Goal: Task Accomplishment & Management: Manage account settings

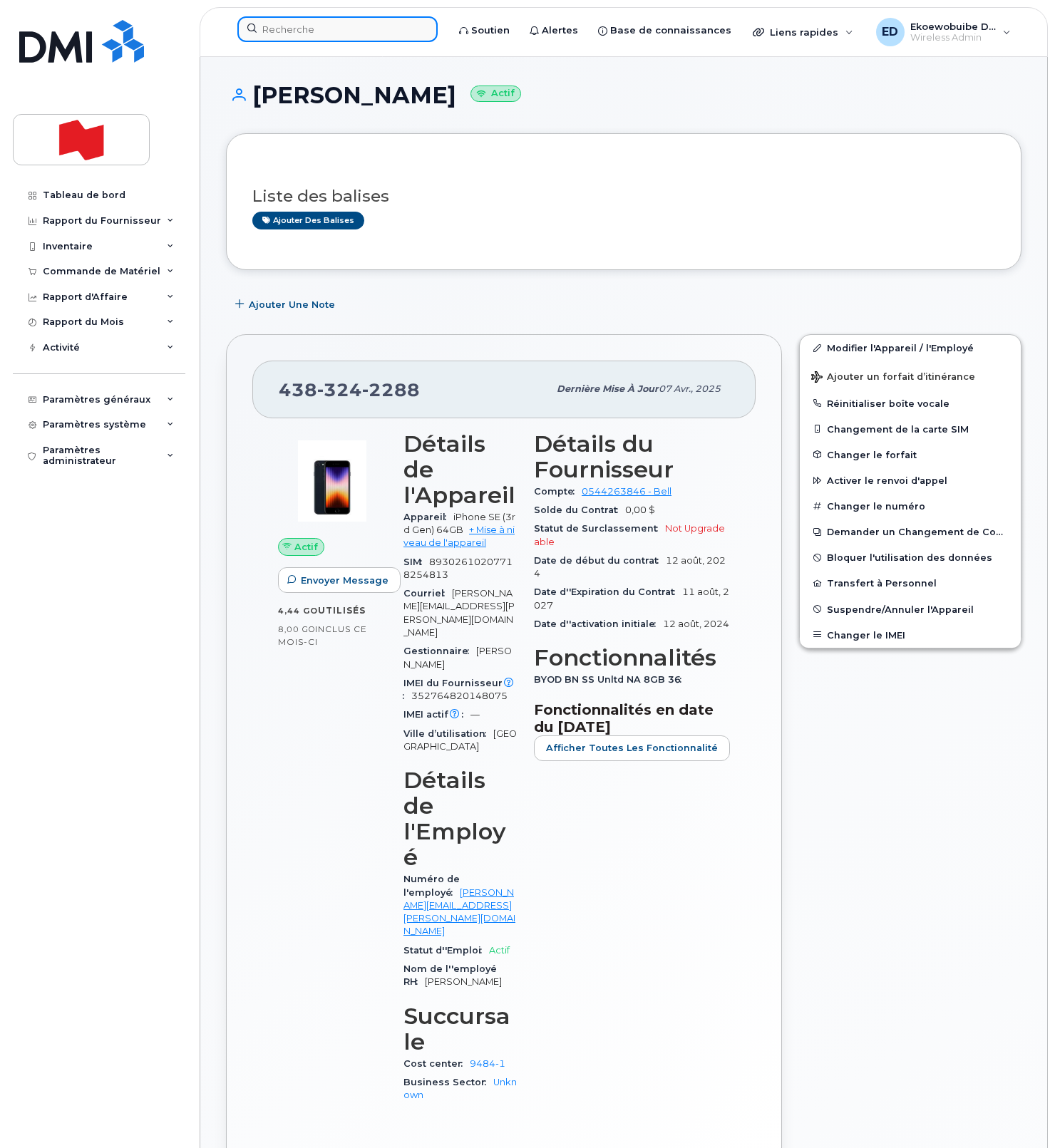
click at [317, 32] on input at bounding box center [337, 29] width 200 height 26
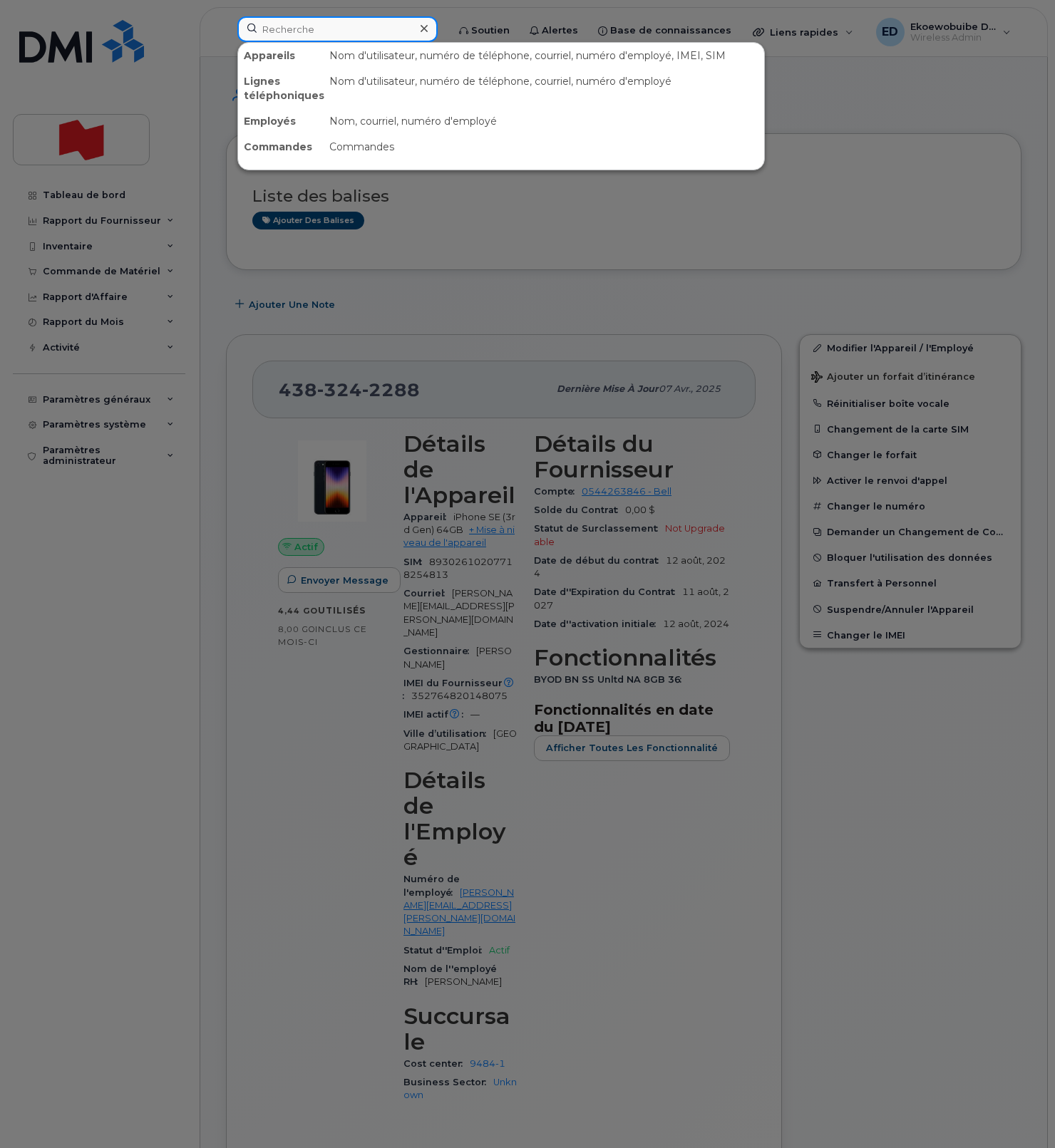
paste input "[PERSON_NAME]"
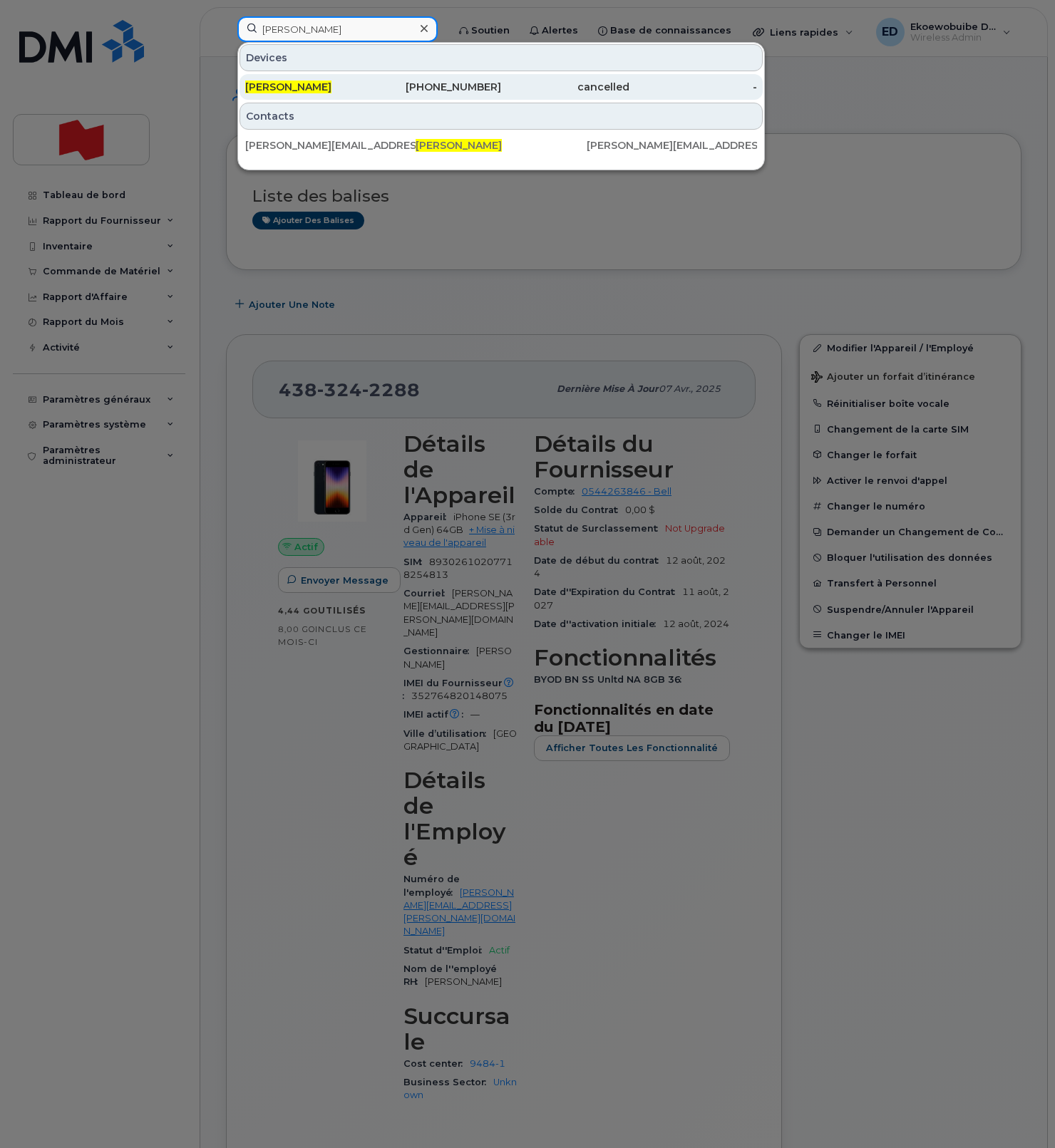
type input "[PERSON_NAME]"
click at [285, 83] on span "[PERSON_NAME]" at bounding box center [288, 87] width 86 height 13
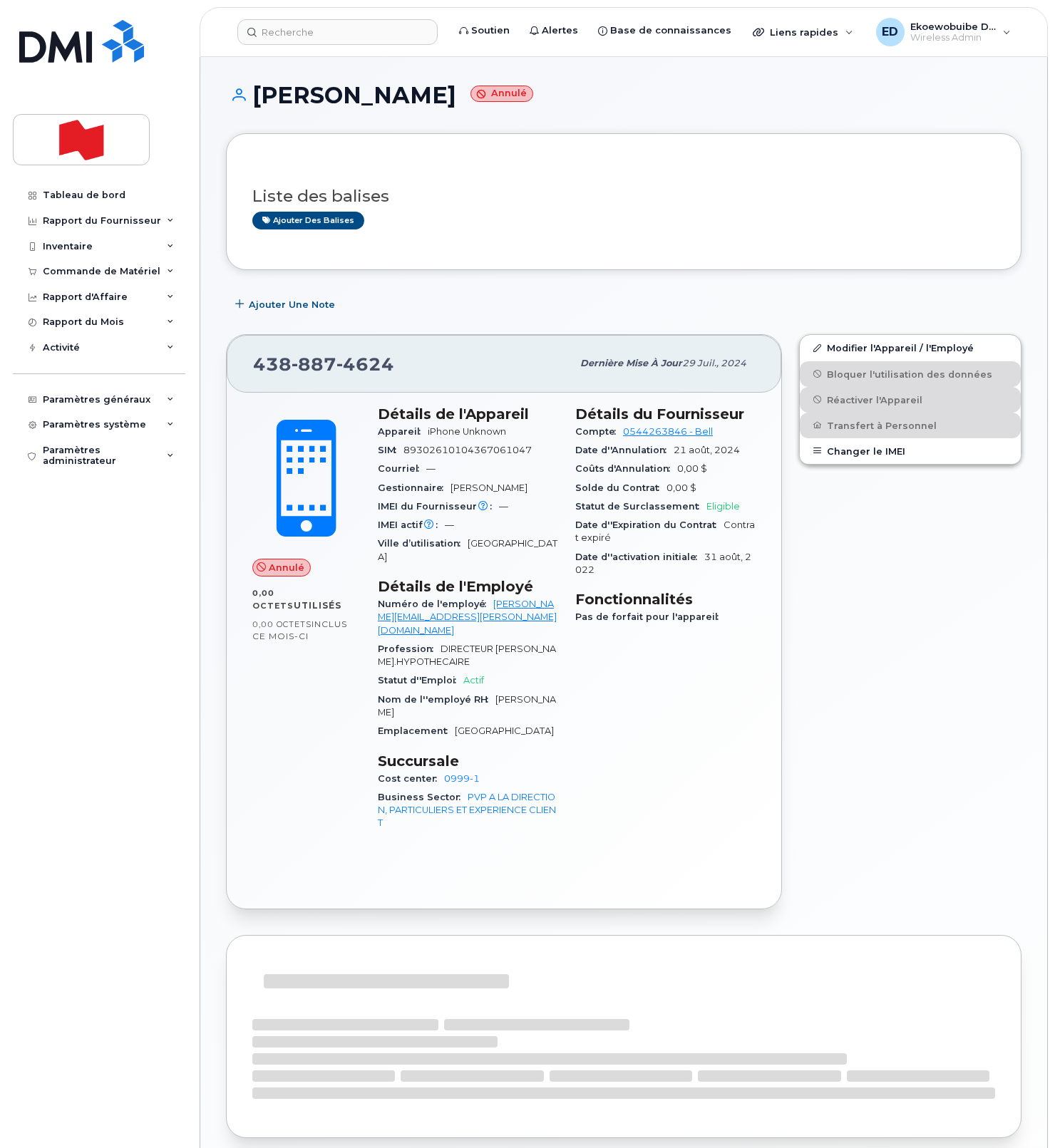
drag, startPoint x: 604, startPoint y: 93, endPoint x: 615, endPoint y: 149, distance: 57.1
click at [603, 96] on h1 "Steve Vallières Annulé" at bounding box center [624, 95] width 796 height 25
click at [303, 27] on input at bounding box center [337, 32] width 200 height 26
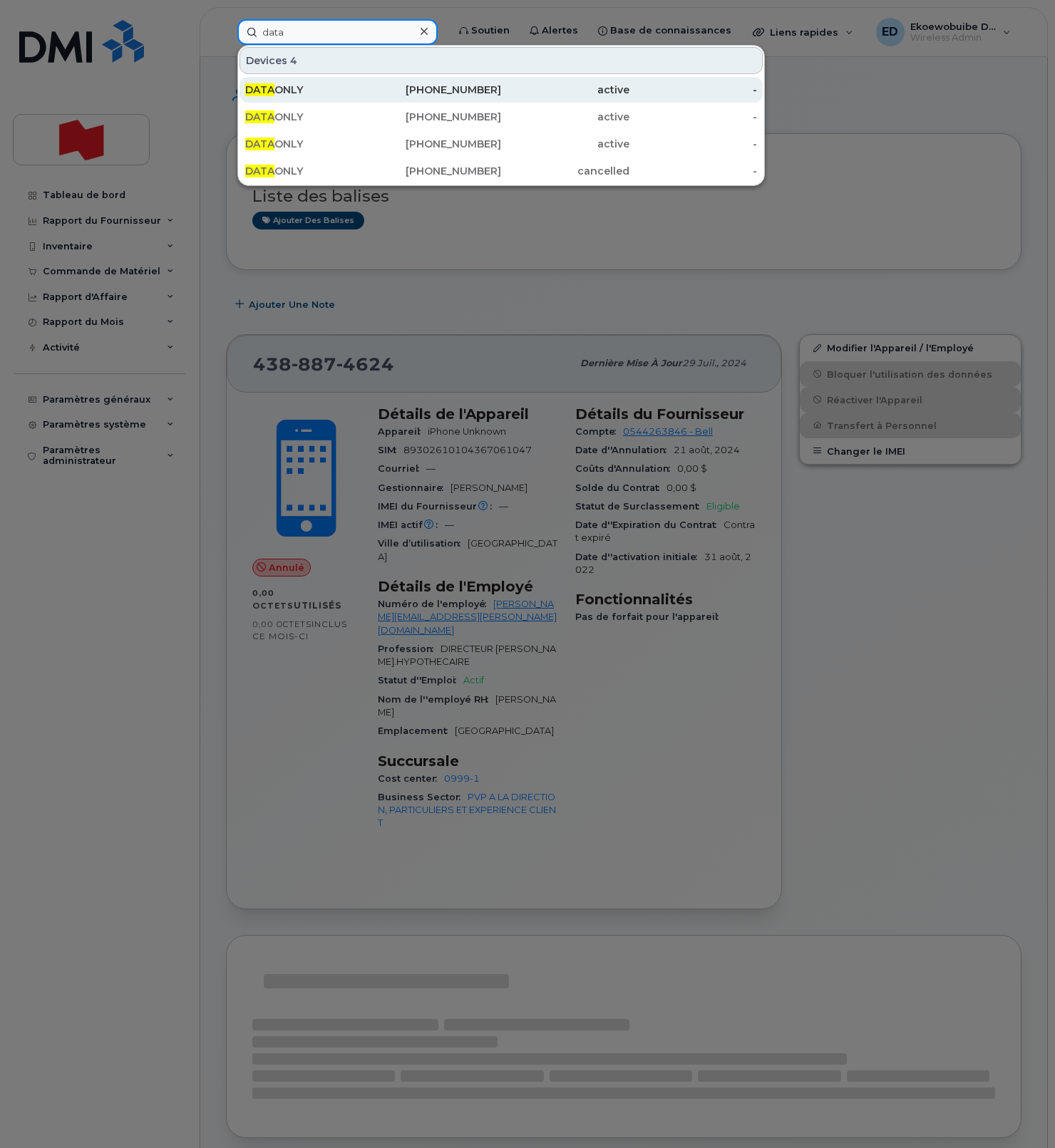
type input "data"
click at [355, 89] on div "DATA ONLY" at bounding box center [309, 90] width 128 height 14
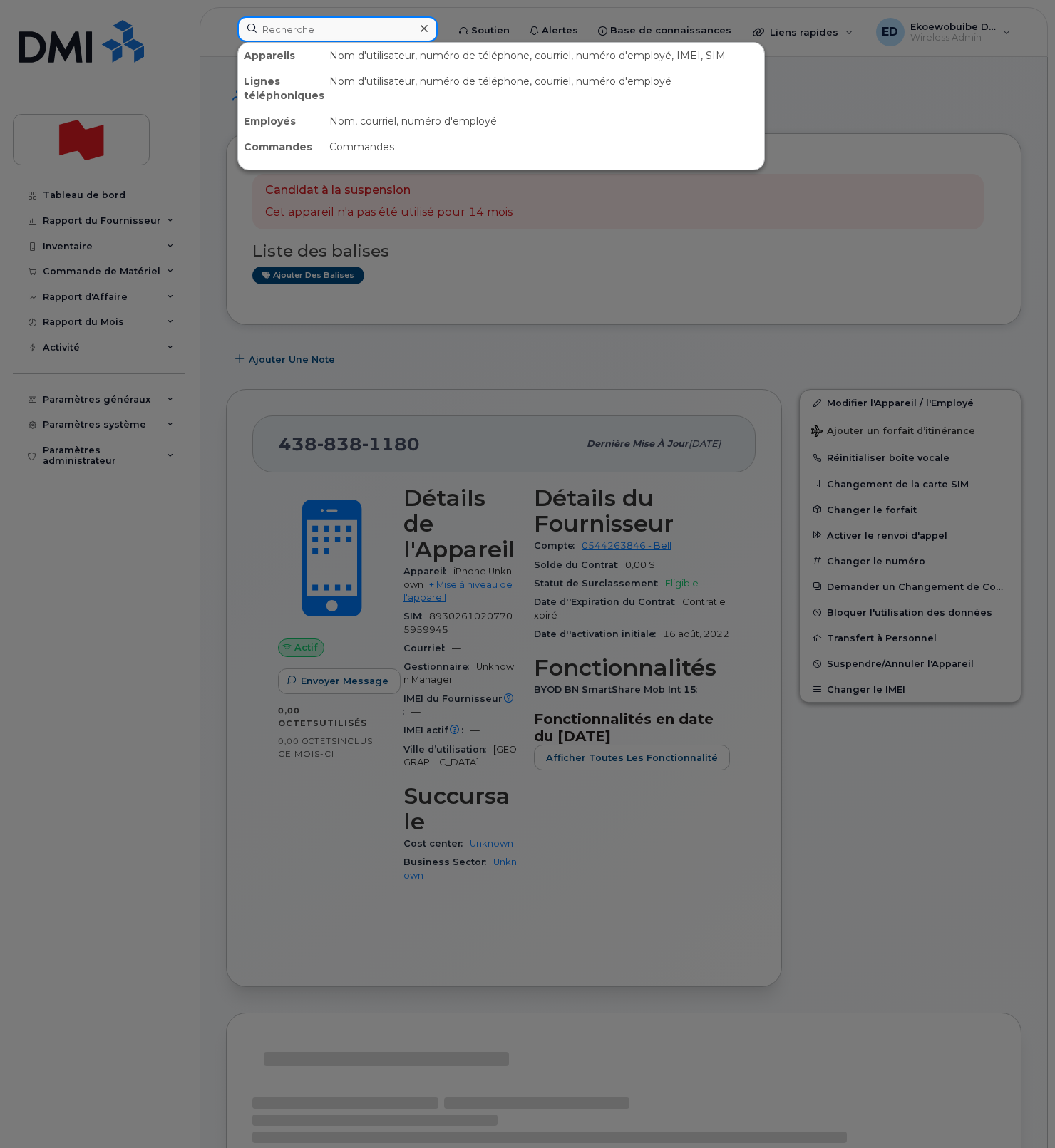
click at [320, 32] on input at bounding box center [337, 29] width 200 height 26
drag, startPoint x: 672, startPoint y: 297, endPoint x: 670, endPoint y: 310, distance: 13.2
click at [672, 296] on div at bounding box center [528, 574] width 1055 height 1148
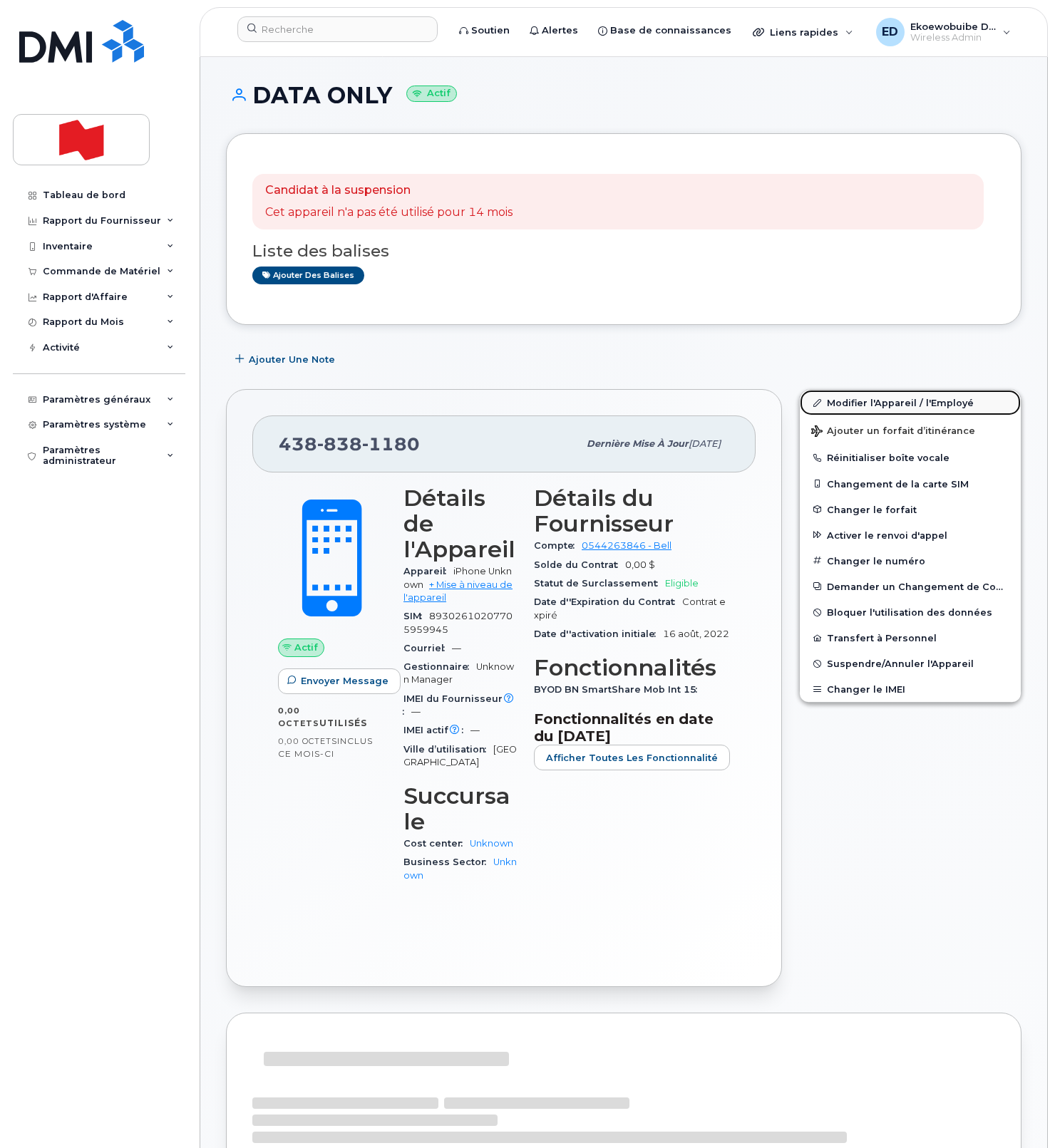
click at [836, 405] on link "Modifier l'Appareil / l'Employé" at bounding box center [910, 403] width 221 height 26
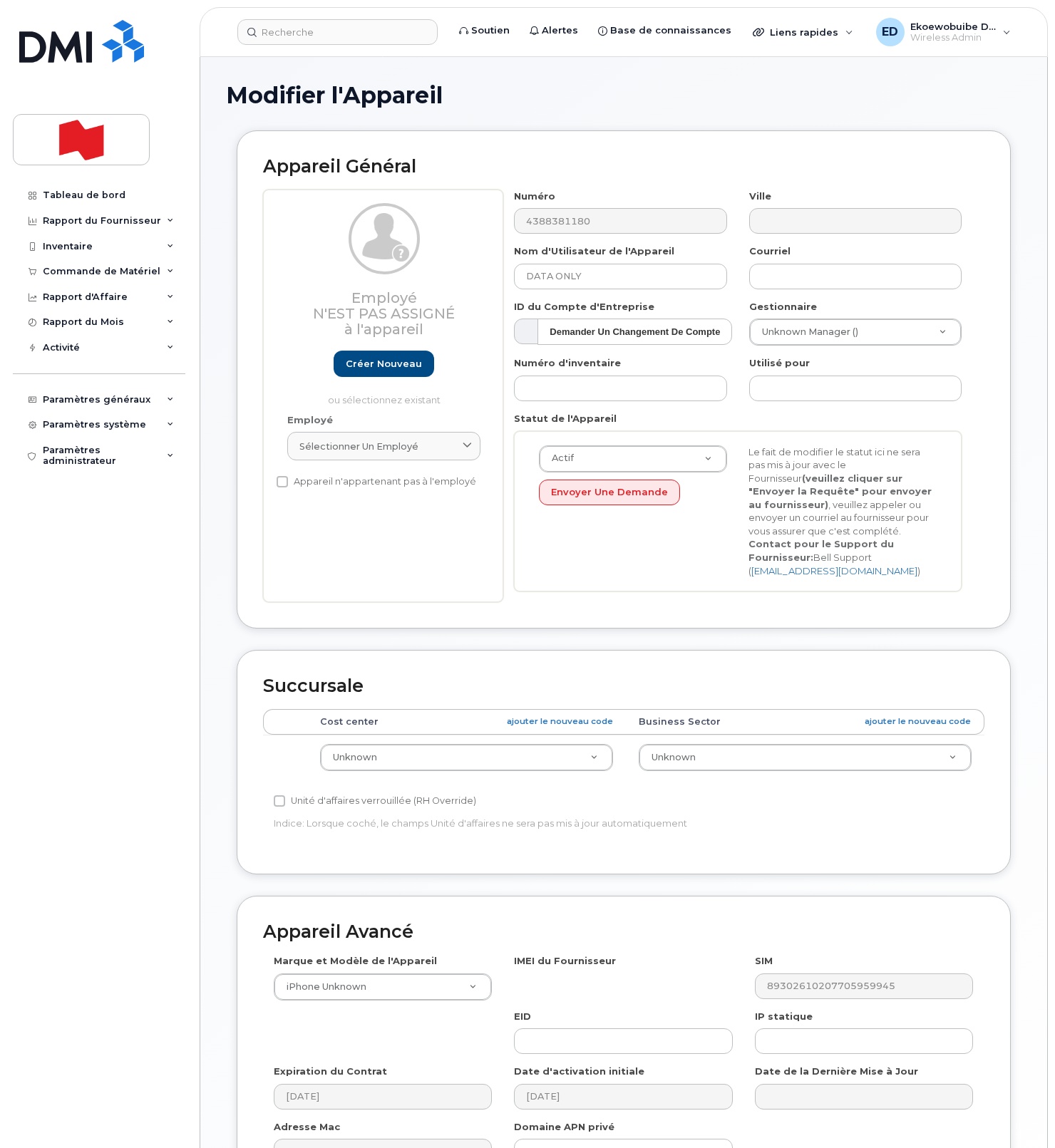
select select "22916206"
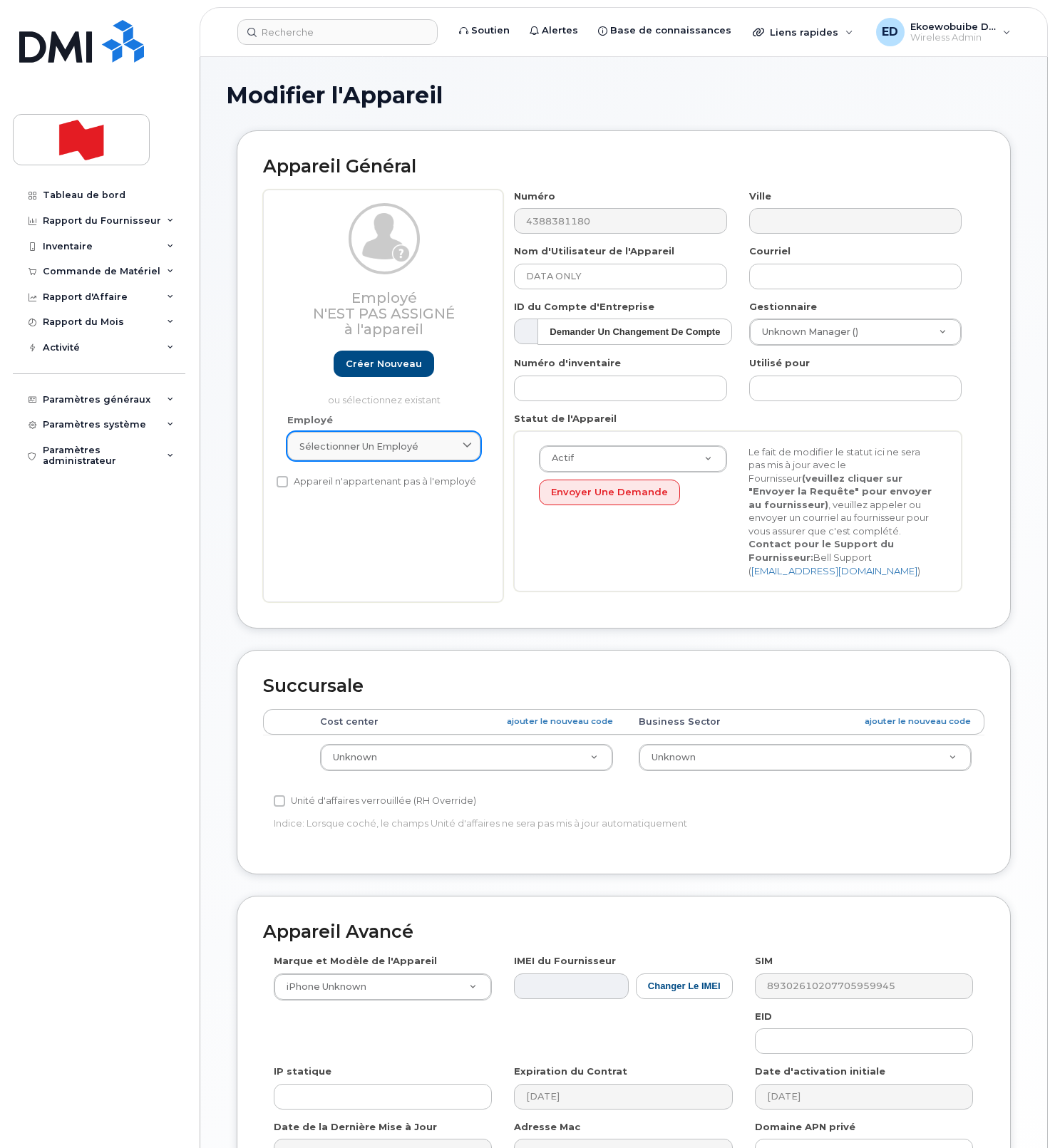
click at [428, 451] on div "Sélectionner un employé" at bounding box center [384, 446] width 169 height 14
paste input "[PERSON_NAME]"
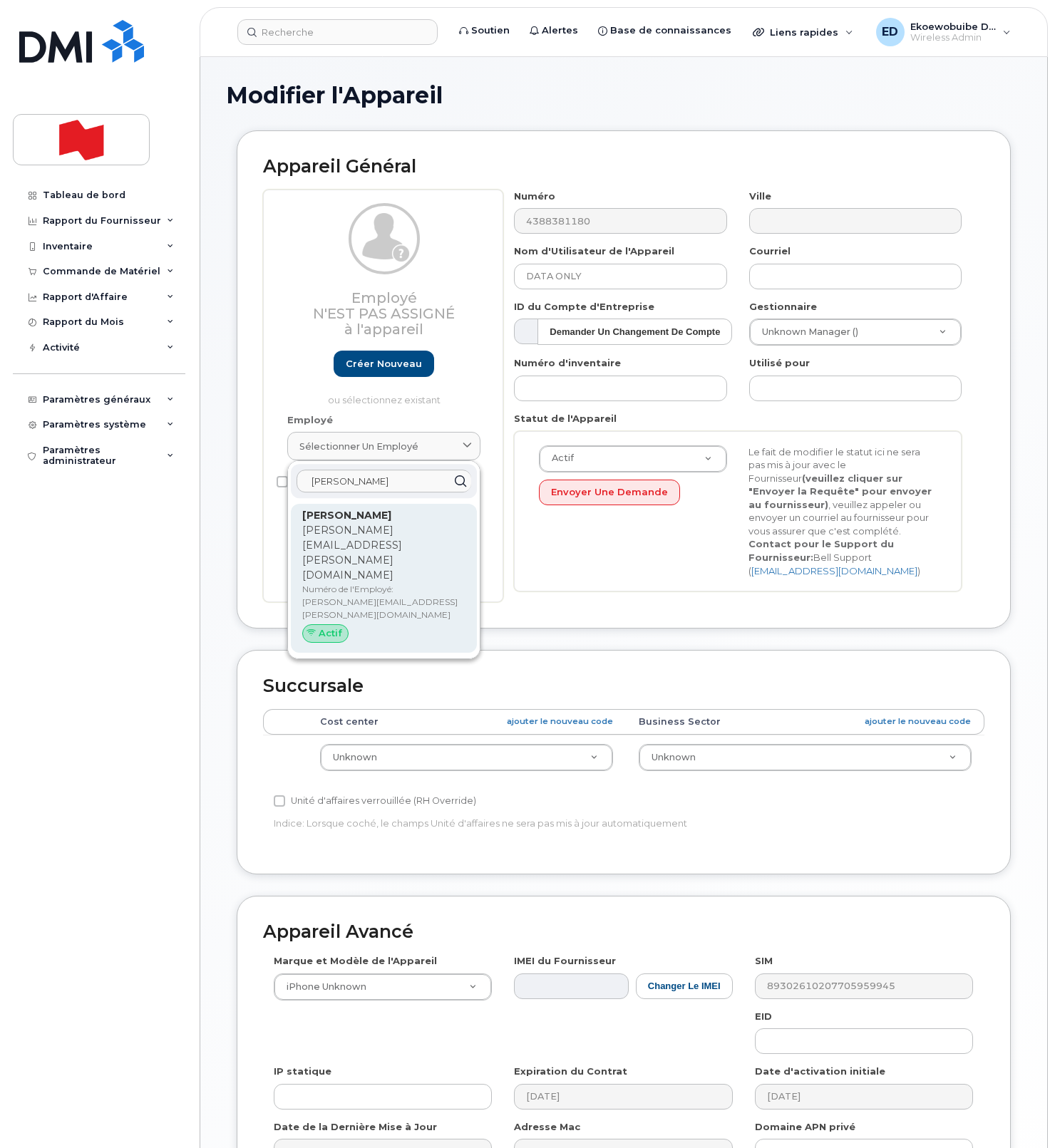
scroll to position [1, 0]
type input "[PERSON_NAME]"
click at [343, 530] on p "[PERSON_NAME][EMAIL_ADDRESS][PERSON_NAME][DOMAIN_NAME]" at bounding box center [384, 553] width 163 height 60
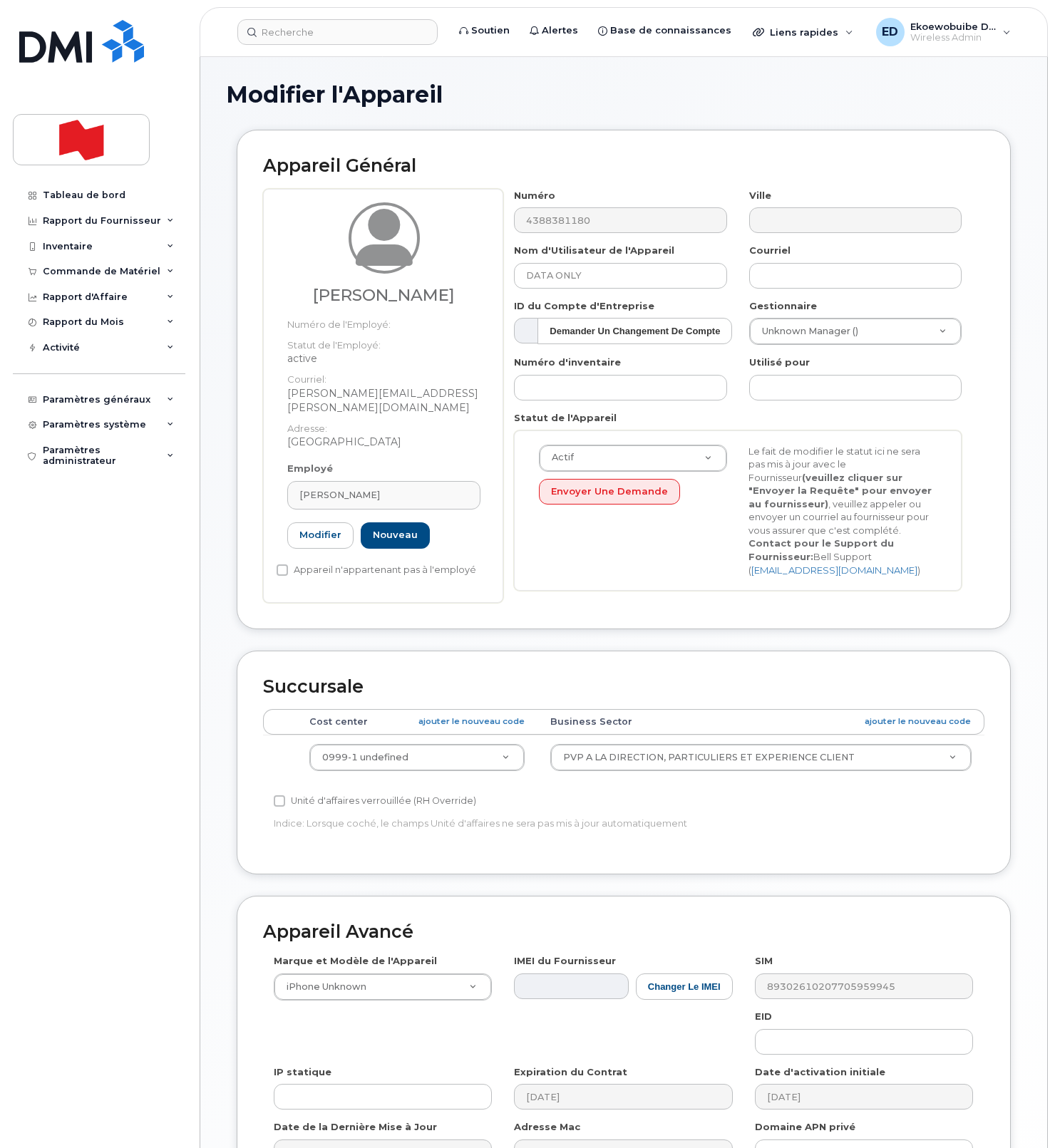
type input "[PERSON_NAME][EMAIL_ADDRESS][PERSON_NAME][DOMAIN_NAME]"
type input "[PERSON_NAME]"
type input "[PERSON_NAME][EMAIL_ADDRESS][PERSON_NAME][DOMAIN_NAME]"
type input "22916643"
select select "22917077"
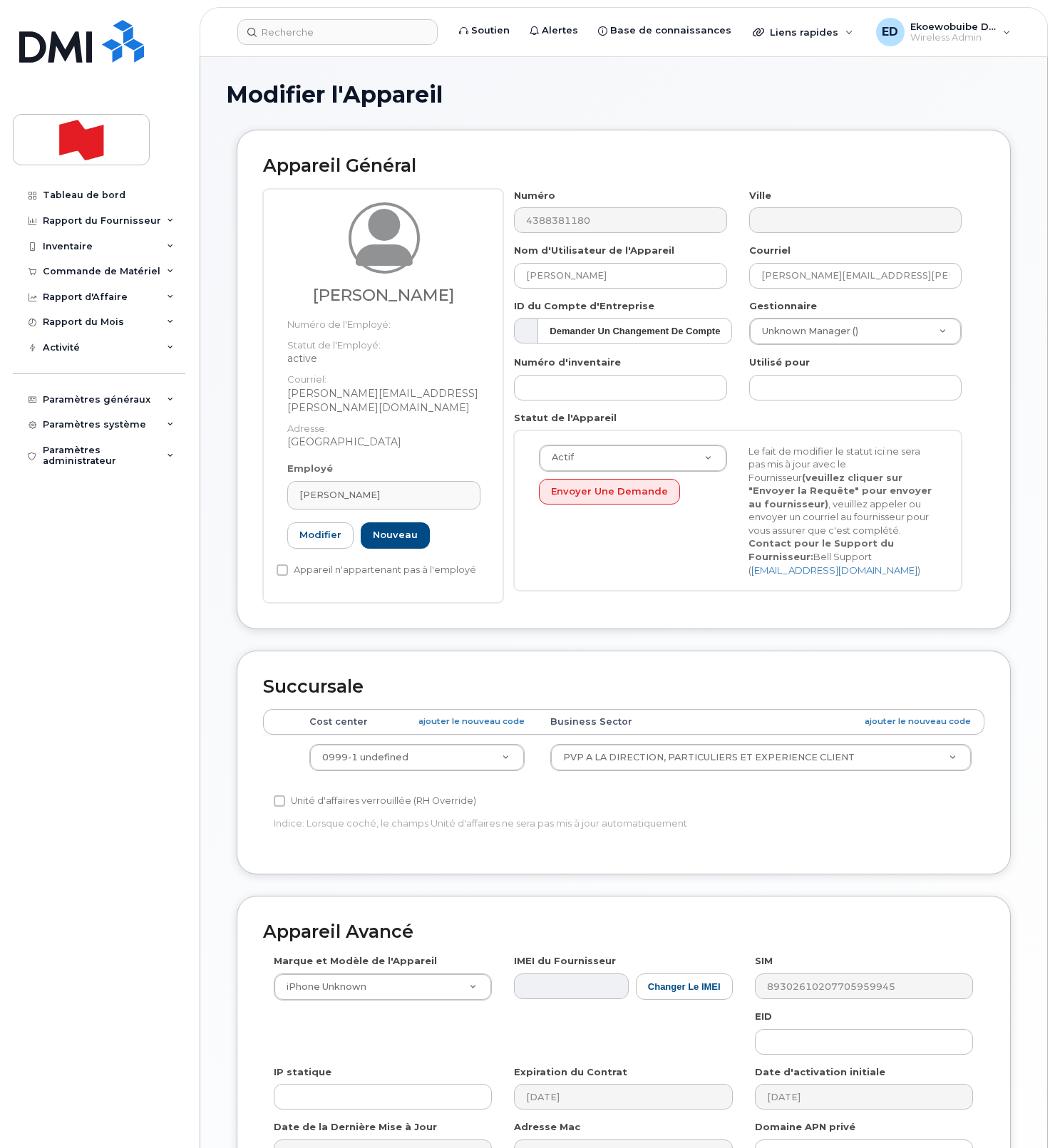
scroll to position [0, 0]
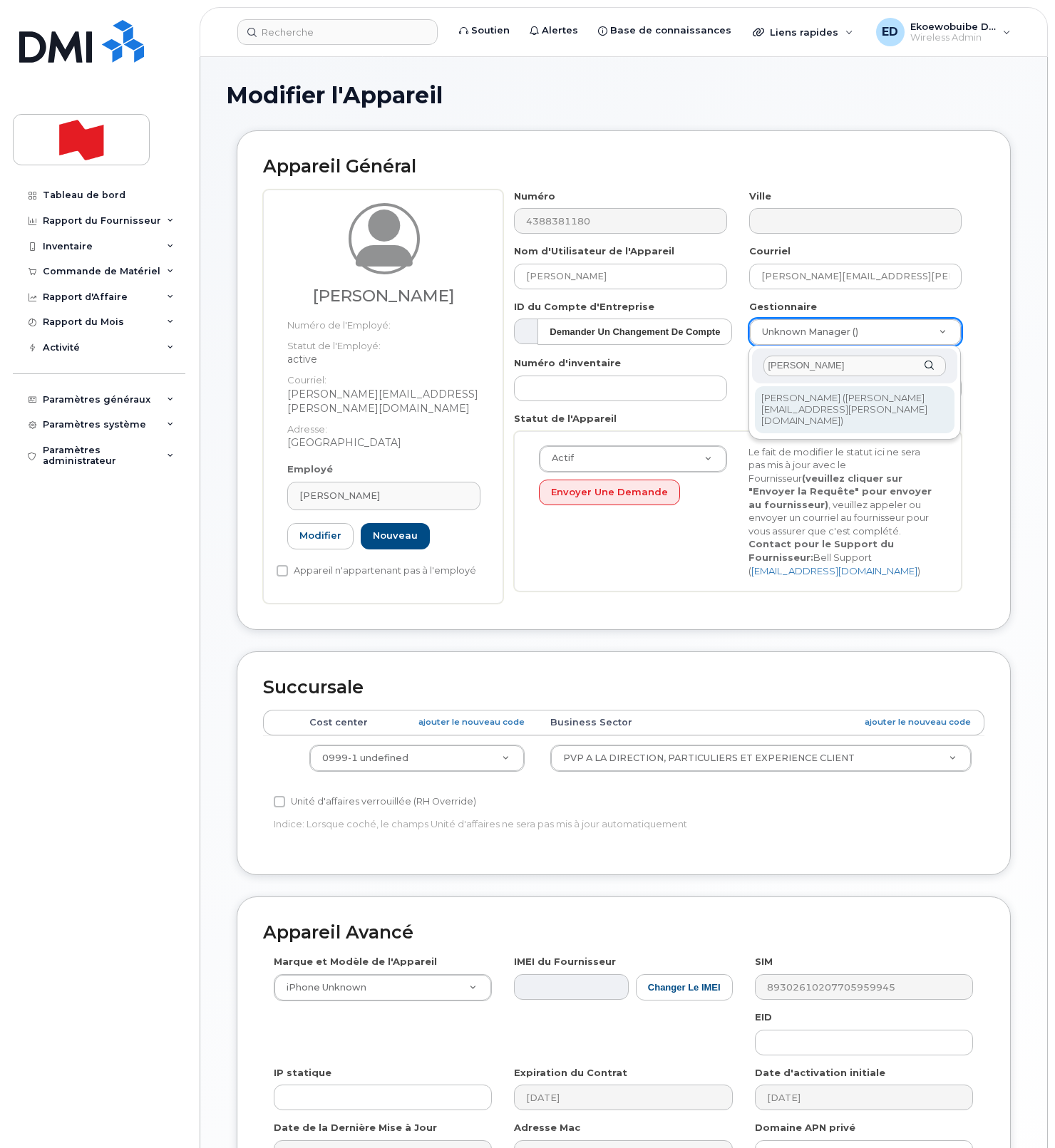
type input "nashed"
type input "1958425"
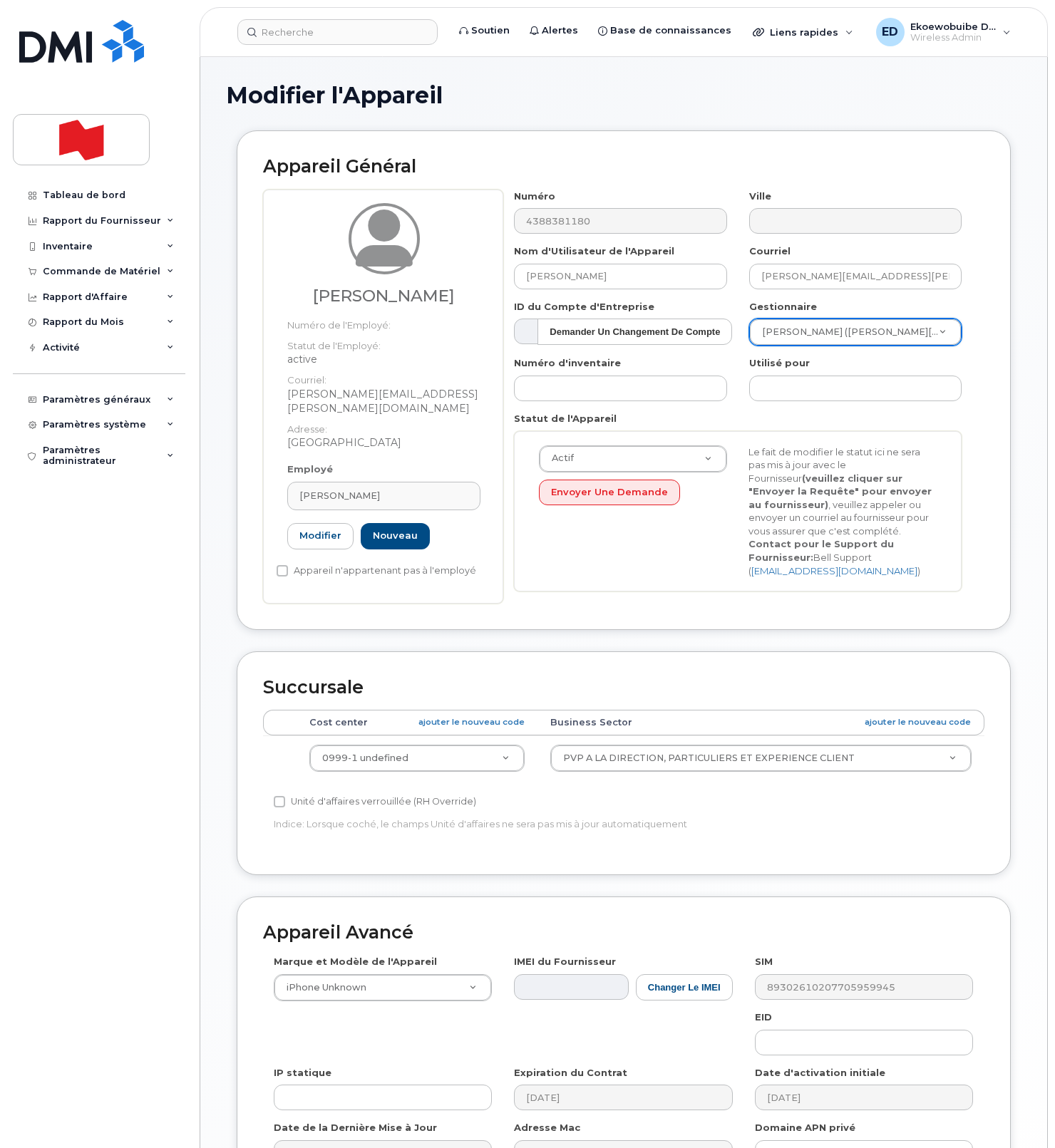
scroll to position [176, 0]
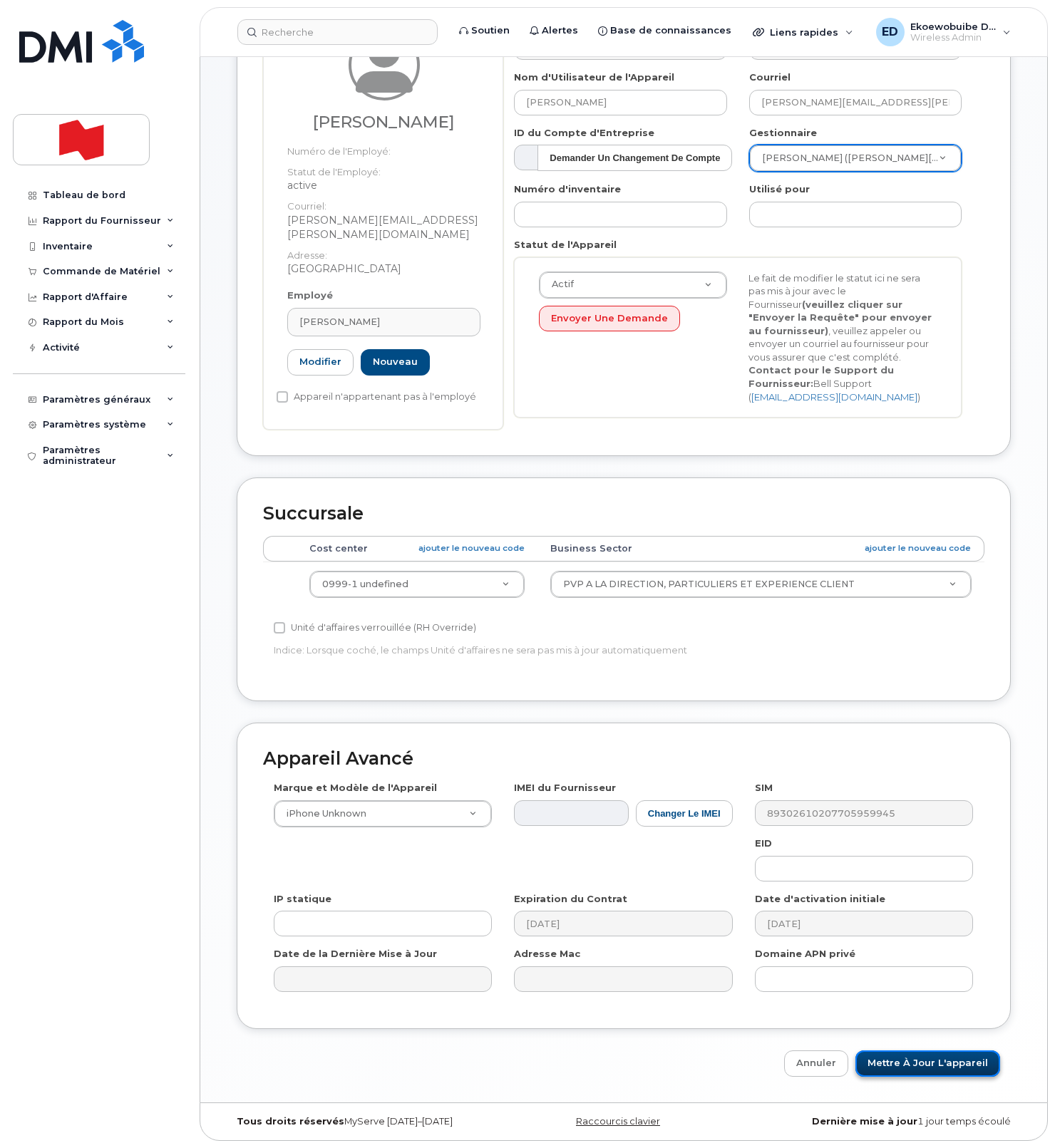
click at [904, 1066] on input "Mettre à jour l'appareil" at bounding box center [927, 1063] width 145 height 27
type input "Sauvegarde..."
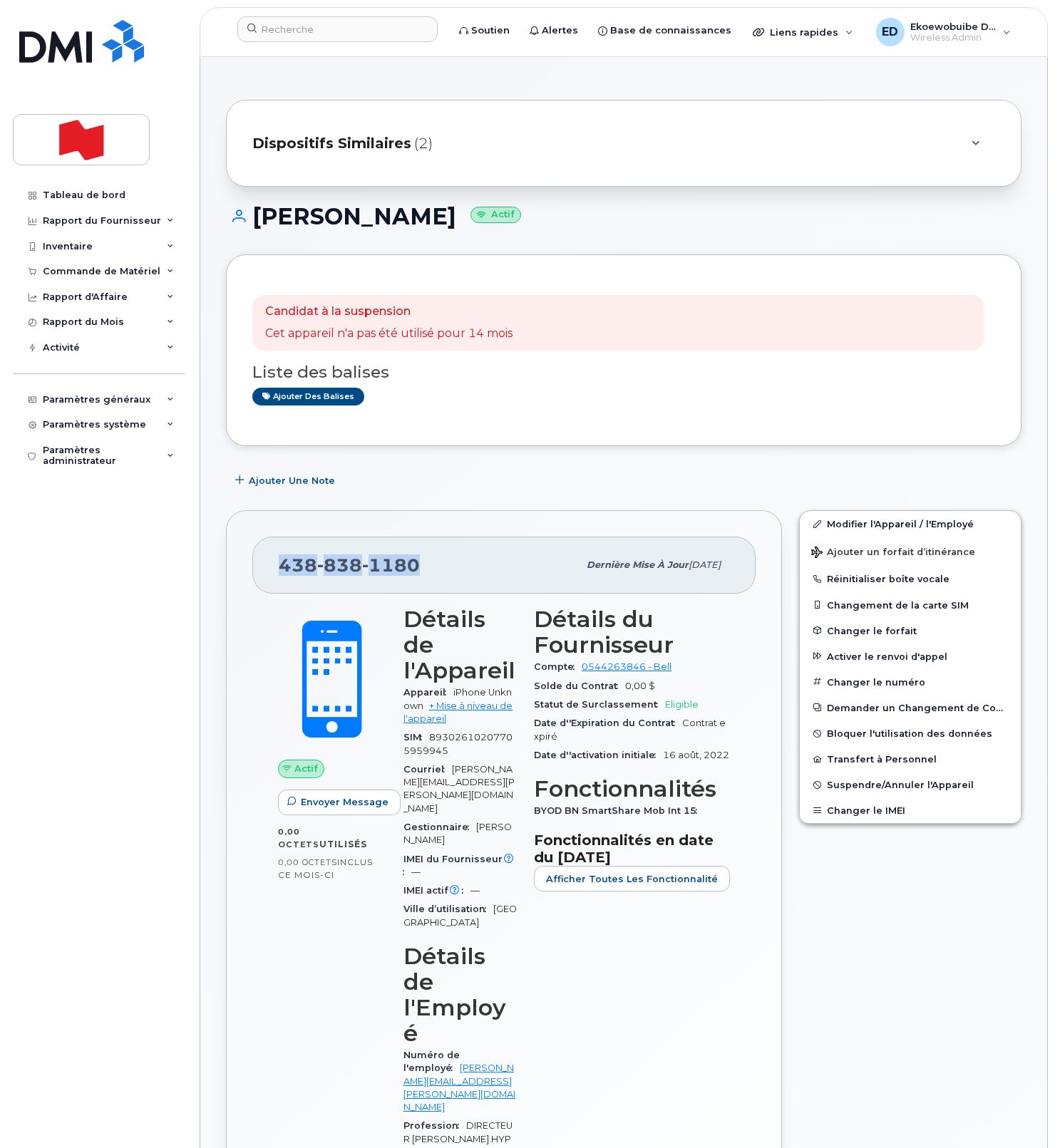
drag, startPoint x: 388, startPoint y: 565, endPoint x: 262, endPoint y: 565, distance: 126.0
click at [263, 565] on div "438 838 1180 Dernière mise à jour 09 oct., 2025" at bounding box center [504, 565] width 503 height 57
copy span "438 838 1180"
click at [912, 152] on div "Dispositifs Similaires (2)" at bounding box center [603, 143] width 702 height 34
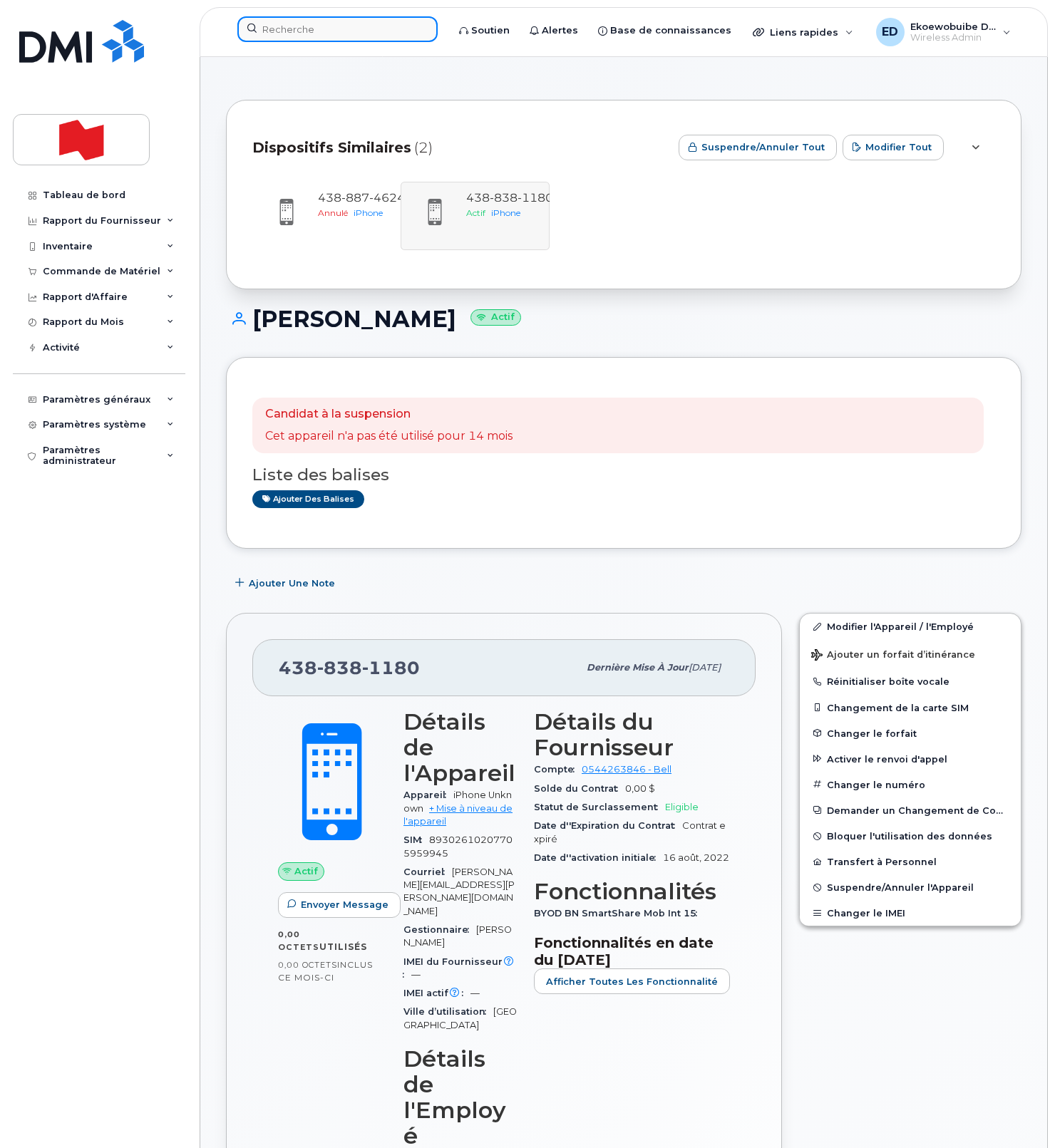
click at [318, 36] on input at bounding box center [337, 29] width 200 height 26
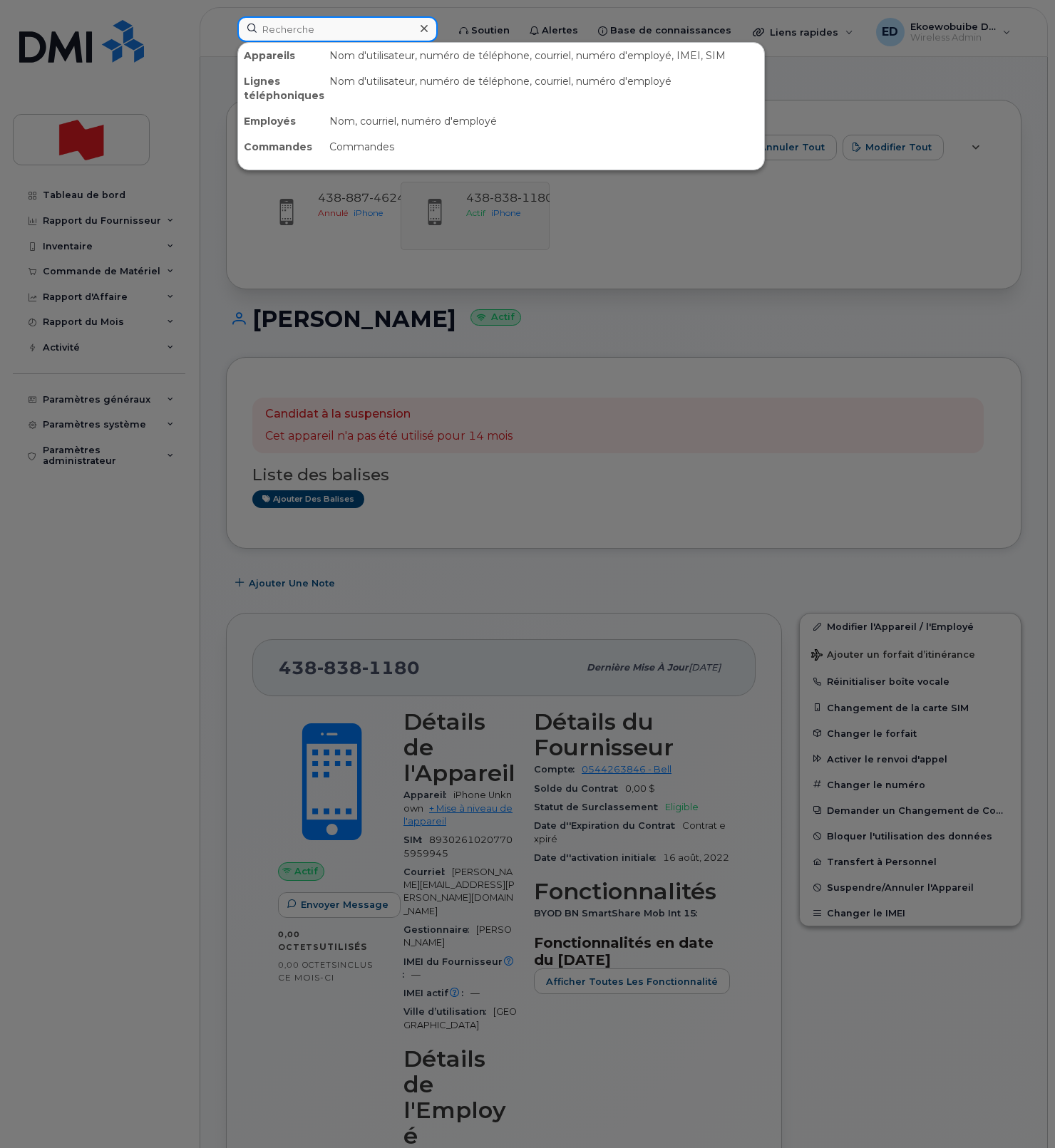
paste input "403-829-0737"
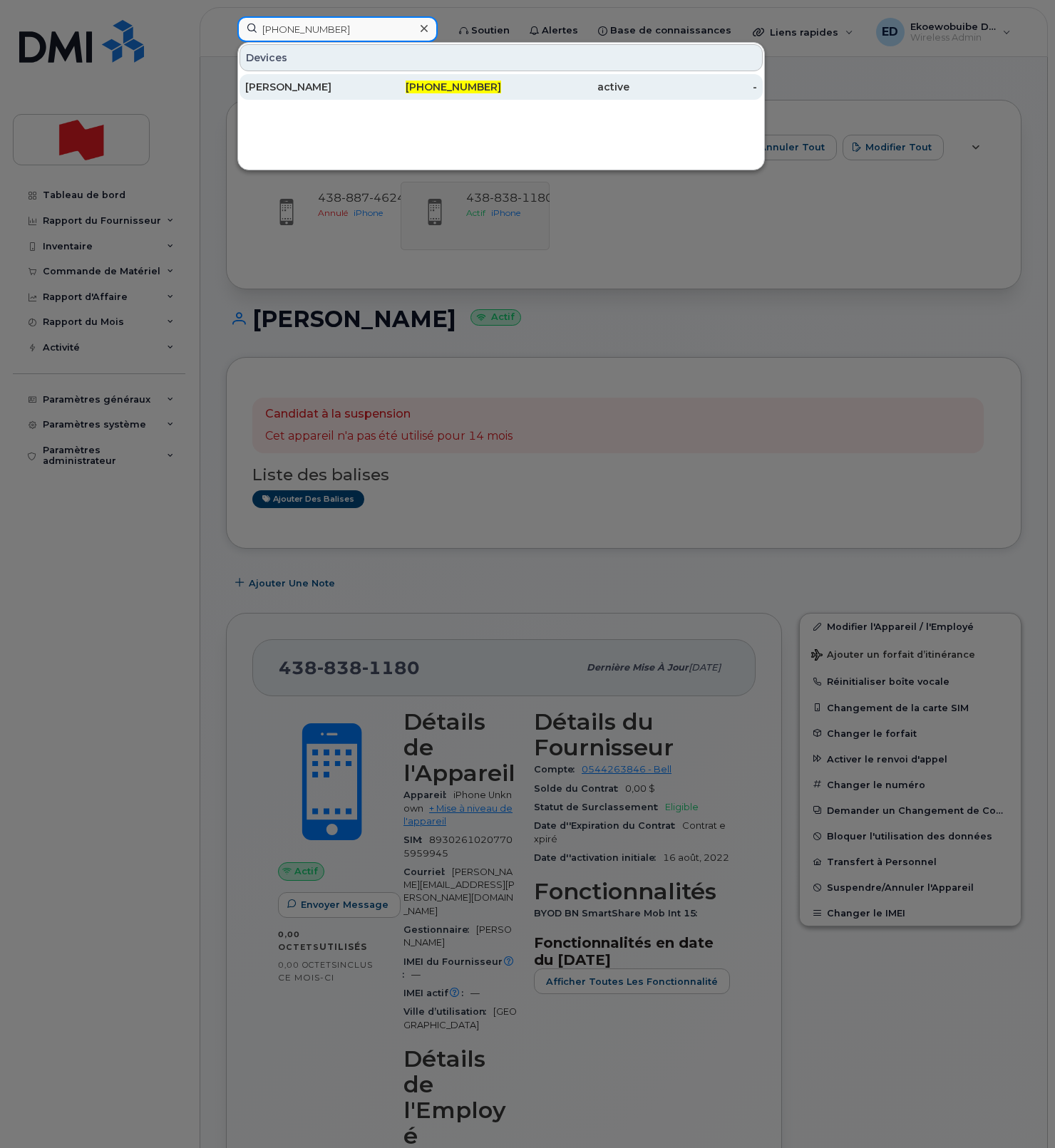
type input "403-829-0737"
click at [297, 87] on div "Mark Williamson" at bounding box center [309, 87] width 128 height 14
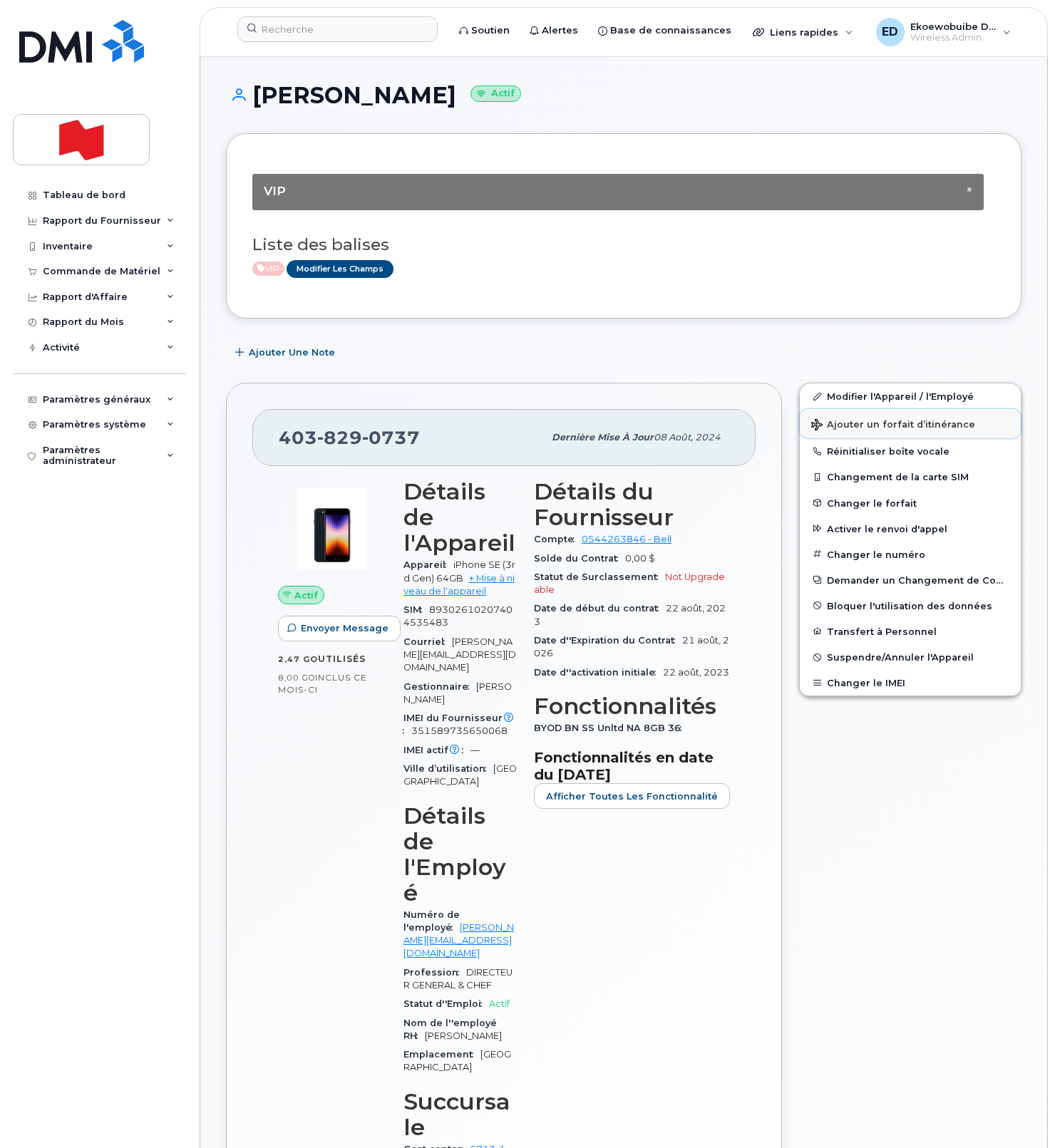
click at [846, 426] on span "Ajouter un forfait d’itinérance" at bounding box center [892, 426] width 164 height 14
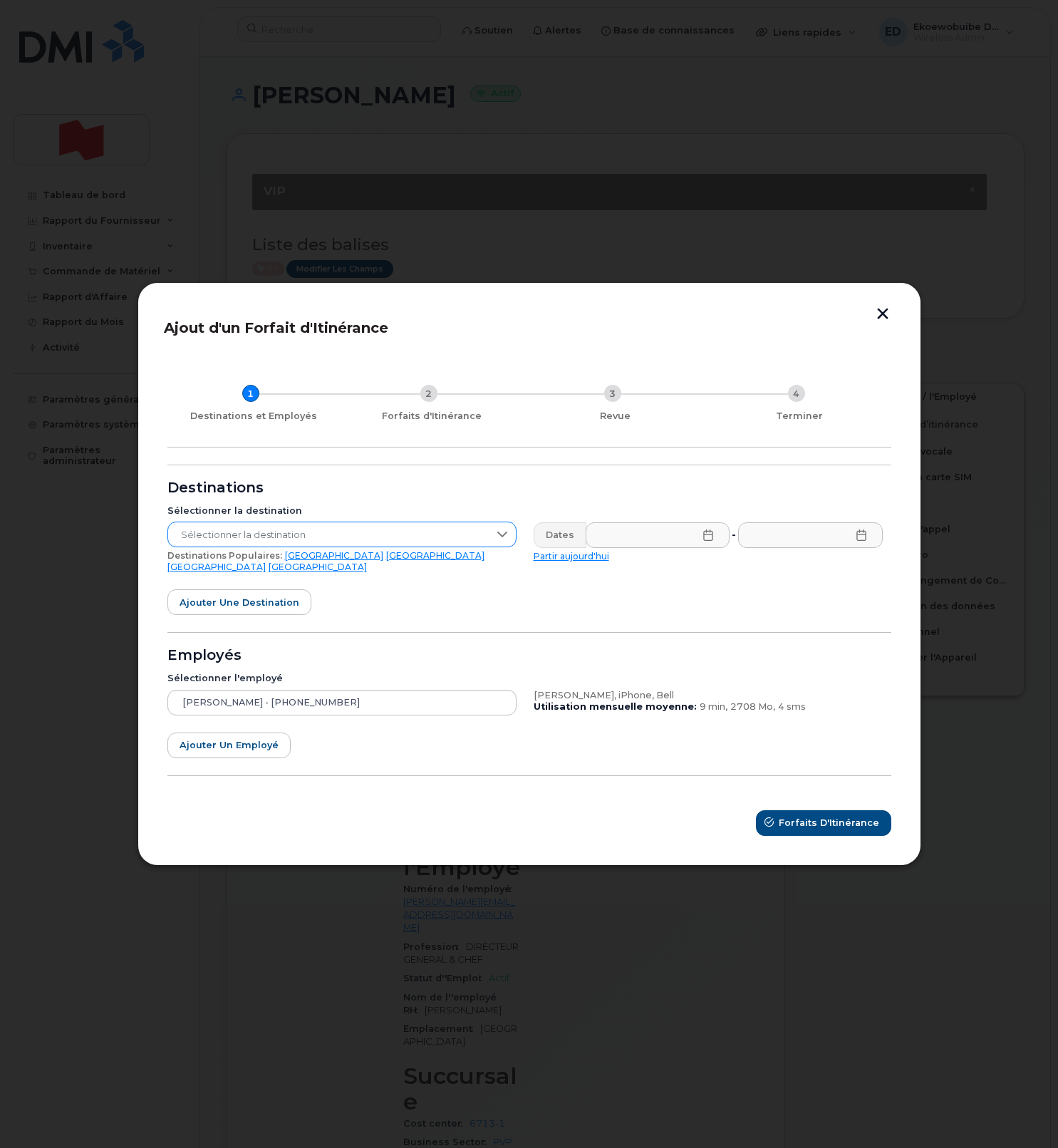
click at [438, 542] on span "Sélectionner la destination" at bounding box center [328, 535] width 320 height 26
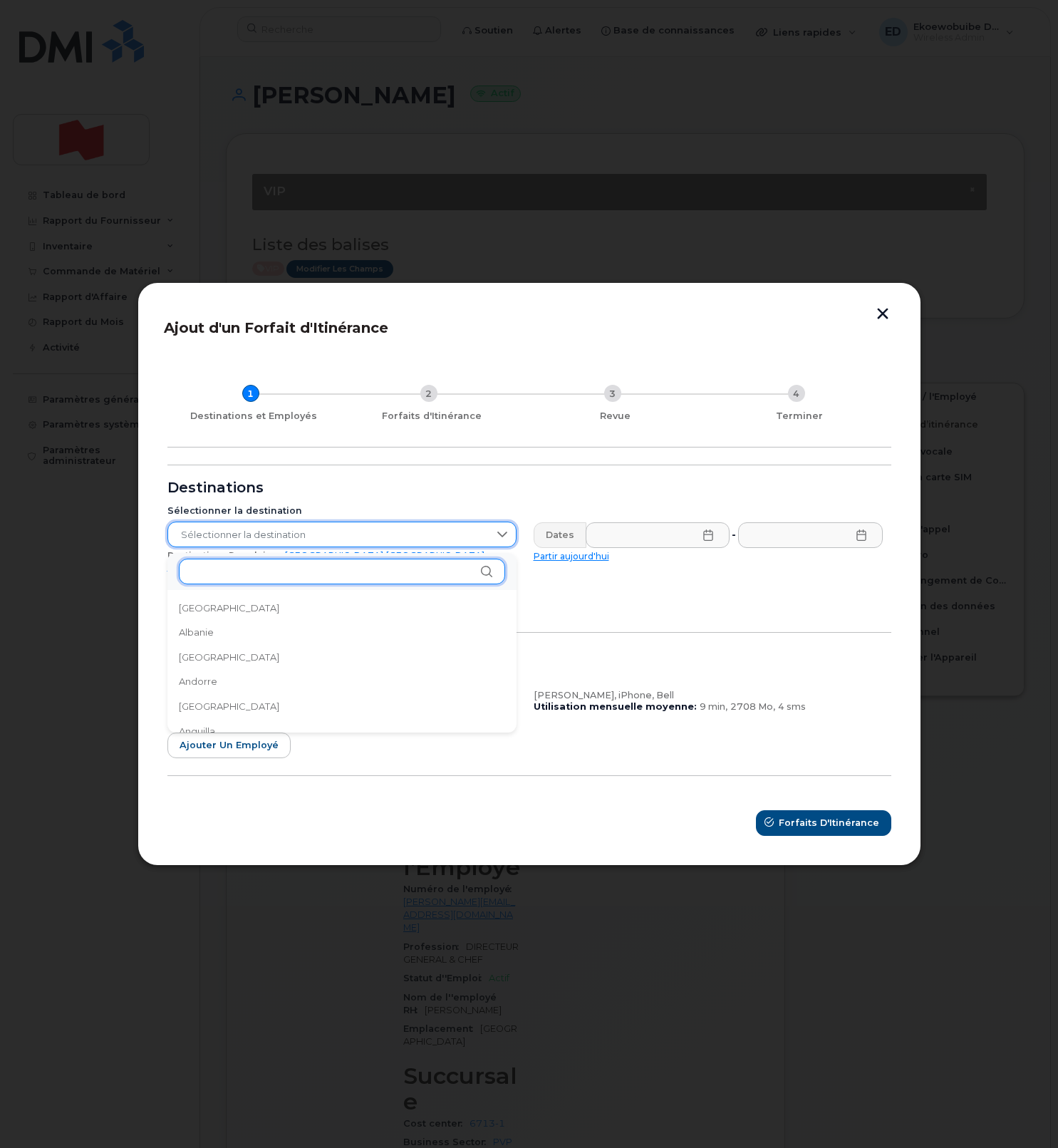
click at [324, 572] on input "text" at bounding box center [342, 572] width 326 height 26
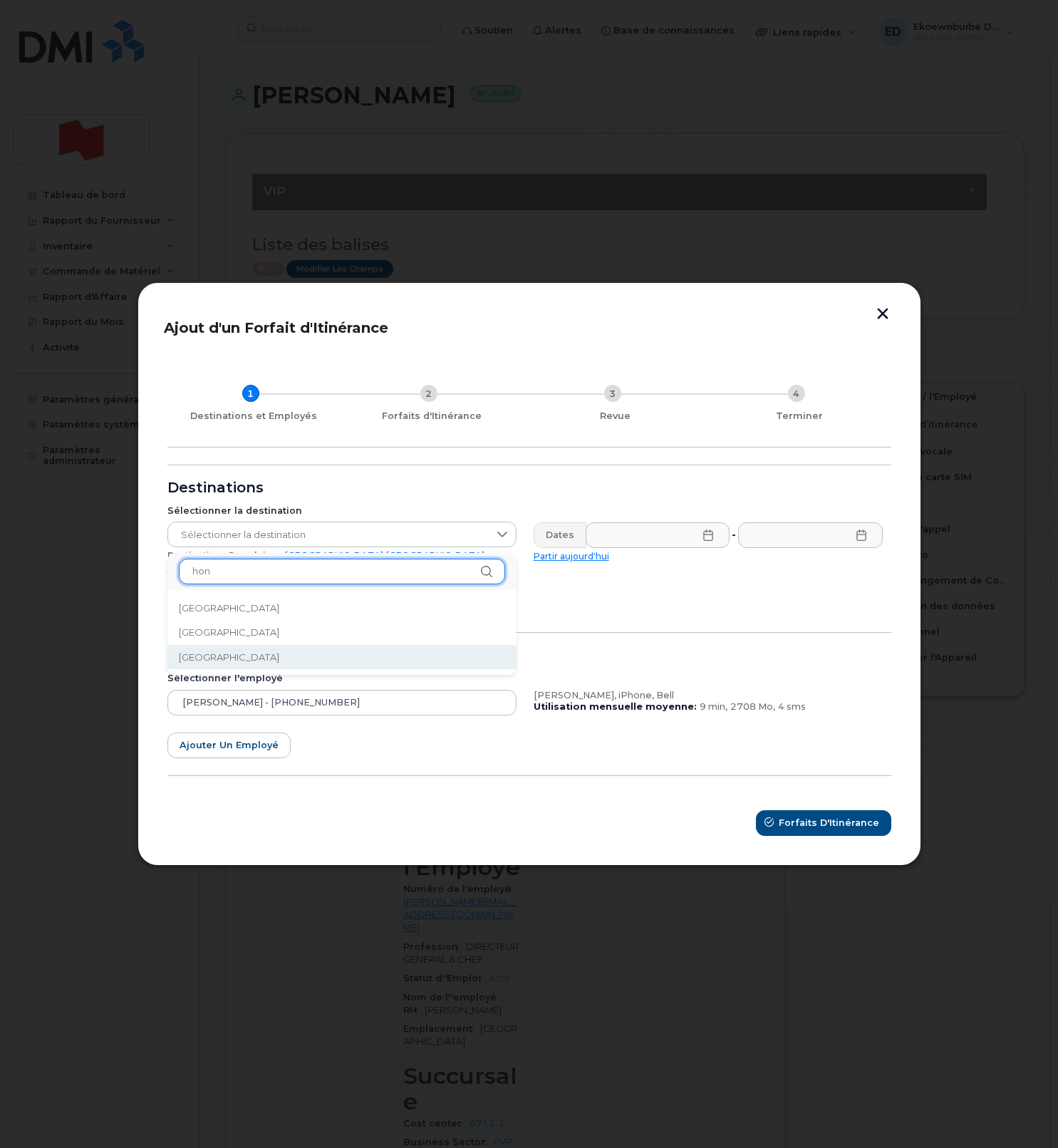
type input "hon"
click at [243, 653] on li "Hongrie" at bounding box center [342, 657] width 349 height 25
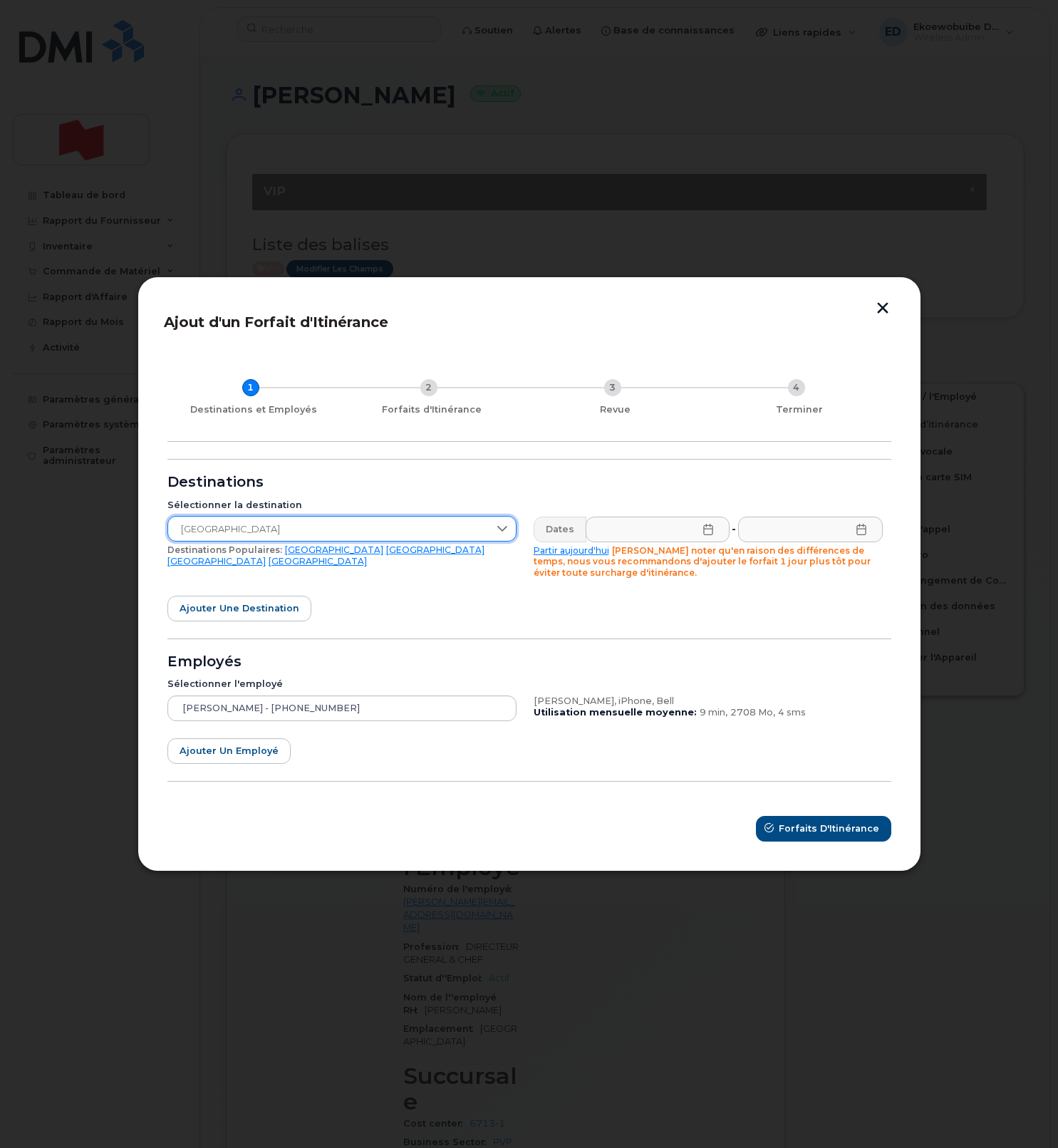
click at [709, 534] on icon at bounding box center [708, 530] width 11 height 11
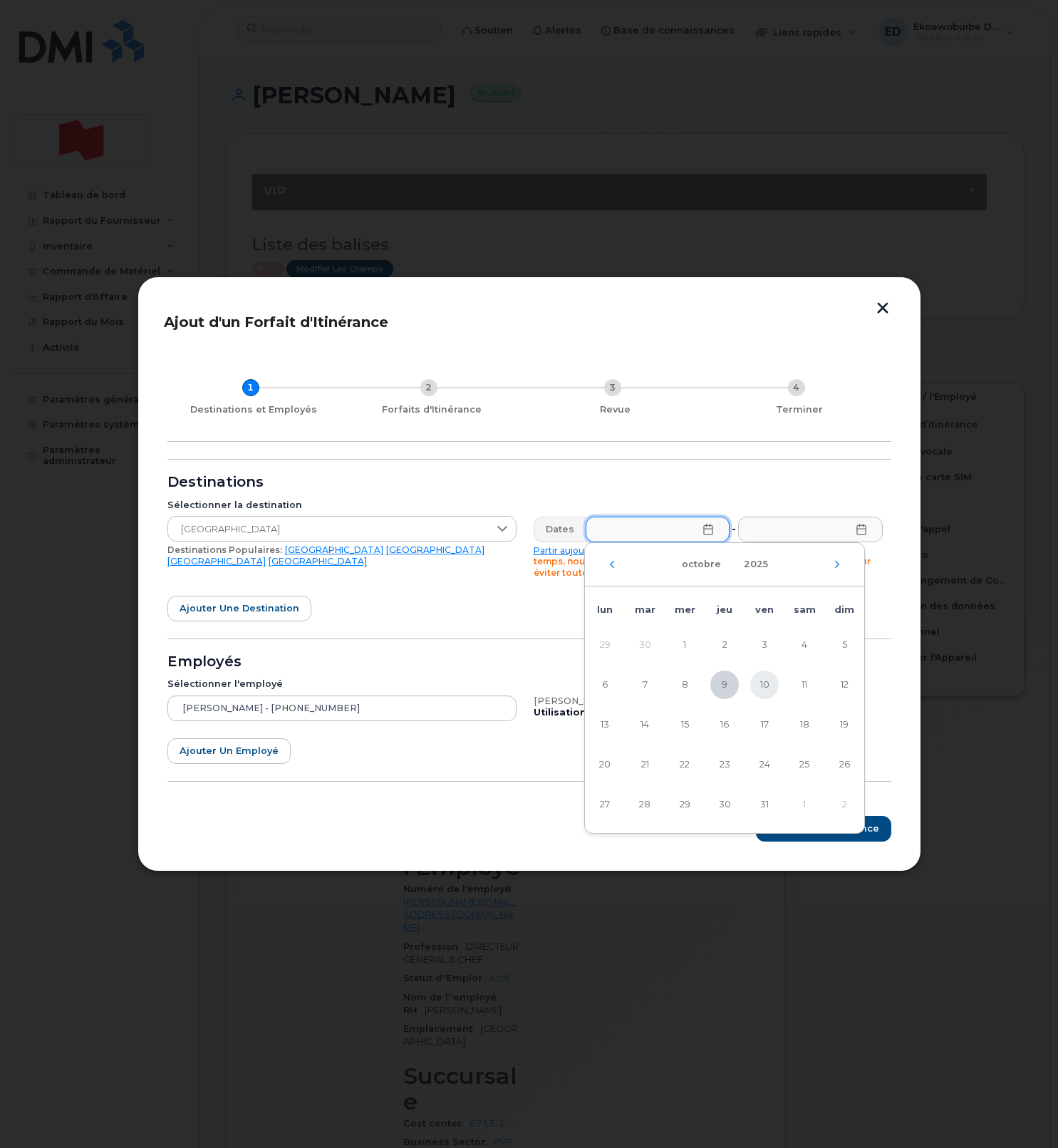
click at [771, 688] on span "10" at bounding box center [764, 685] width 29 height 29
type input "10/10/2025"
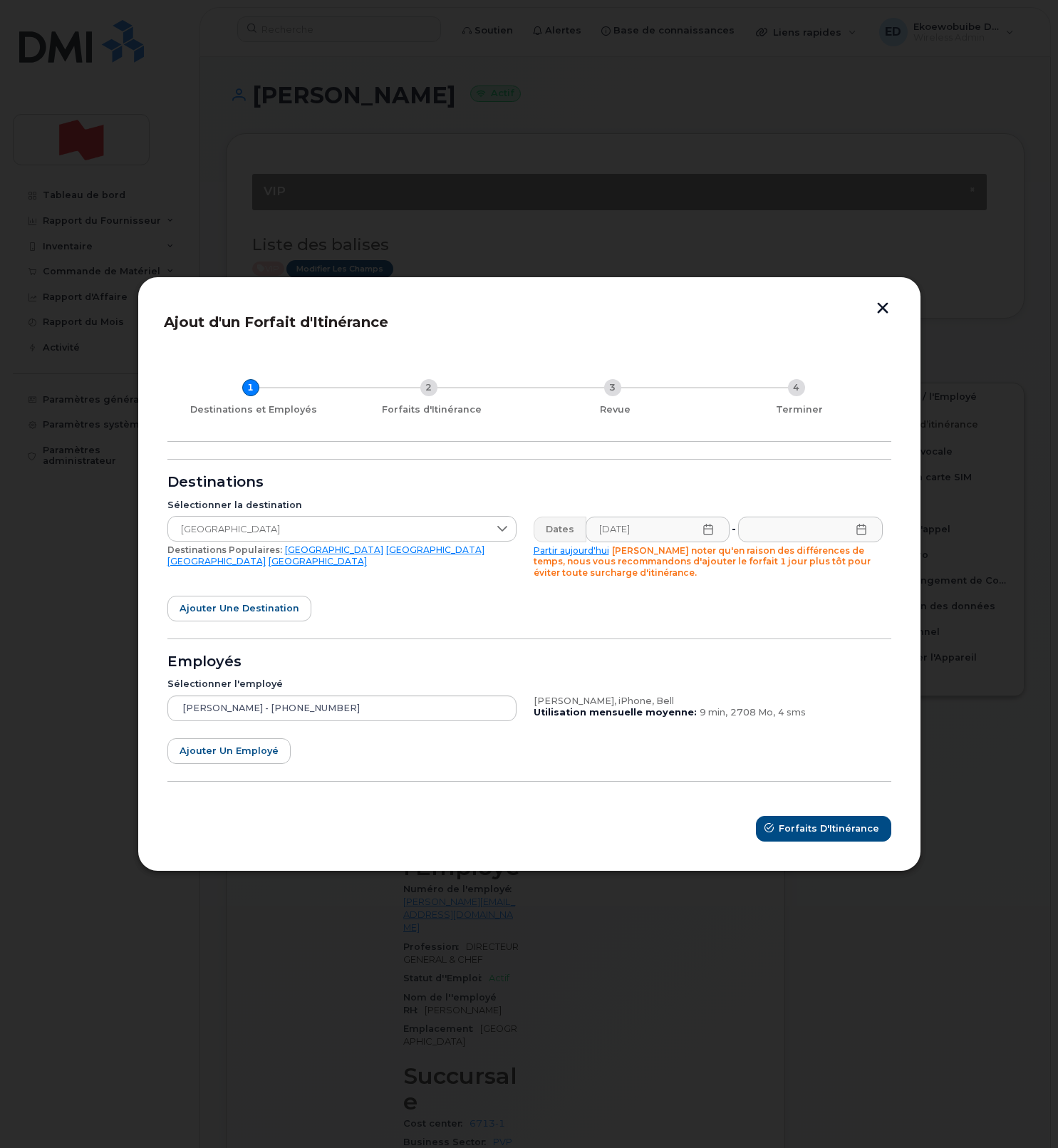
click at [865, 532] on icon at bounding box center [860, 530] width 9 height 11
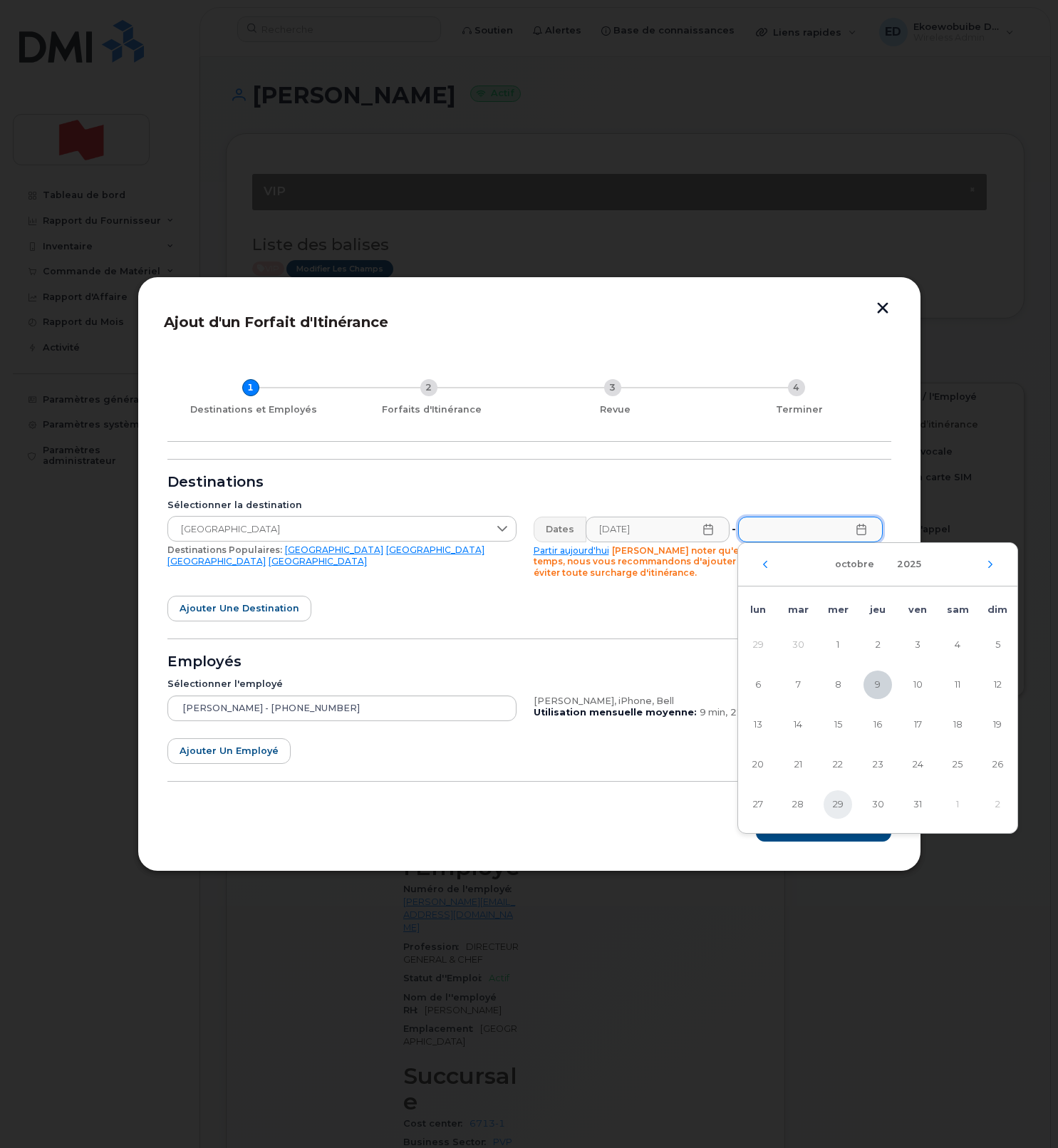
click at [838, 806] on span "29" at bounding box center [837, 805] width 29 height 29
type input "29/10/2025"
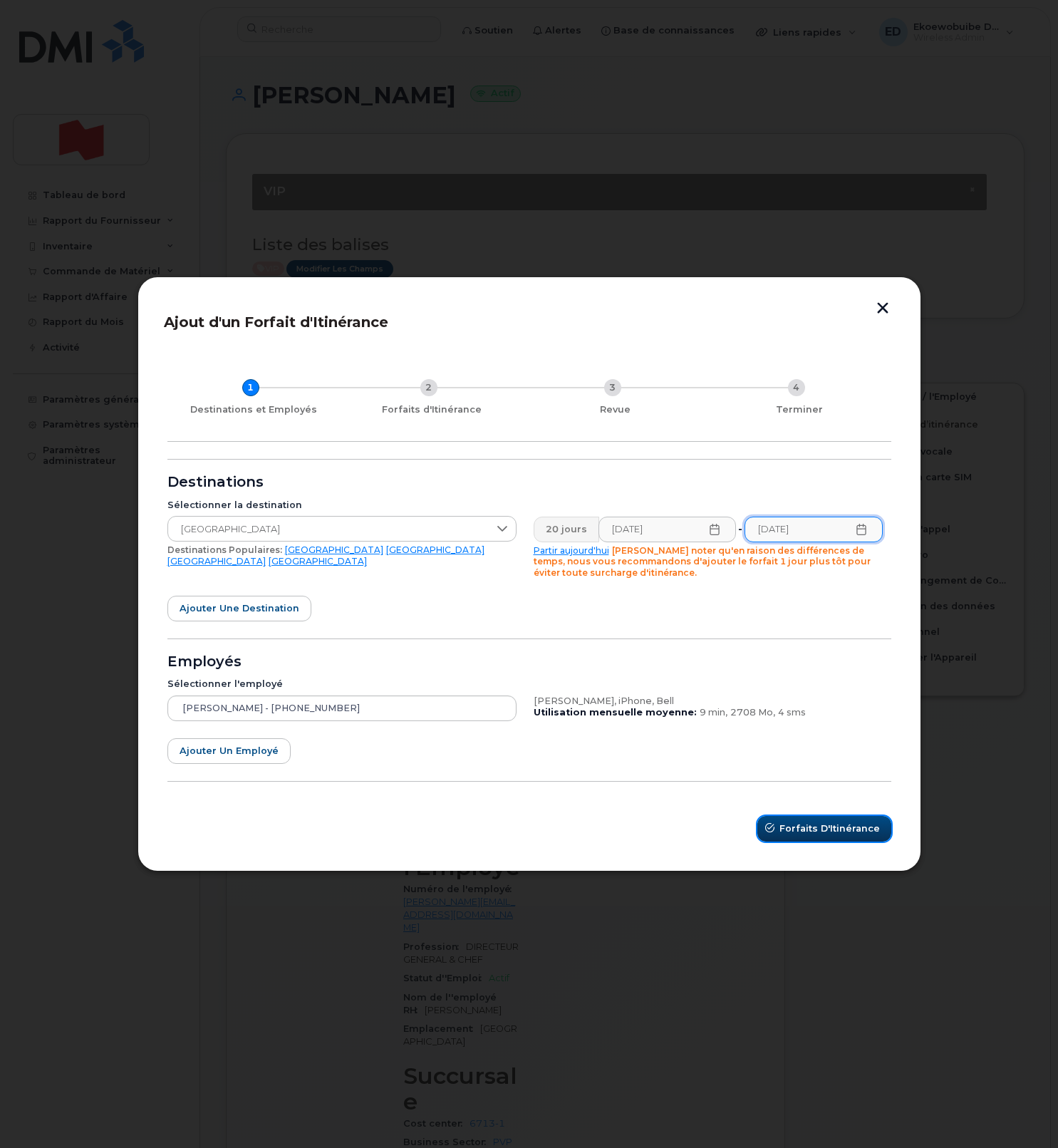
click at [801, 833] on span "Forfaits d'Itinérance" at bounding box center [829, 828] width 100 height 14
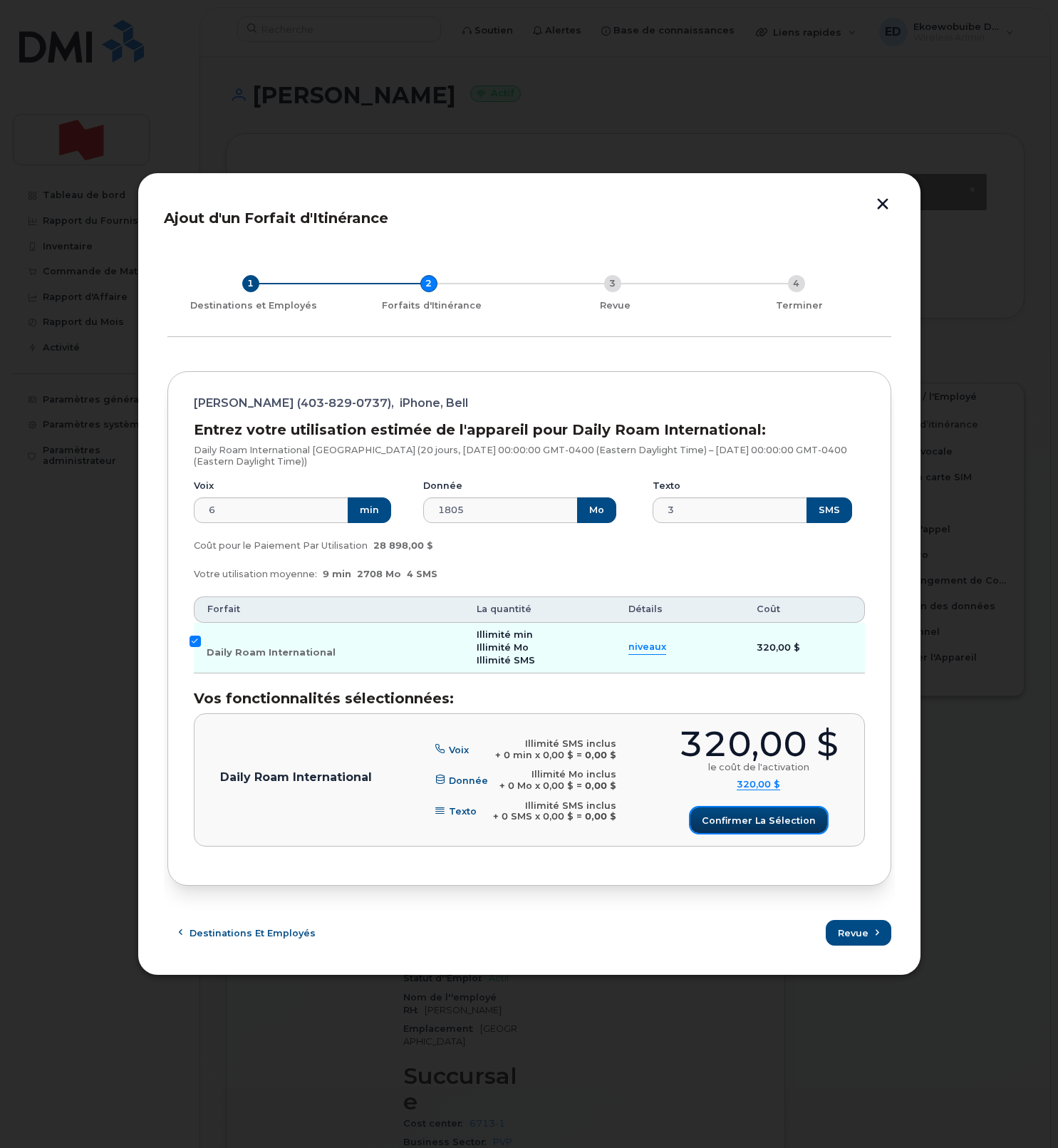
click at [764, 823] on span "Confirmer la sélection" at bounding box center [758, 820] width 114 height 14
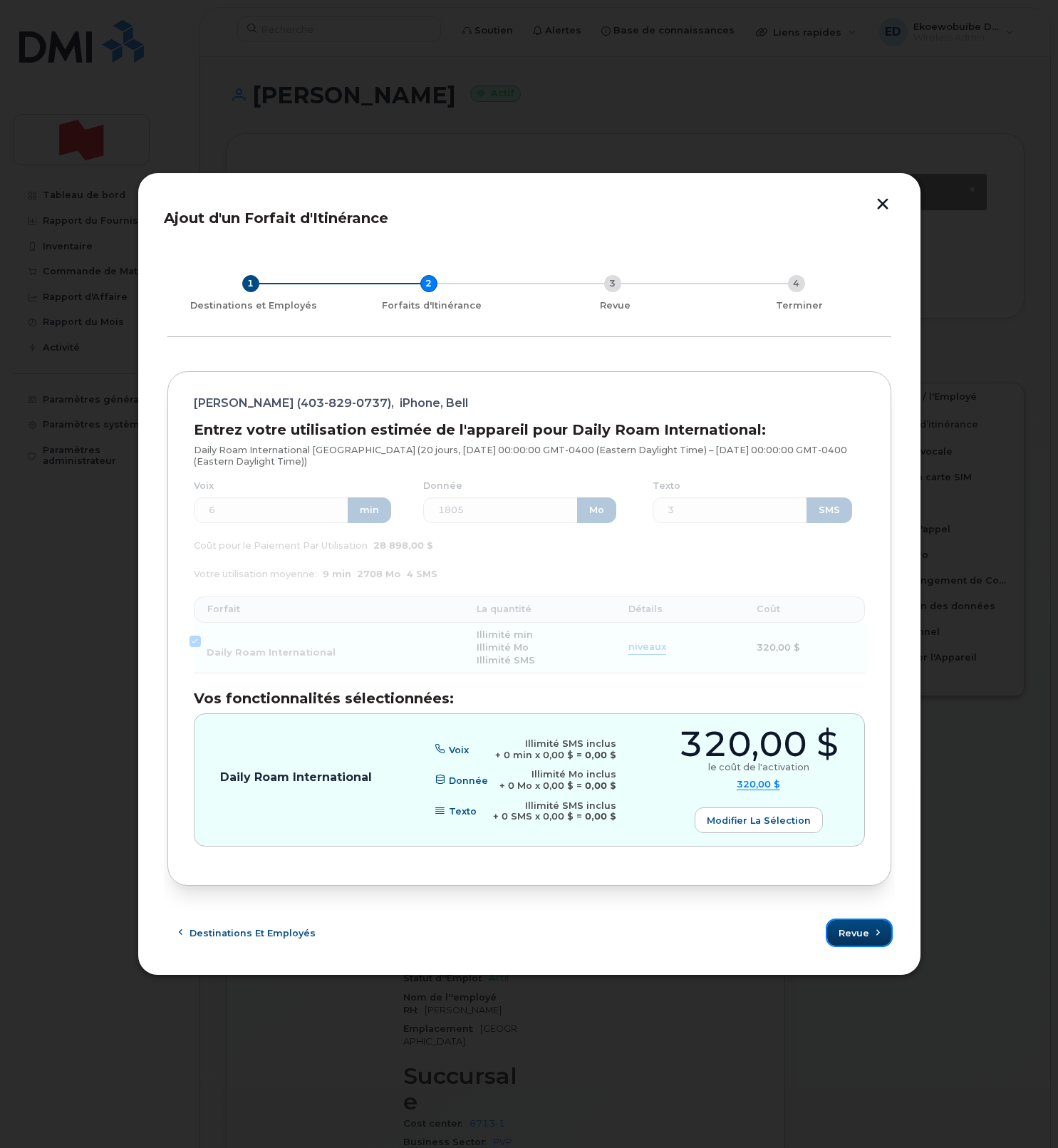
click at [859, 937] on span "Revue" at bounding box center [853, 933] width 31 height 14
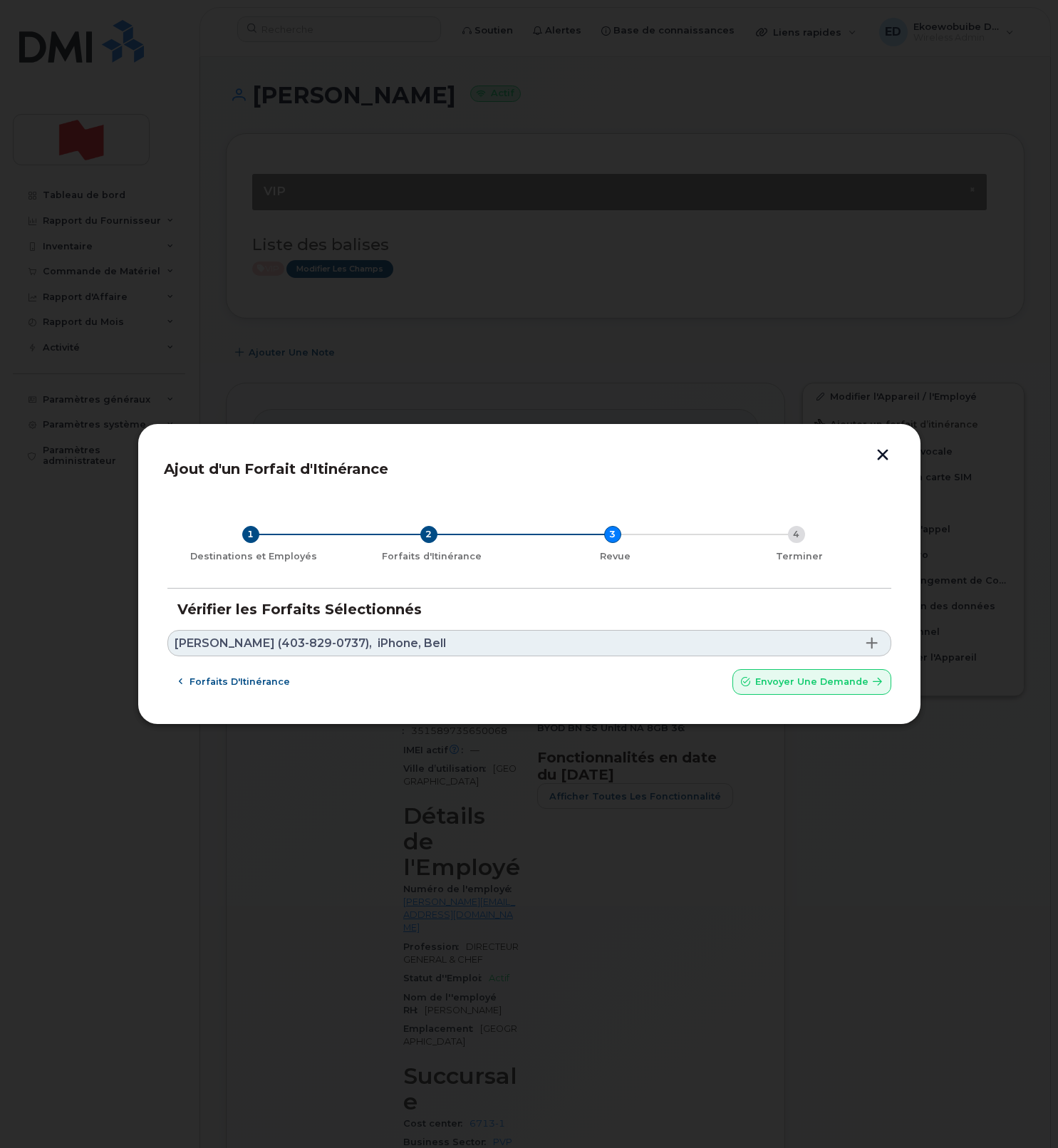
drag, startPoint x: 469, startPoint y: 642, endPoint x: 463, endPoint y: 651, distance: 10.8
click at [468, 642] on link "Mark Williamson (403-829-0737), iPhone, Bell" at bounding box center [529, 643] width 723 height 27
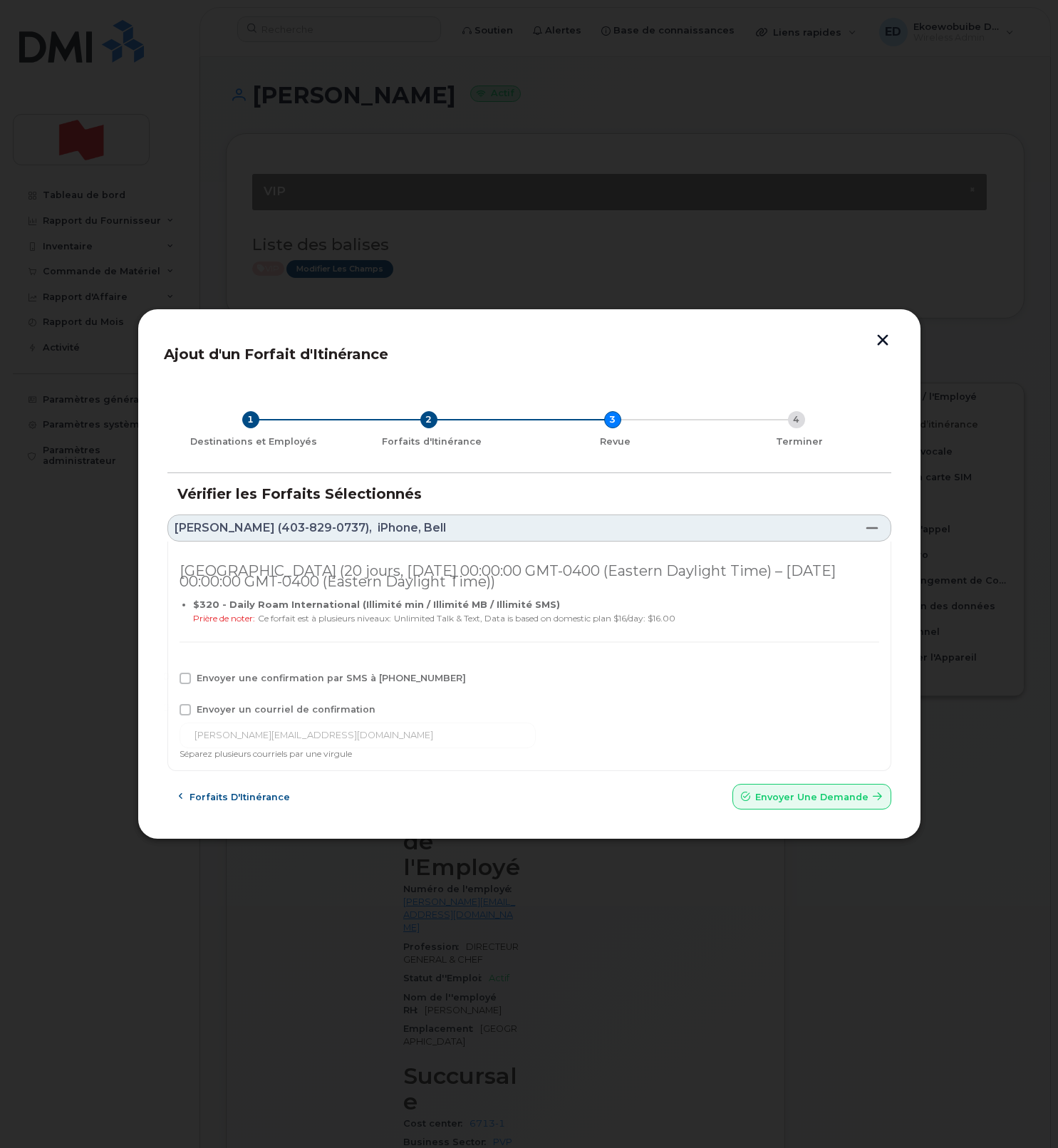
click at [206, 673] on span "Envoyer une confirmation par SMS à 403-829-0737" at bounding box center [331, 678] width 269 height 11
click at [170, 673] on input "Envoyer une confirmation par SMS à 403-829-0737" at bounding box center [166, 676] width 7 height 7
checkbox input "true"
drag, startPoint x: 207, startPoint y: 706, endPoint x: 201, endPoint y: 700, distance: 8.5
click at [207, 706] on span "Envoyer un courriel de confirmation" at bounding box center [286, 709] width 179 height 11
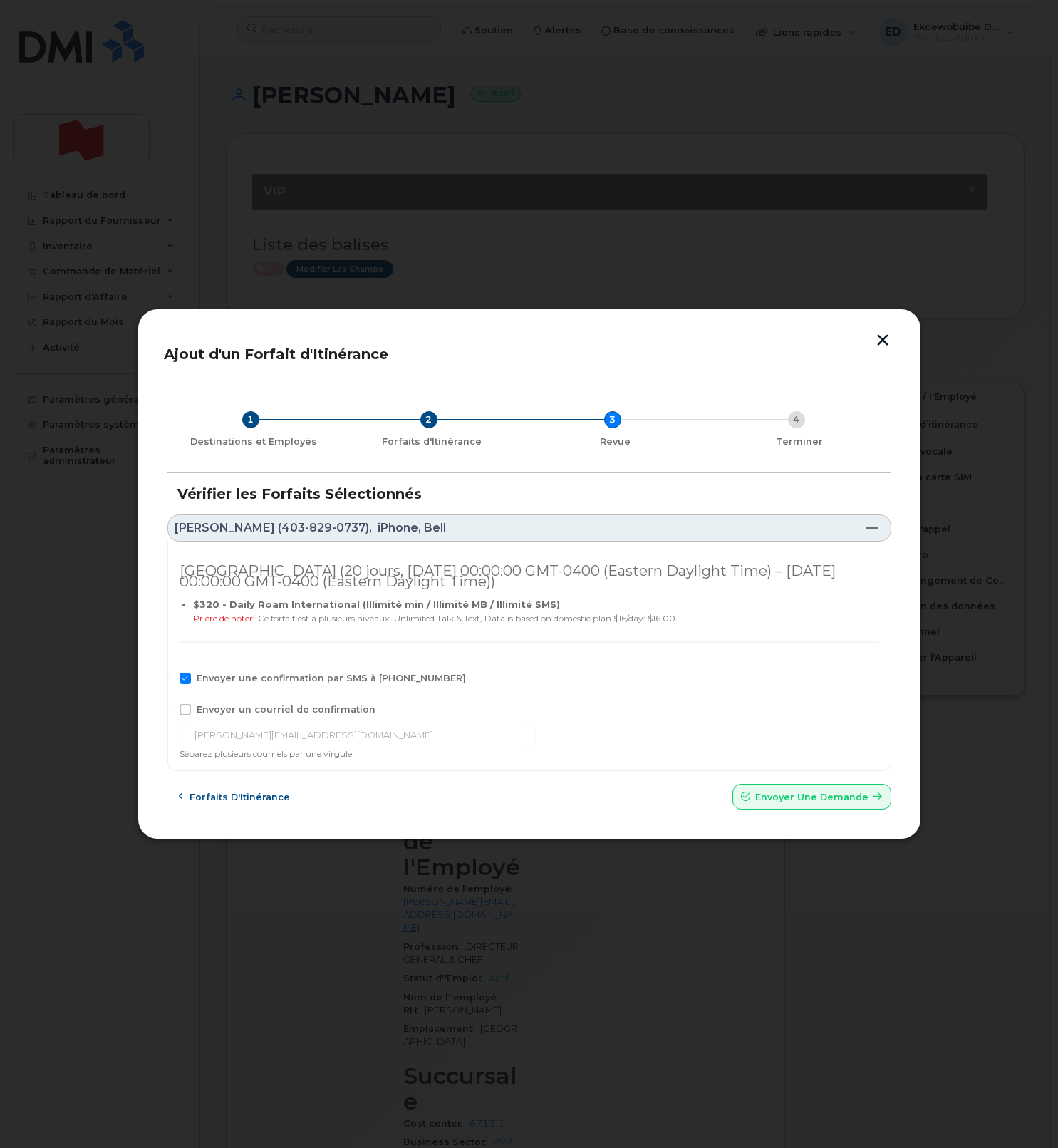
click at [170, 706] on input "Envoyer un courriel de confirmation" at bounding box center [166, 707] width 7 height 7
checkbox input "true"
drag, startPoint x: 374, startPoint y: 737, endPoint x: 179, endPoint y: 731, distance: 195.1
click at [180, 731] on input "mark.williamson@nbc.ca" at bounding box center [357, 735] width 356 height 26
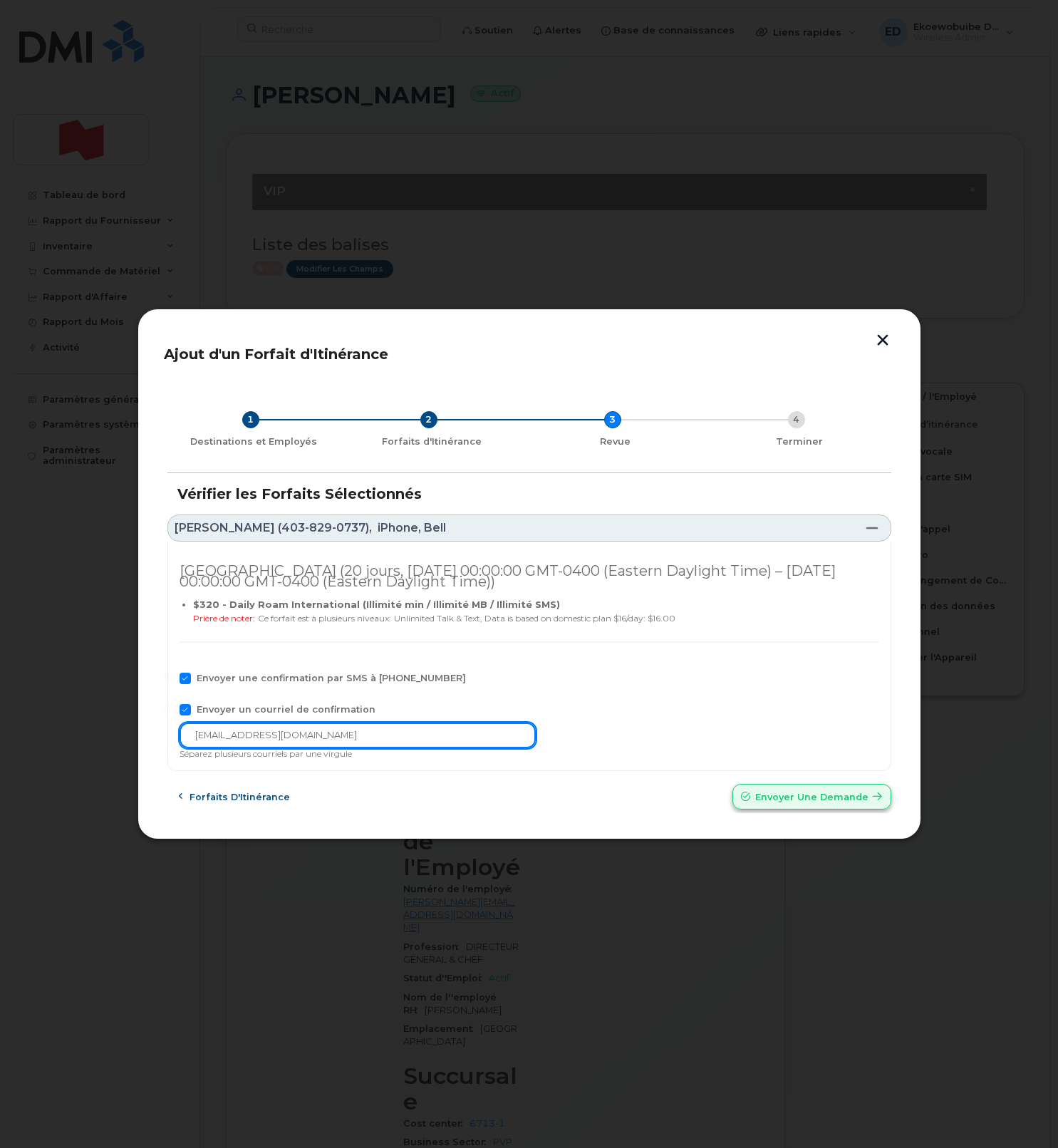
type input "solutions_mobiles@bnc.ca"
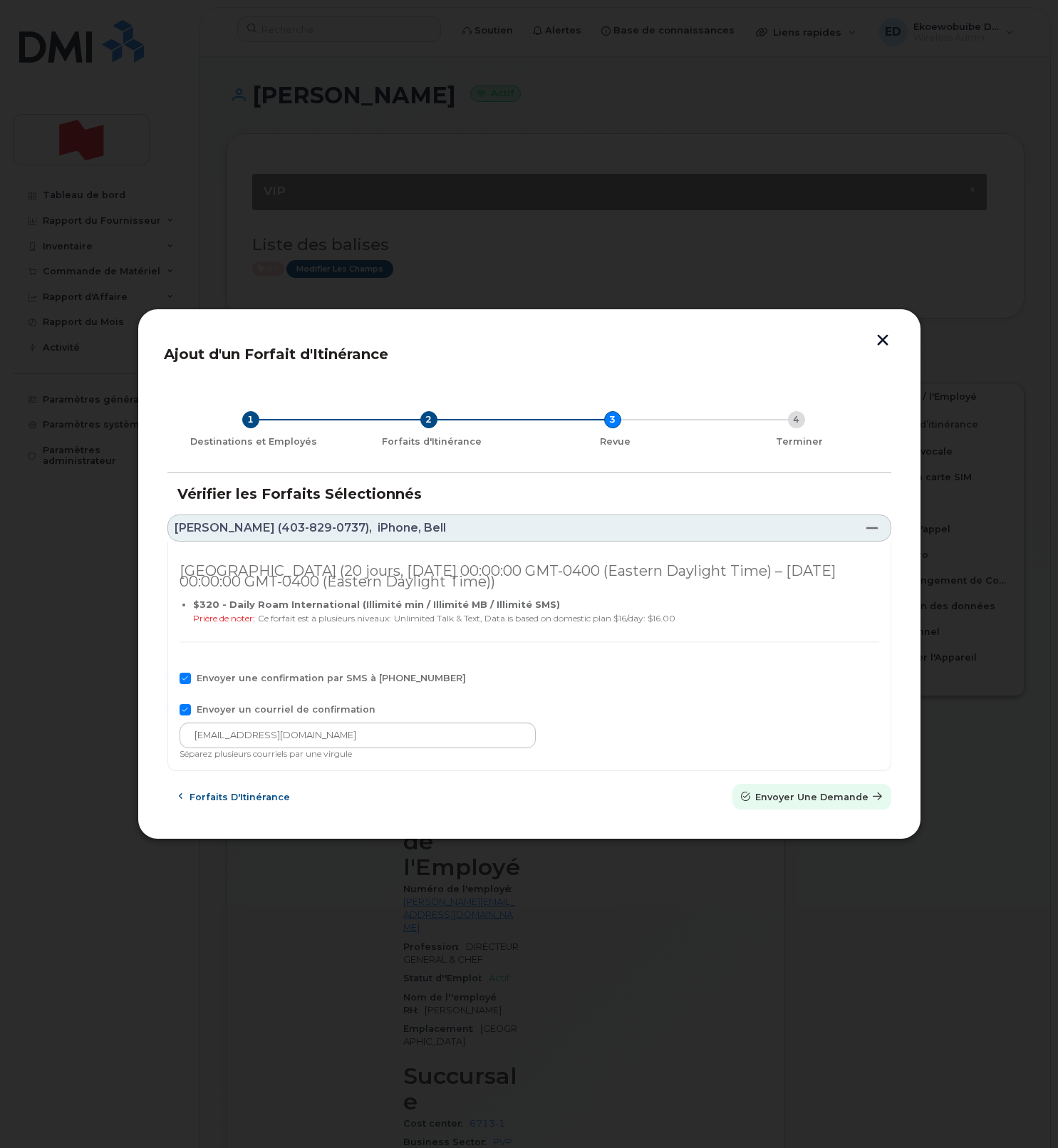
click at [774, 796] on span "Envoyer une Demande" at bounding box center [812, 797] width 113 height 14
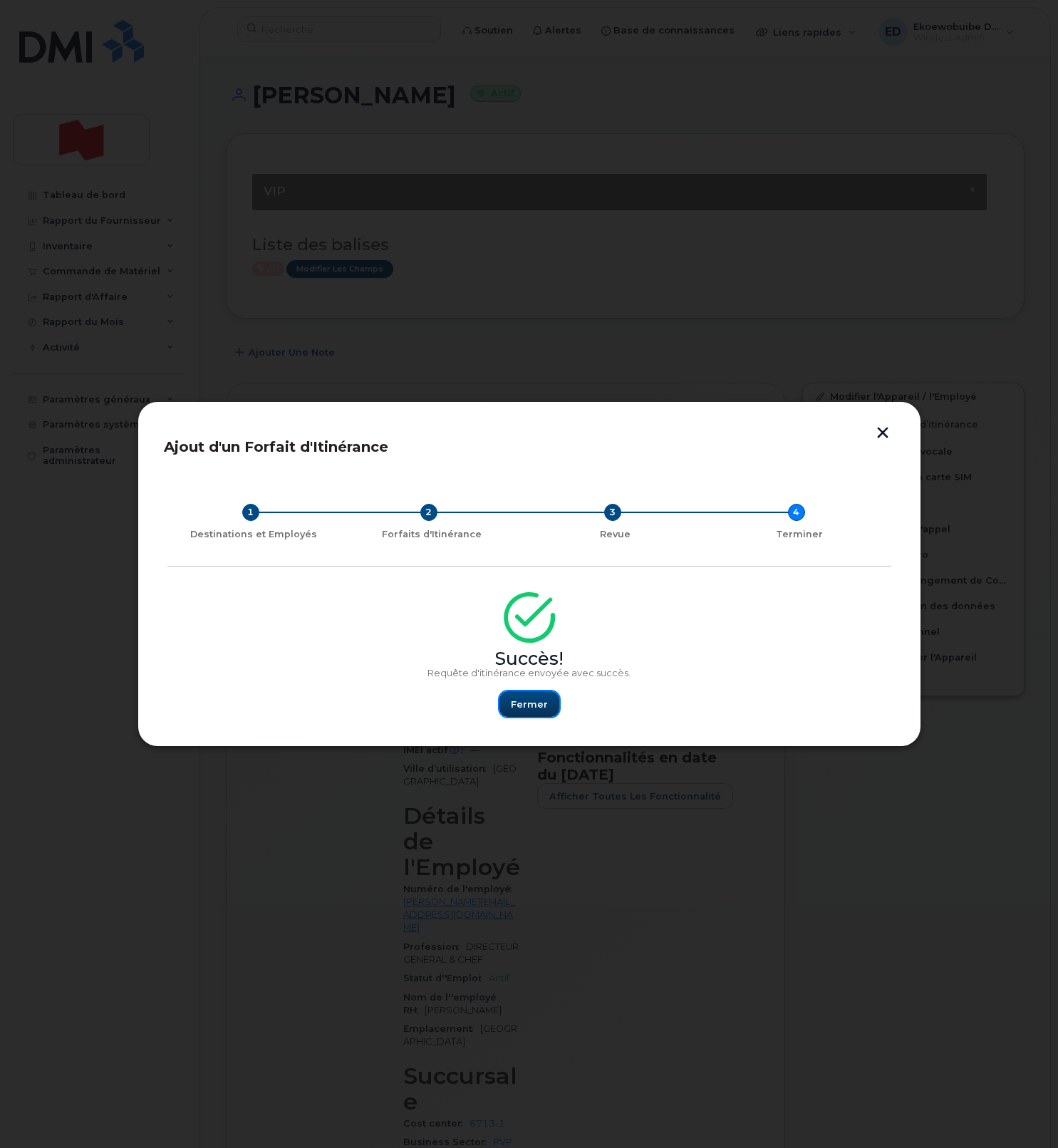
drag, startPoint x: 528, startPoint y: 704, endPoint x: 427, endPoint y: 697, distance: 101.2
click at [527, 705] on span "Fermer" at bounding box center [529, 704] width 37 height 14
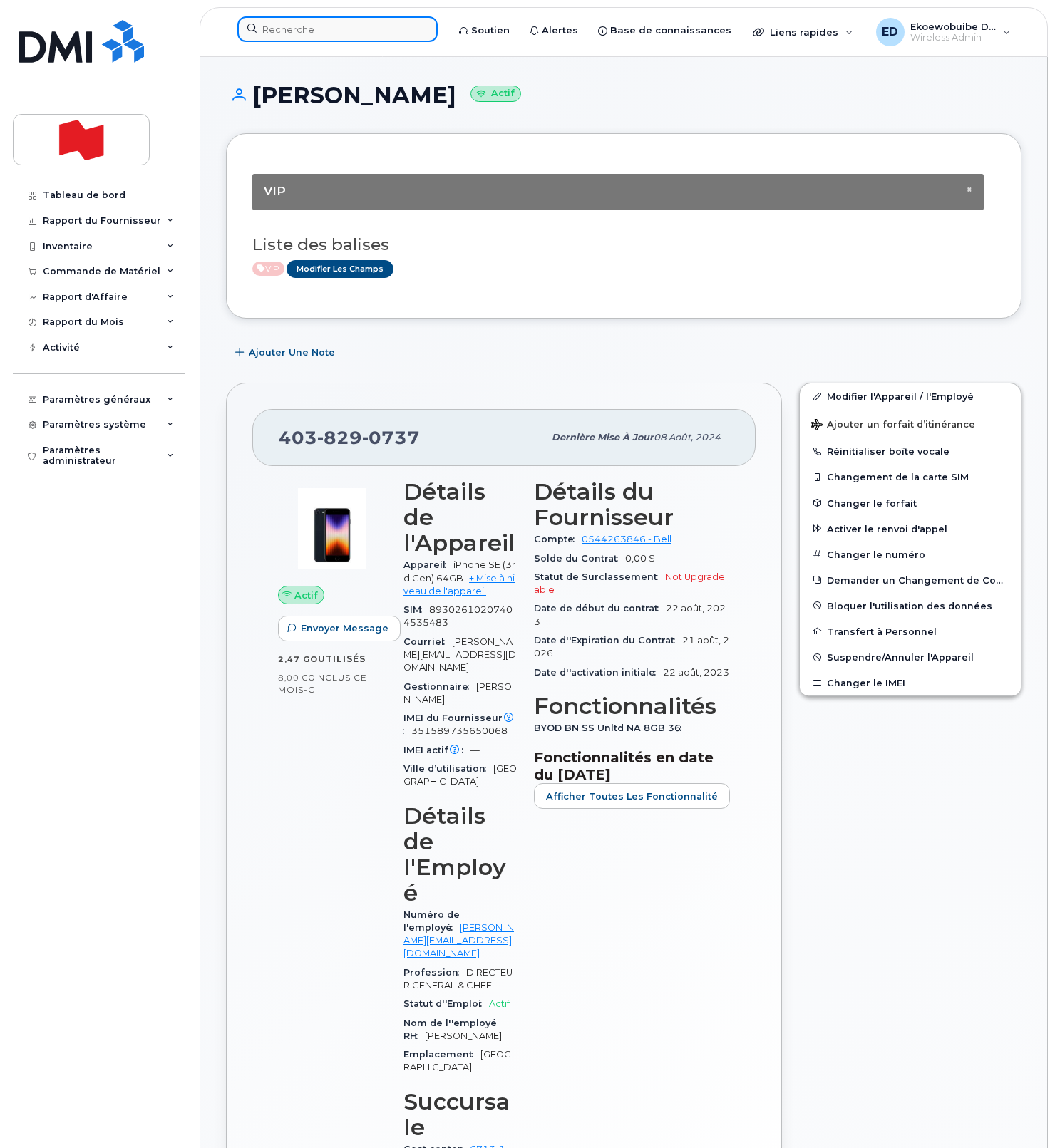
click at [327, 27] on input at bounding box center [337, 29] width 200 height 26
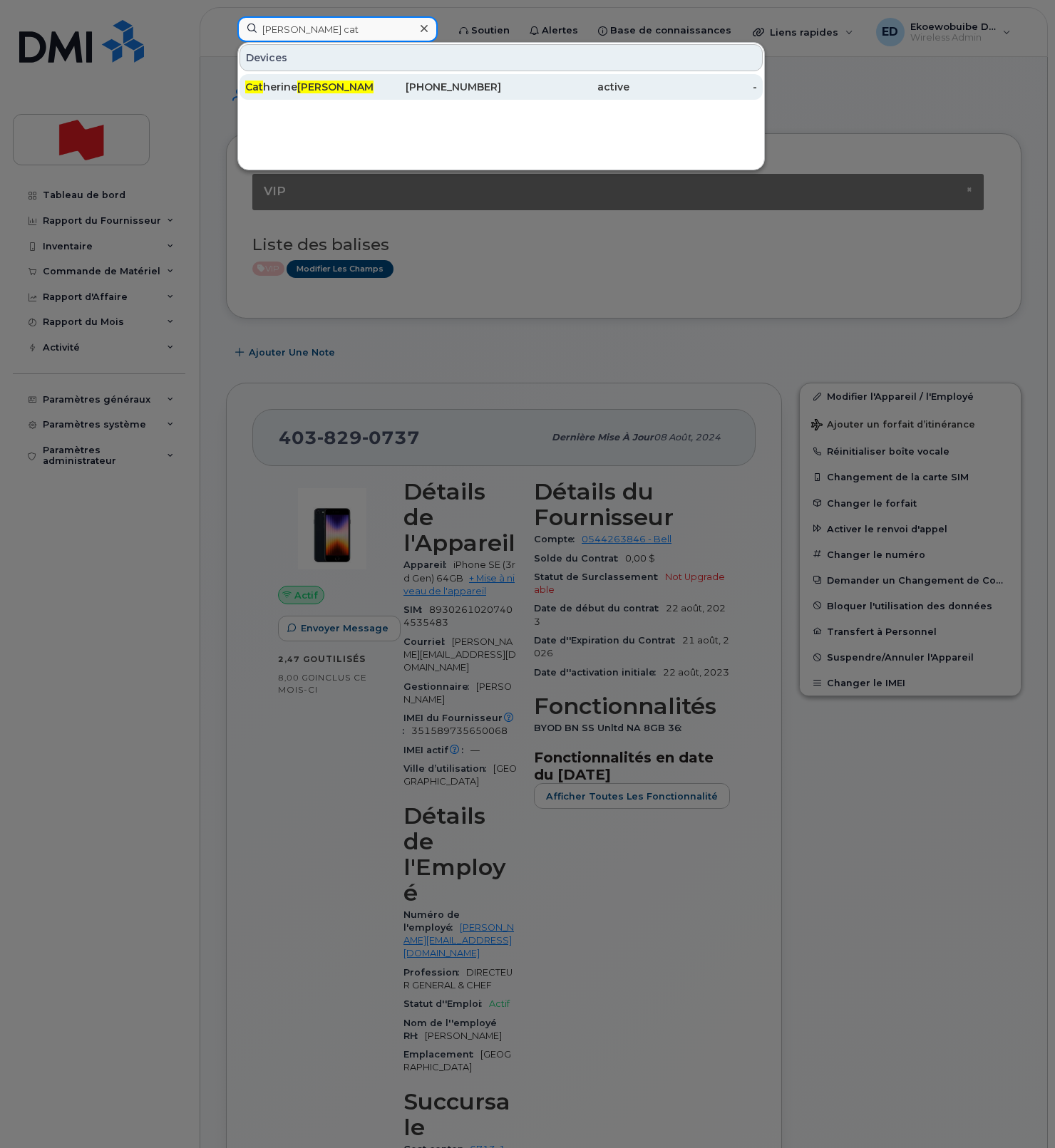
type input "gratton cat"
click at [304, 88] on span "Gratton" at bounding box center [340, 87] width 86 height 13
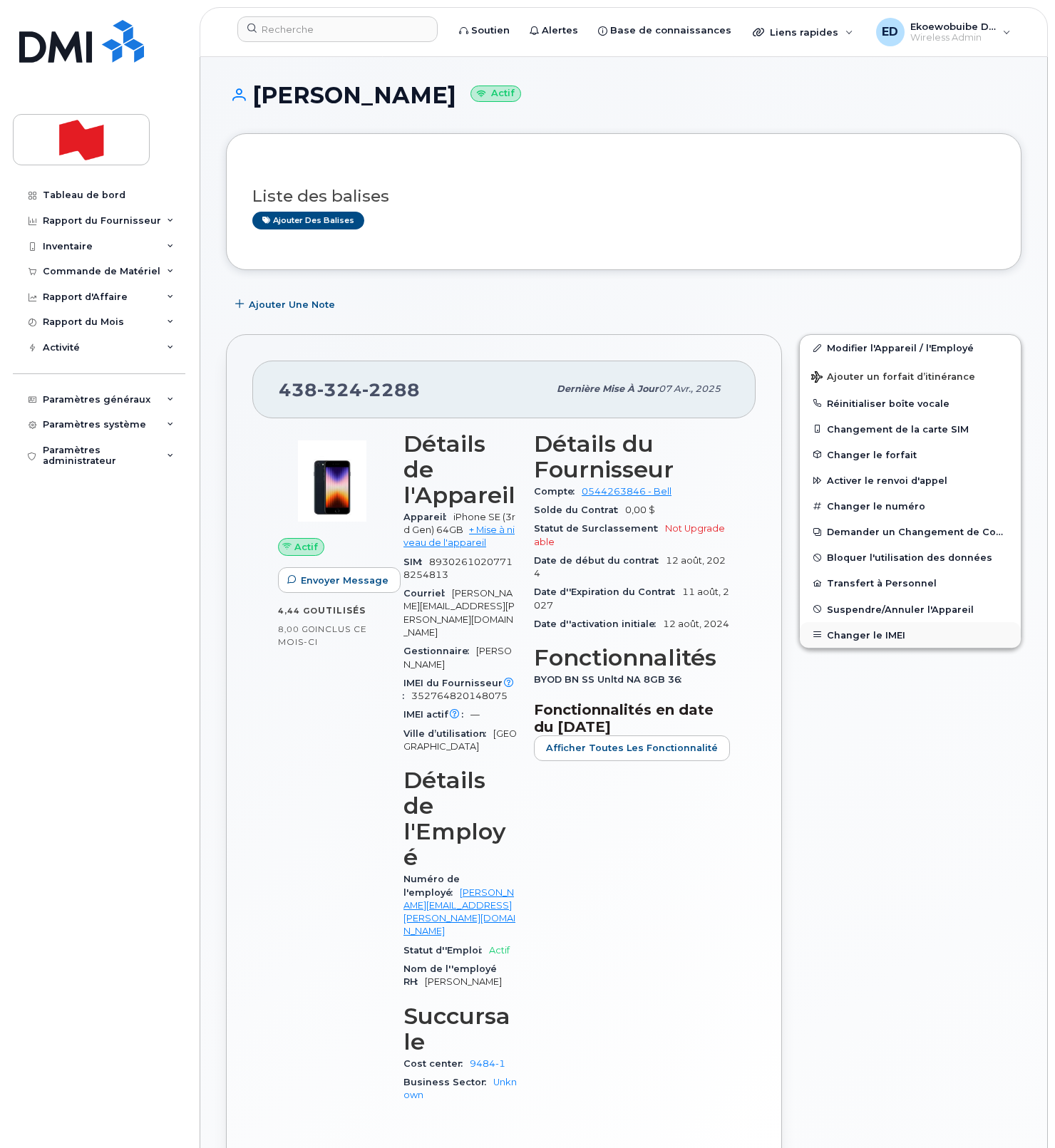
click at [856, 632] on button "Changer le IMEI" at bounding box center [910, 635] width 221 height 26
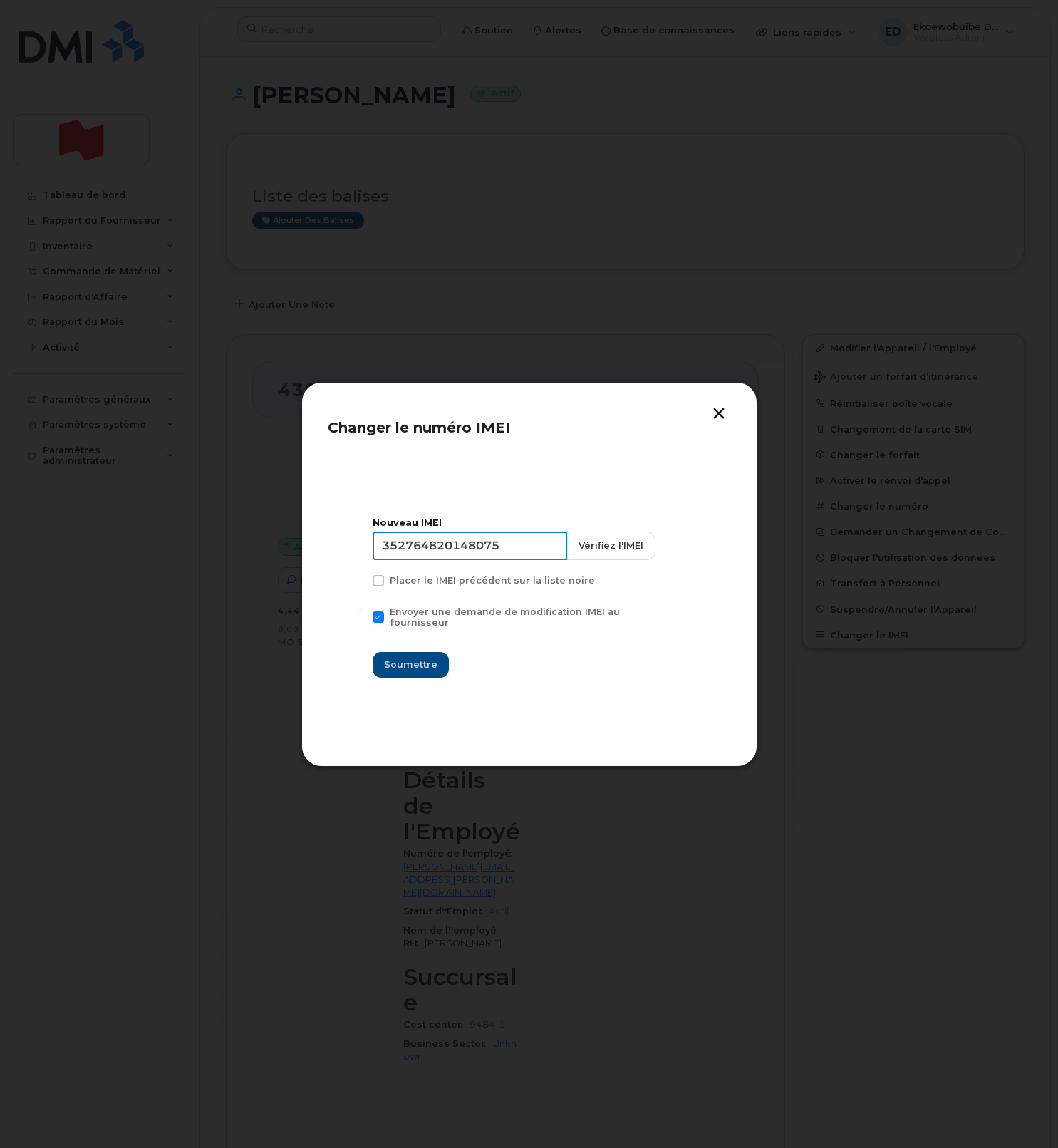
click at [466, 560] on input "352764820148075" at bounding box center [469, 546] width 194 height 29
click at [447, 556] on input "352764820148075" at bounding box center [469, 546] width 194 height 29
click at [465, 556] on input "352764820148075" at bounding box center [469, 546] width 194 height 29
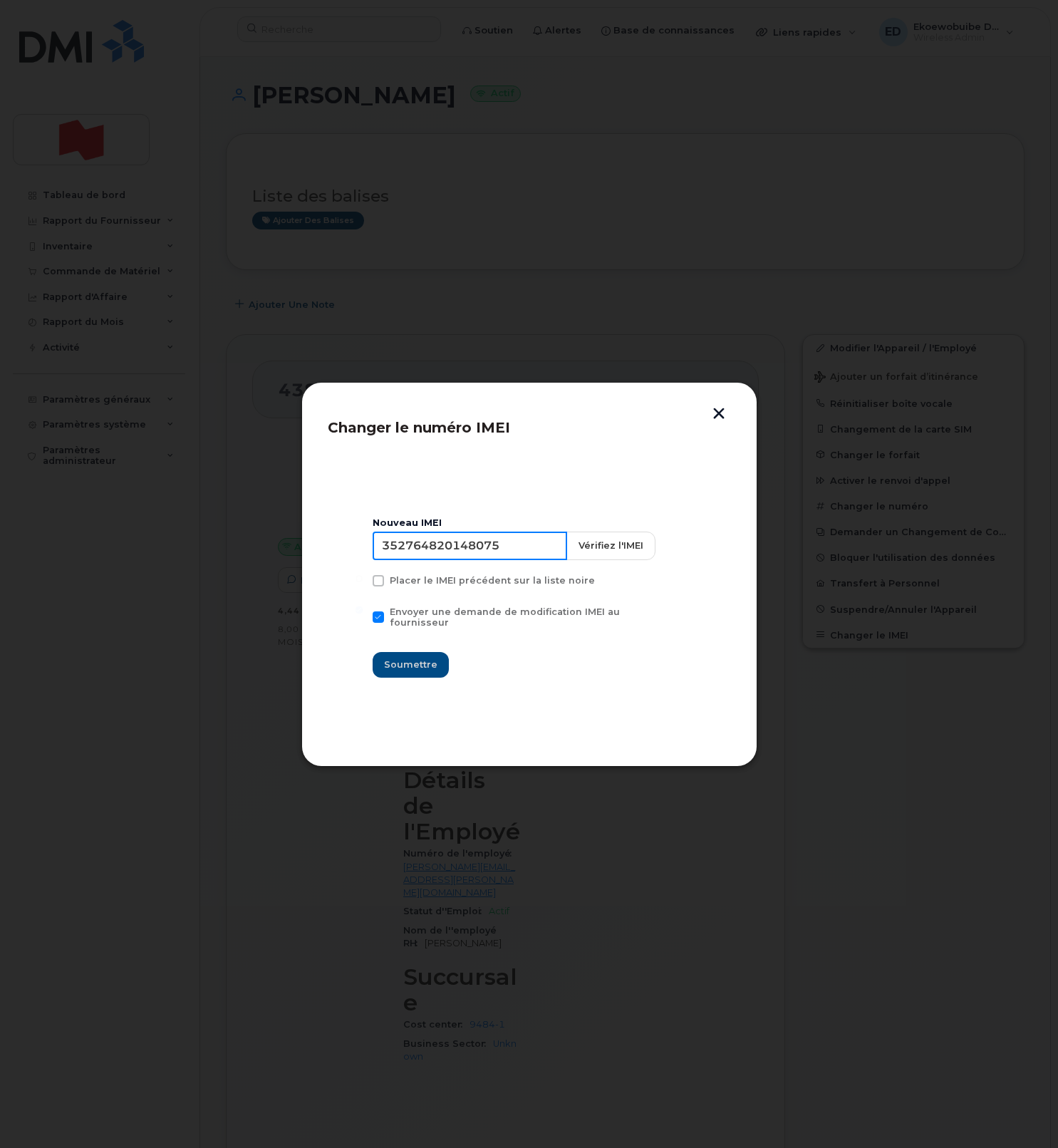
click at [464, 556] on input "352764820148075" at bounding box center [469, 546] width 194 height 29
type input "354216331120703"
drag, startPoint x: 413, startPoint y: 659, endPoint x: 435, endPoint y: 680, distance: 30.4
click at [413, 659] on span "Soumettre" at bounding box center [410, 664] width 54 height 14
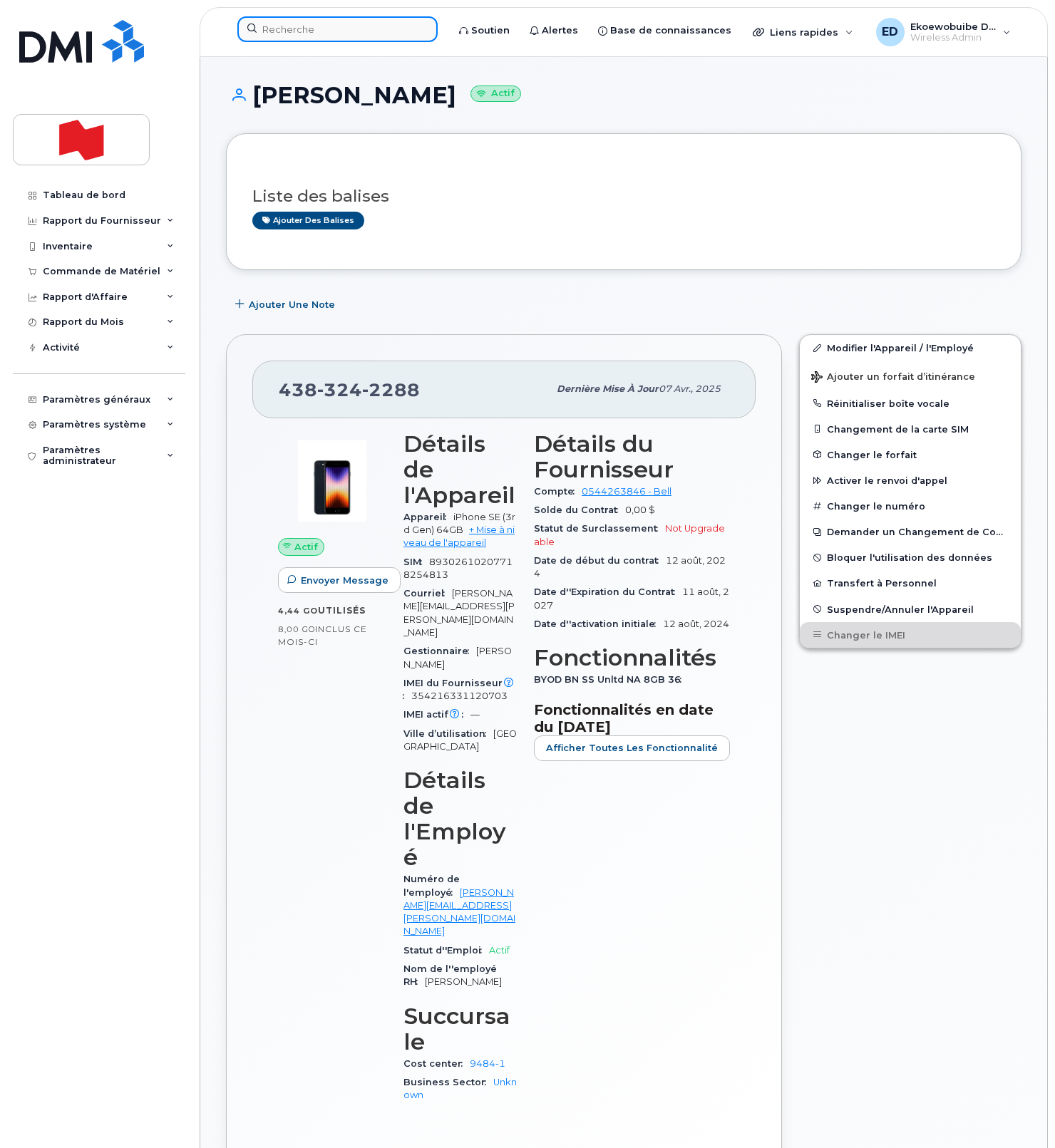
click at [313, 34] on input at bounding box center [337, 29] width 200 height 26
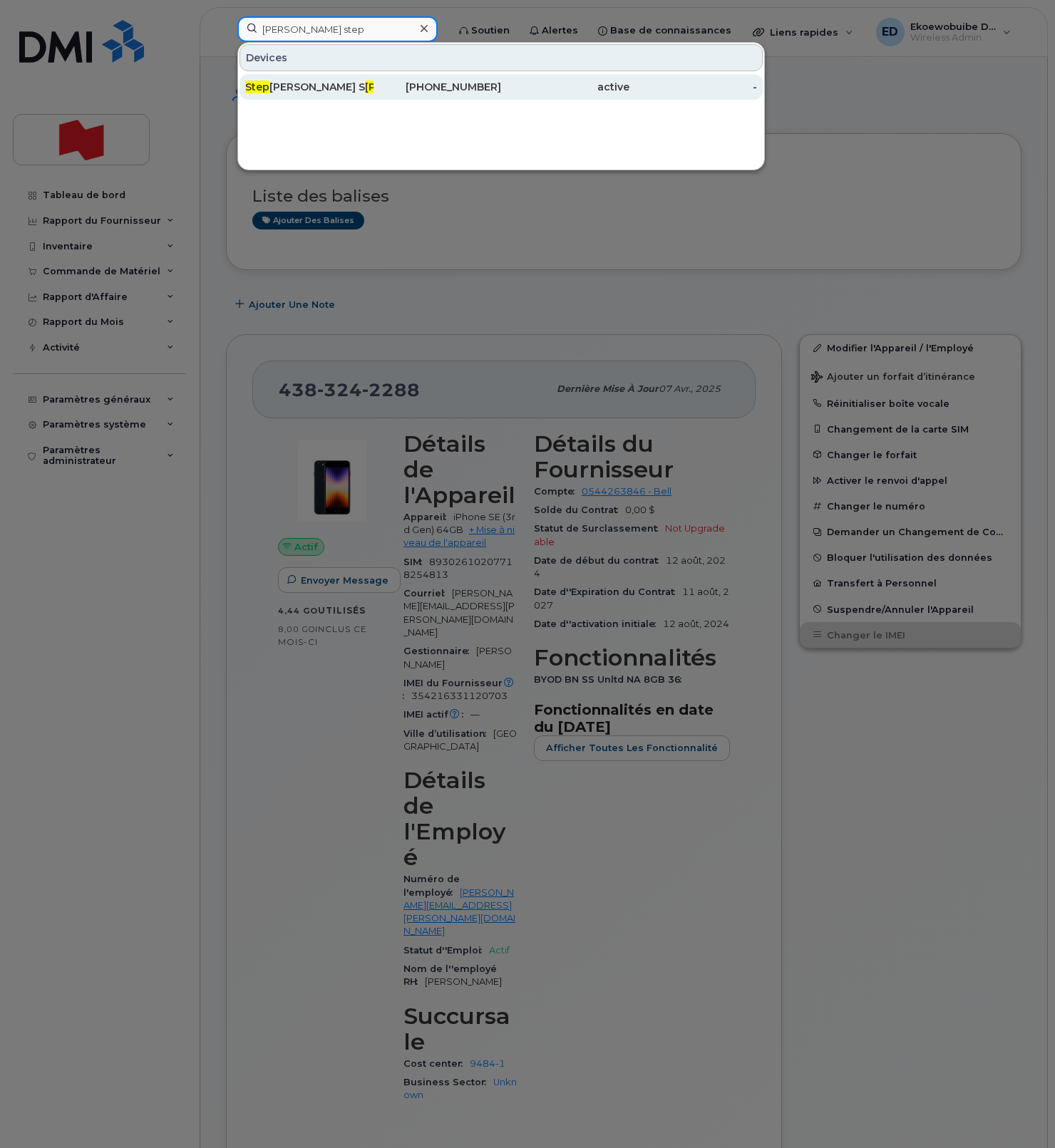
type input "morin step"
click at [365, 87] on span "[PERSON_NAME]" at bounding box center [408, 87] width 86 height 13
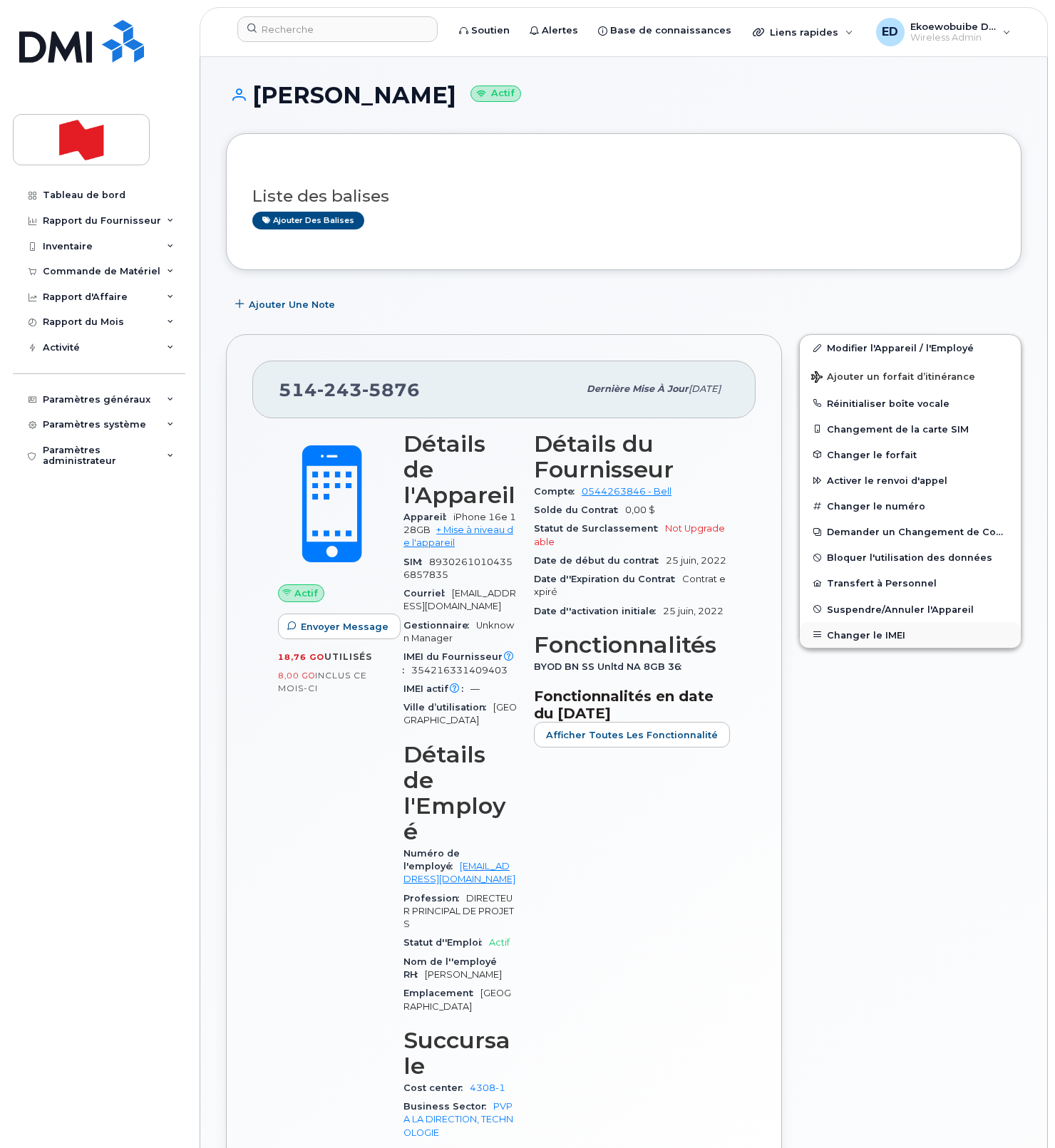
click at [852, 634] on button "Changer le IMEI" at bounding box center [910, 635] width 221 height 26
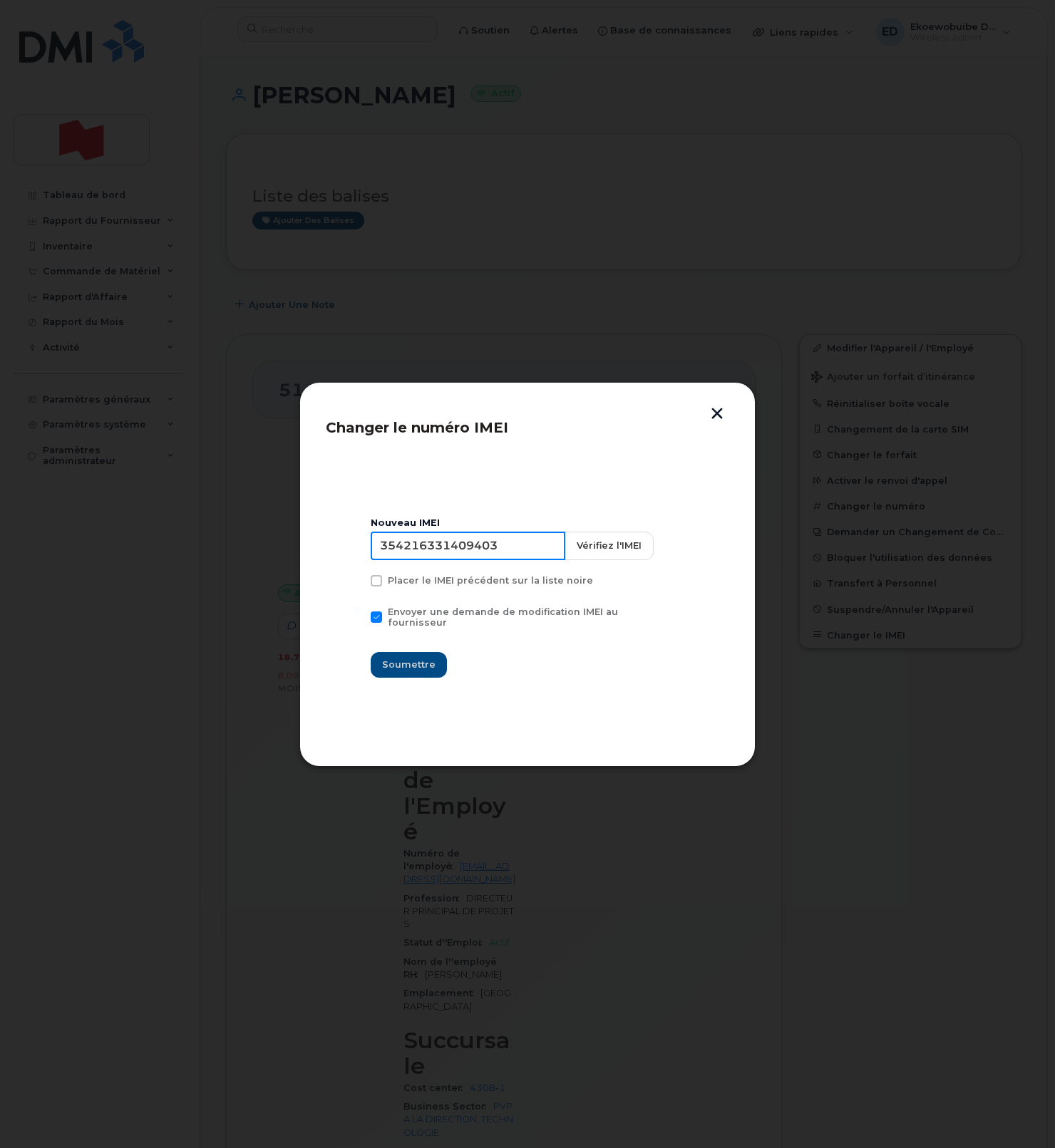
click at [458, 548] on input "354216331409403" at bounding box center [467, 546] width 194 height 29
click at [458, 547] on input "354216331409403" at bounding box center [467, 546] width 194 height 29
click at [715, 411] on button "button" at bounding box center [717, 415] width 22 height 15
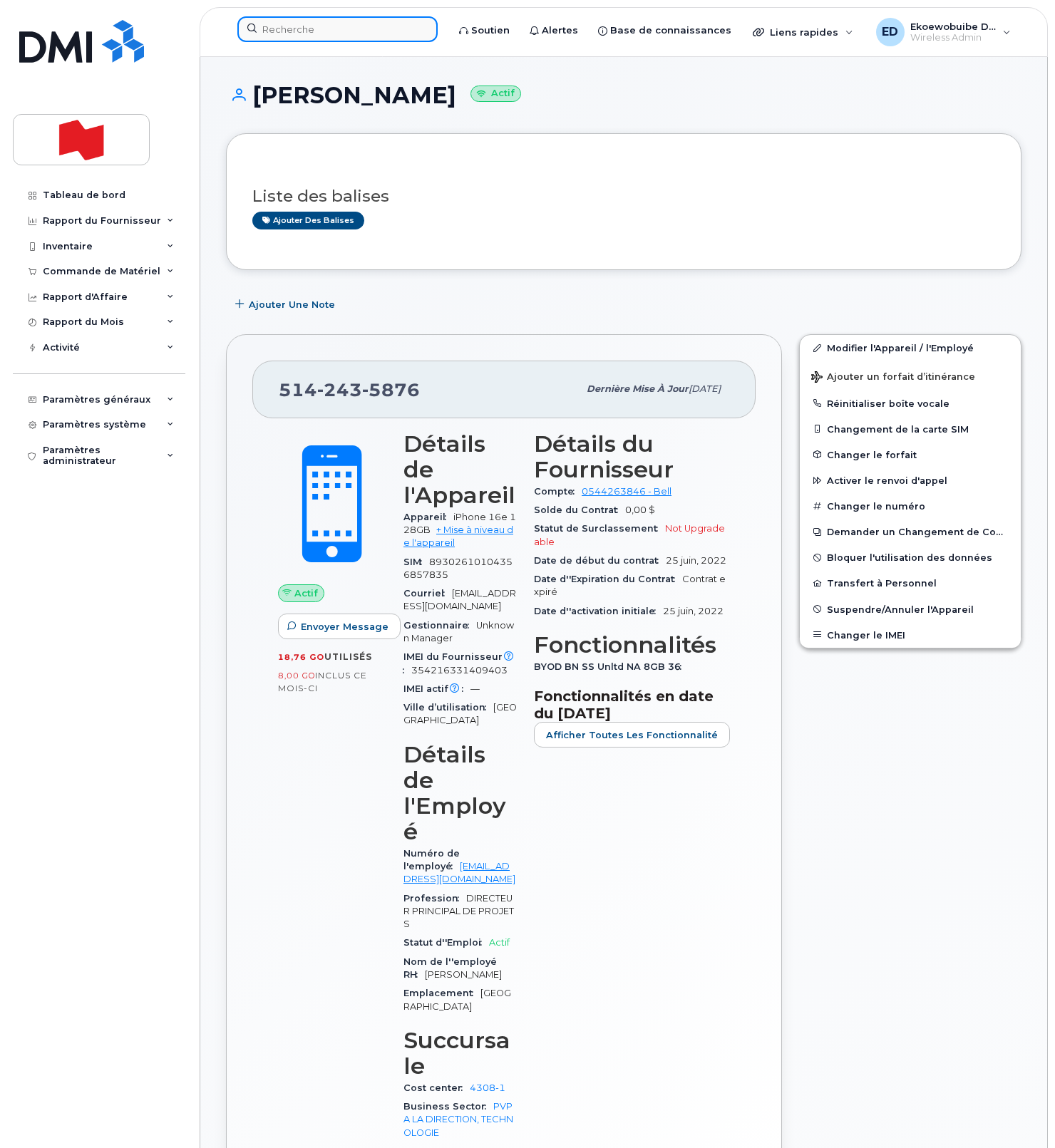
click at [333, 36] on input at bounding box center [337, 29] width 200 height 26
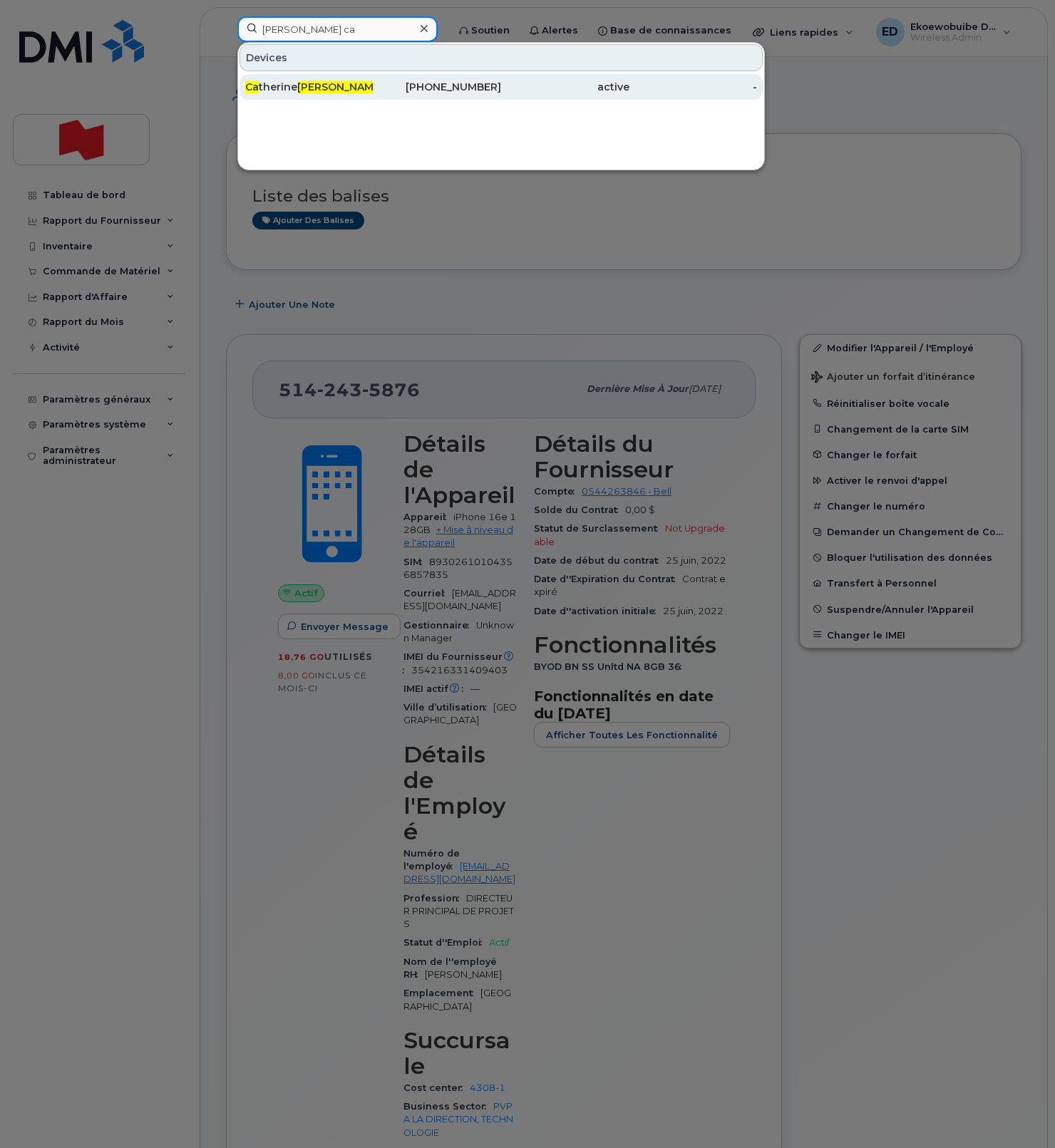
type input "gratton ca"
click at [311, 82] on span "Gratton" at bounding box center [340, 87] width 86 height 13
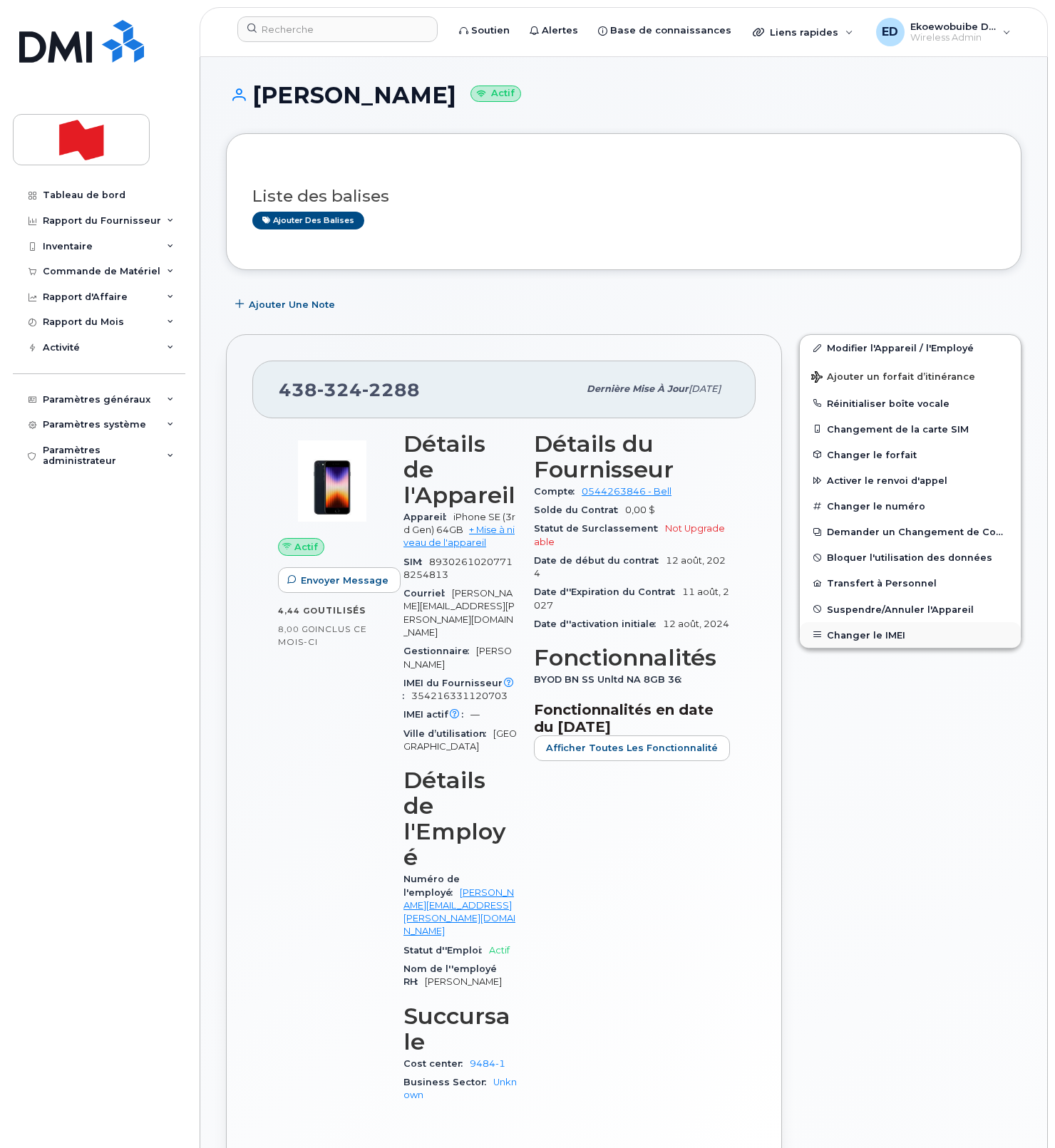
click at [847, 631] on button "Changer le IMEI" at bounding box center [910, 635] width 221 height 26
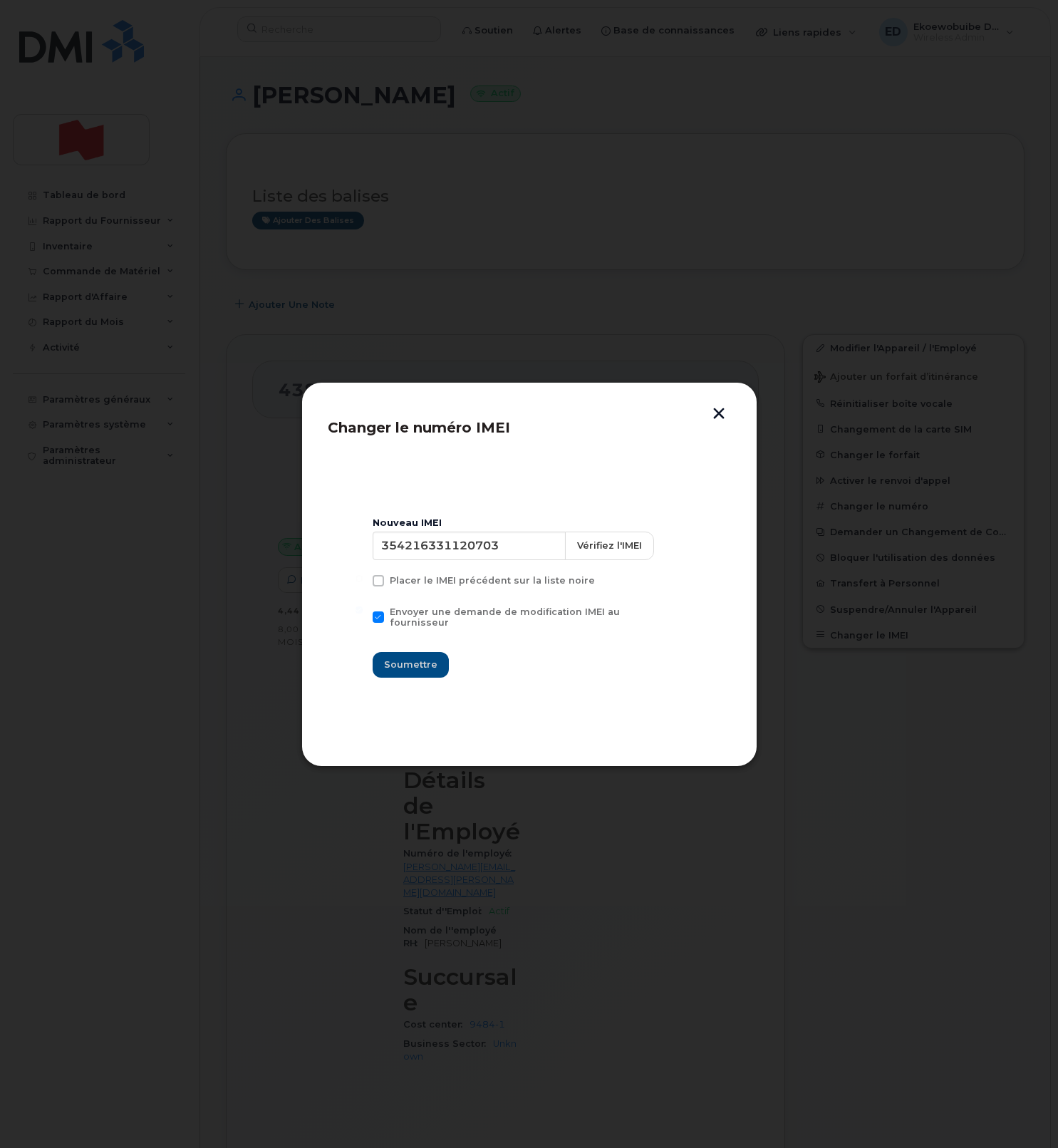
click at [717, 418] on button "button" at bounding box center [718, 415] width 21 height 15
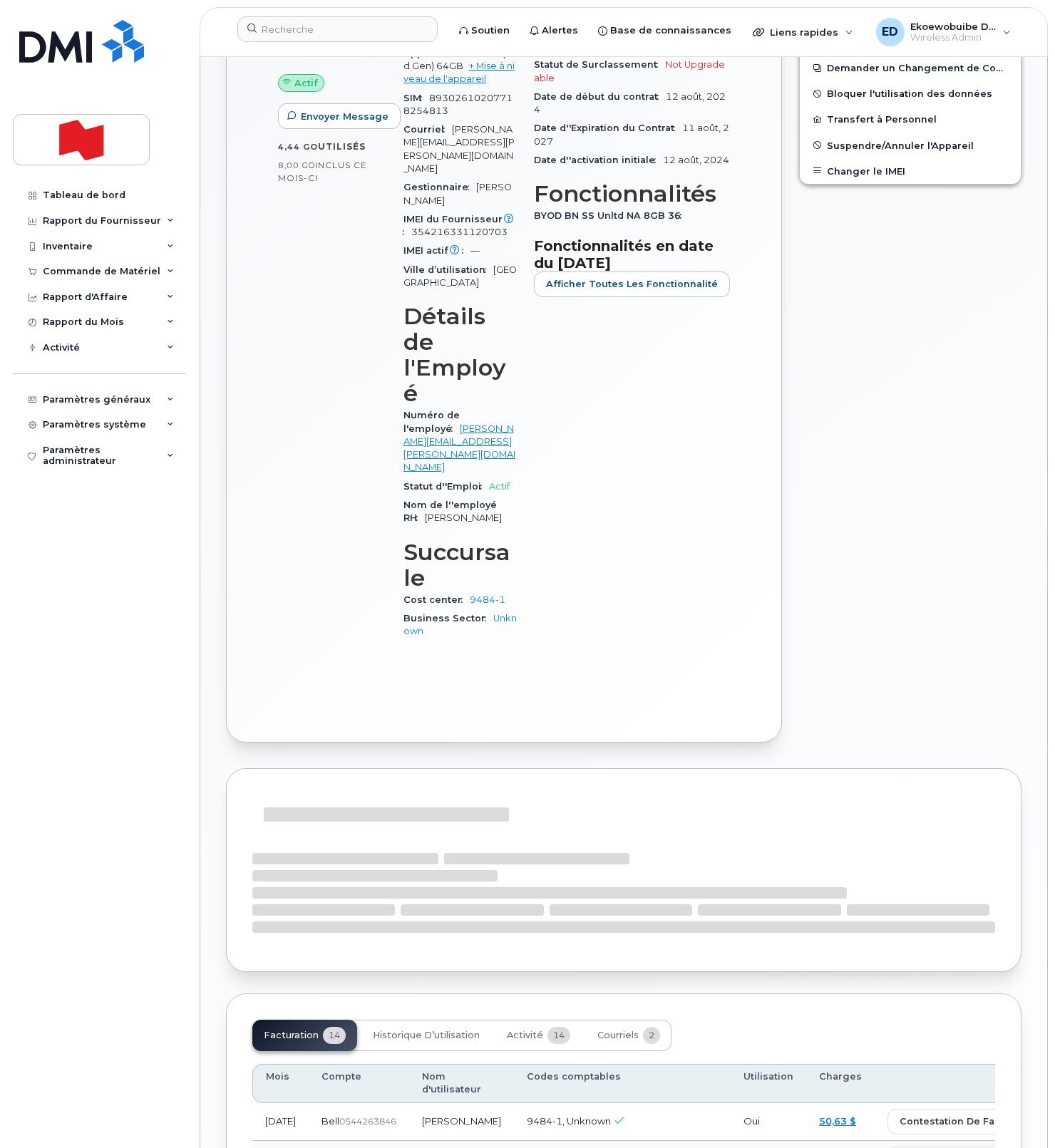
scroll to position [465, 0]
click at [525, 1028] on span "Activité" at bounding box center [525, 1034] width 37 height 11
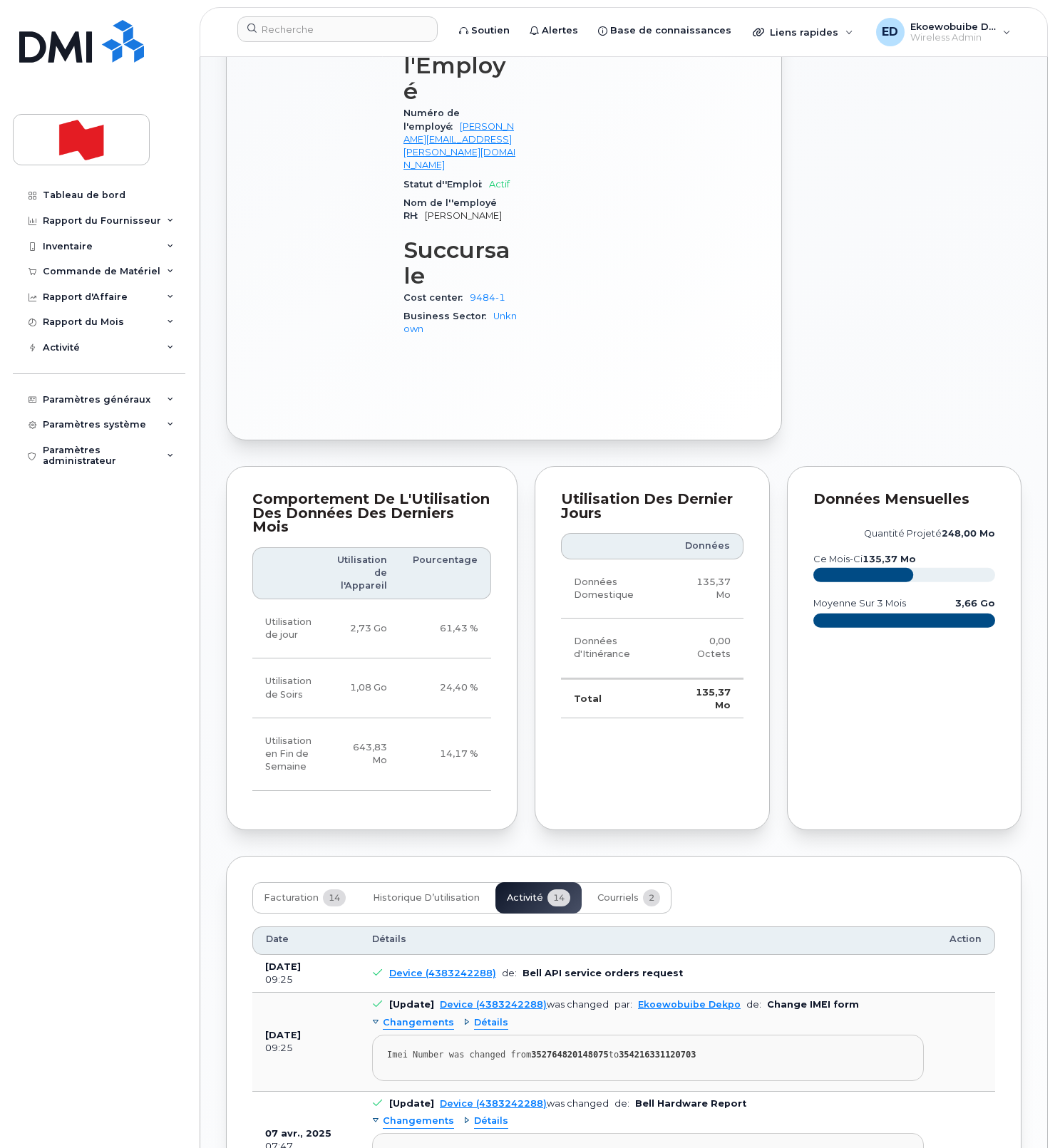
scroll to position [767, 0]
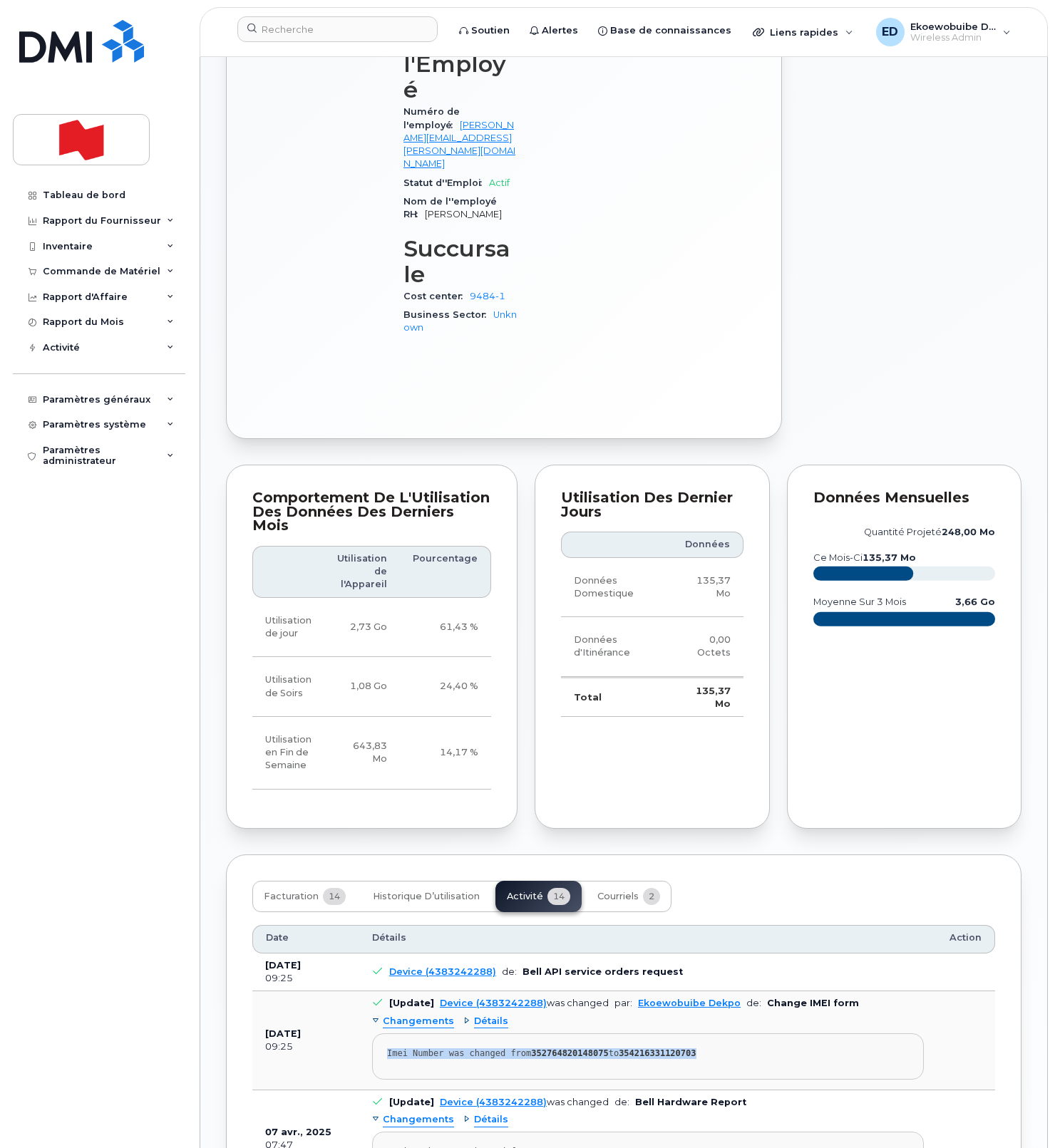
drag, startPoint x: 735, startPoint y: 917, endPoint x: 385, endPoint y: 914, distance: 350.0
click at [385, 1033] on pre "Imei Number was changed from 352764820148075 to 354216331120703" at bounding box center [648, 1056] width 552 height 47
copy div "Imei Number was changed from 352764820148075 to 354216331120703"
click at [586, 1033] on pre "Imei Number was changed from 352764820148075 to 354216331120703" at bounding box center [648, 1056] width 552 height 47
click at [583, 1048] on strong "352764820148075" at bounding box center [569, 1053] width 77 height 10
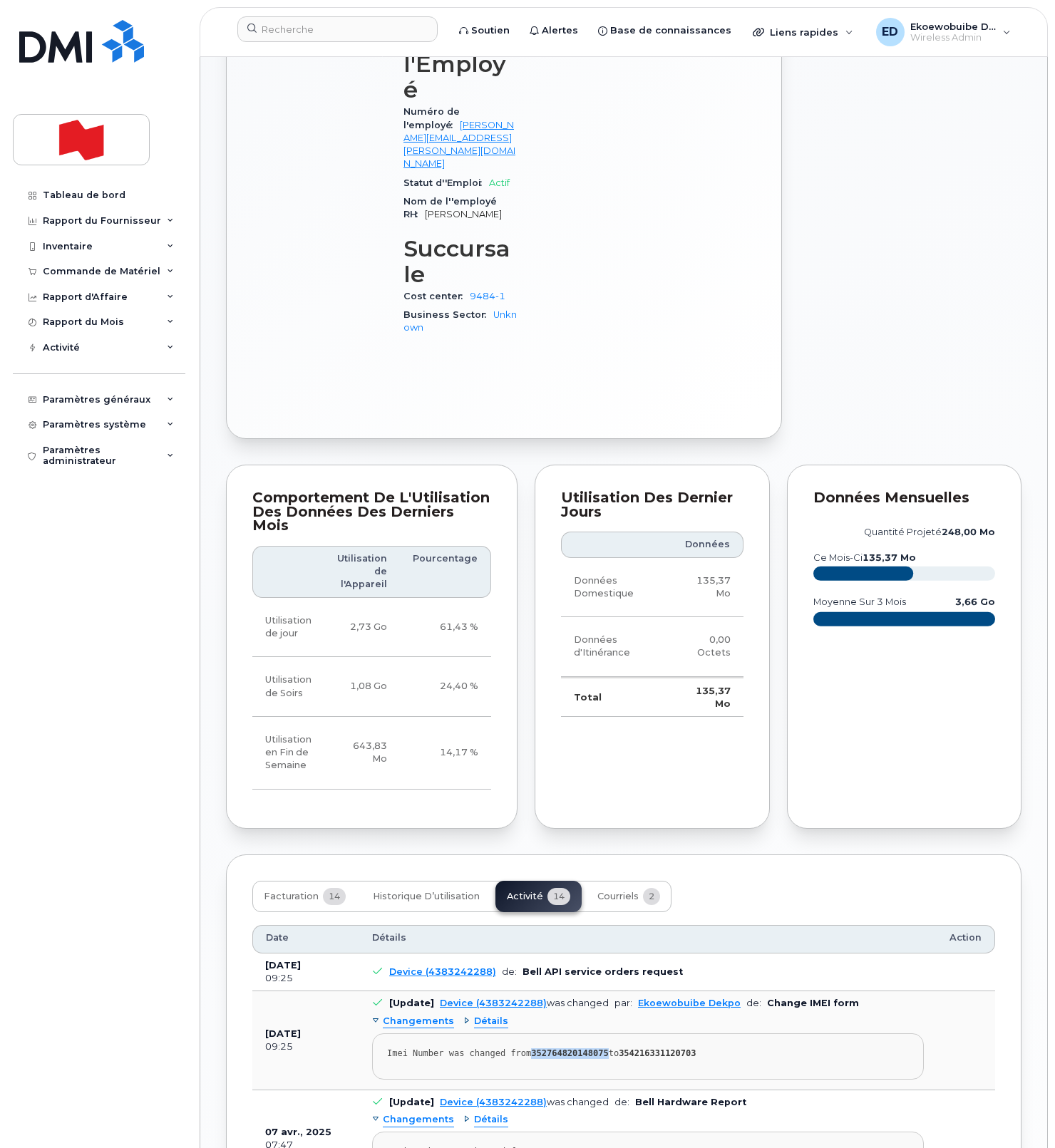
click at [583, 1048] on strong "352764820148075" at bounding box center [569, 1053] width 77 height 10
copy strong "352764820148075"
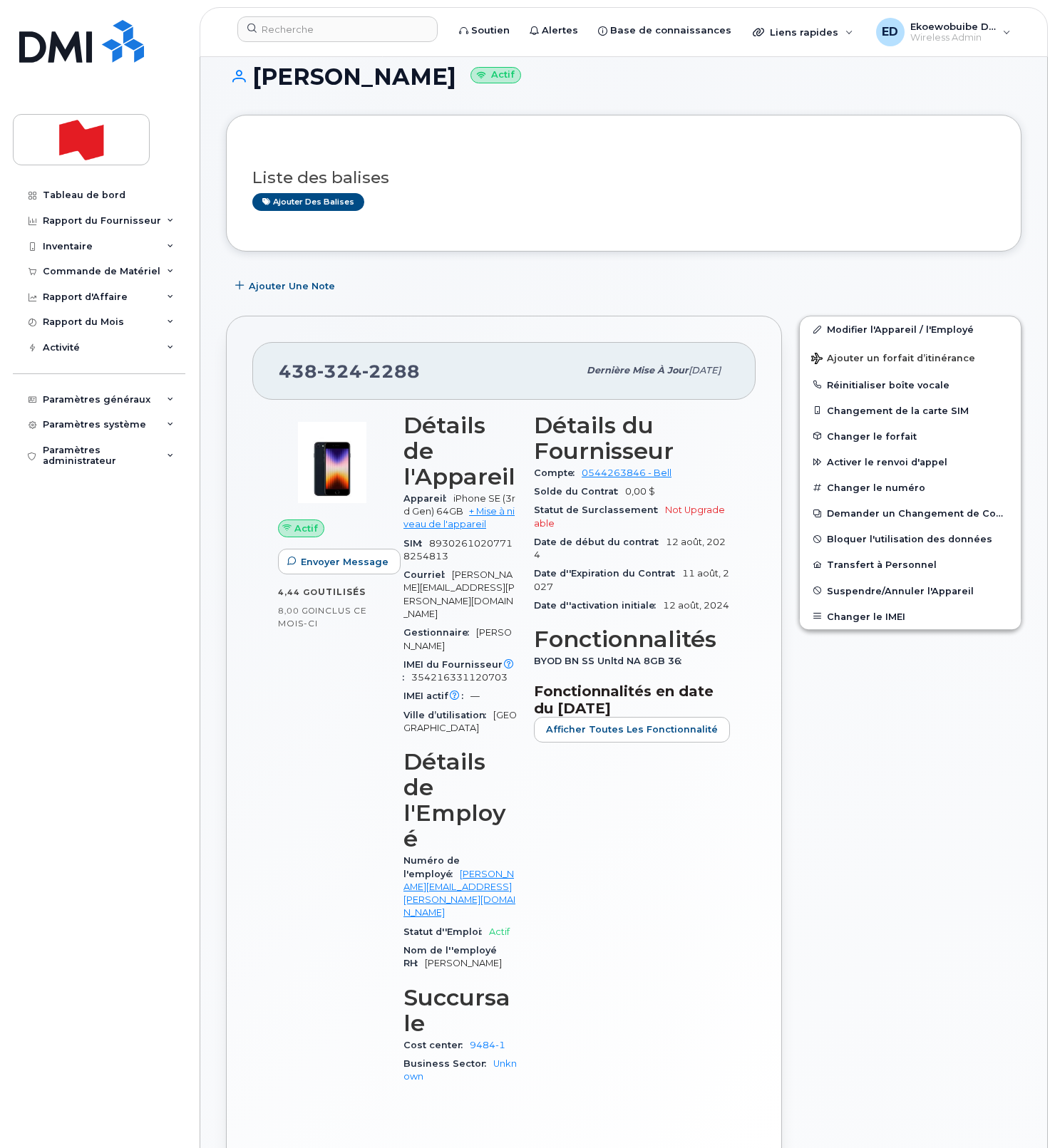
scroll to position [0, 0]
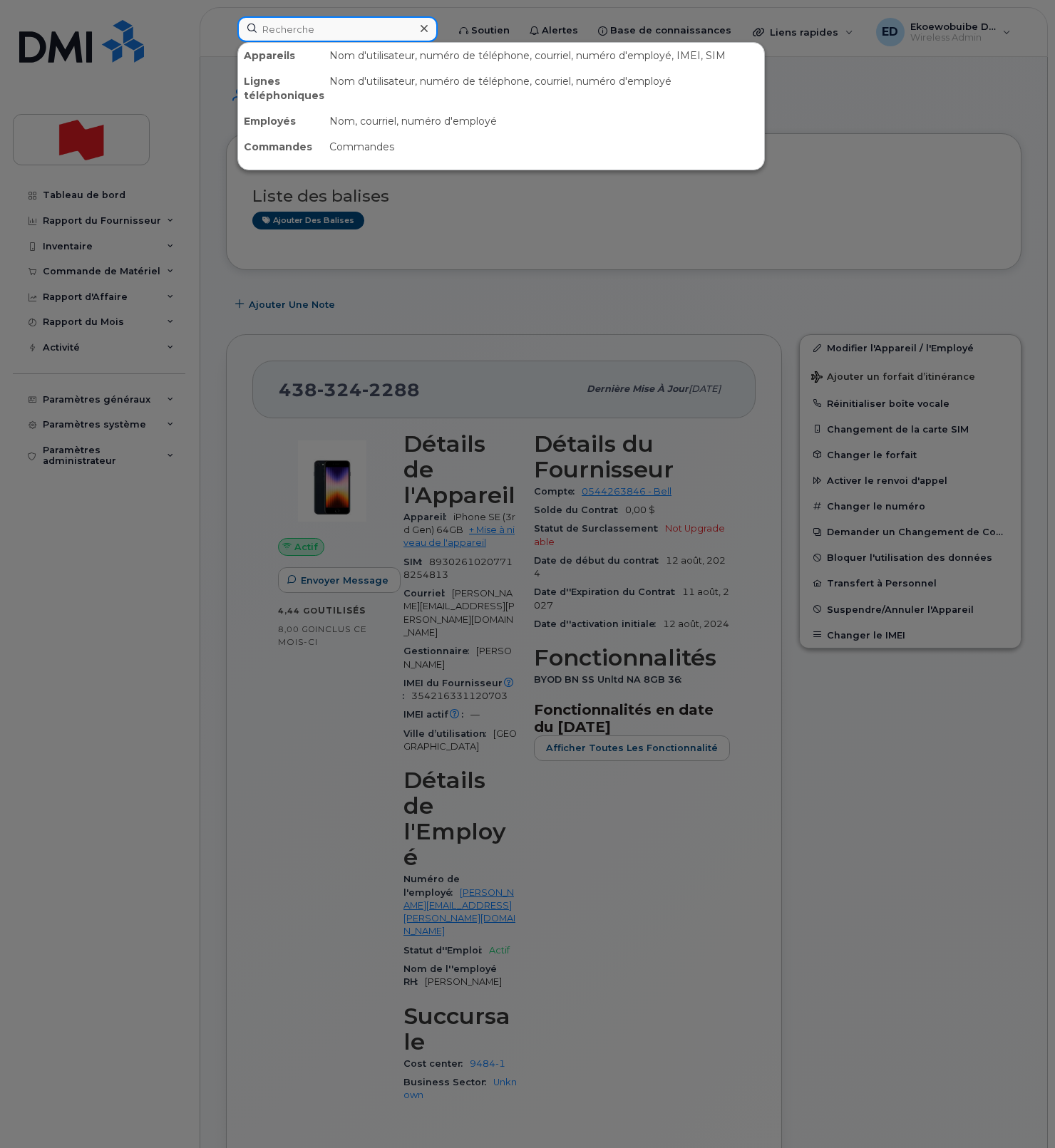
click at [300, 33] on input at bounding box center [337, 29] width 200 height 26
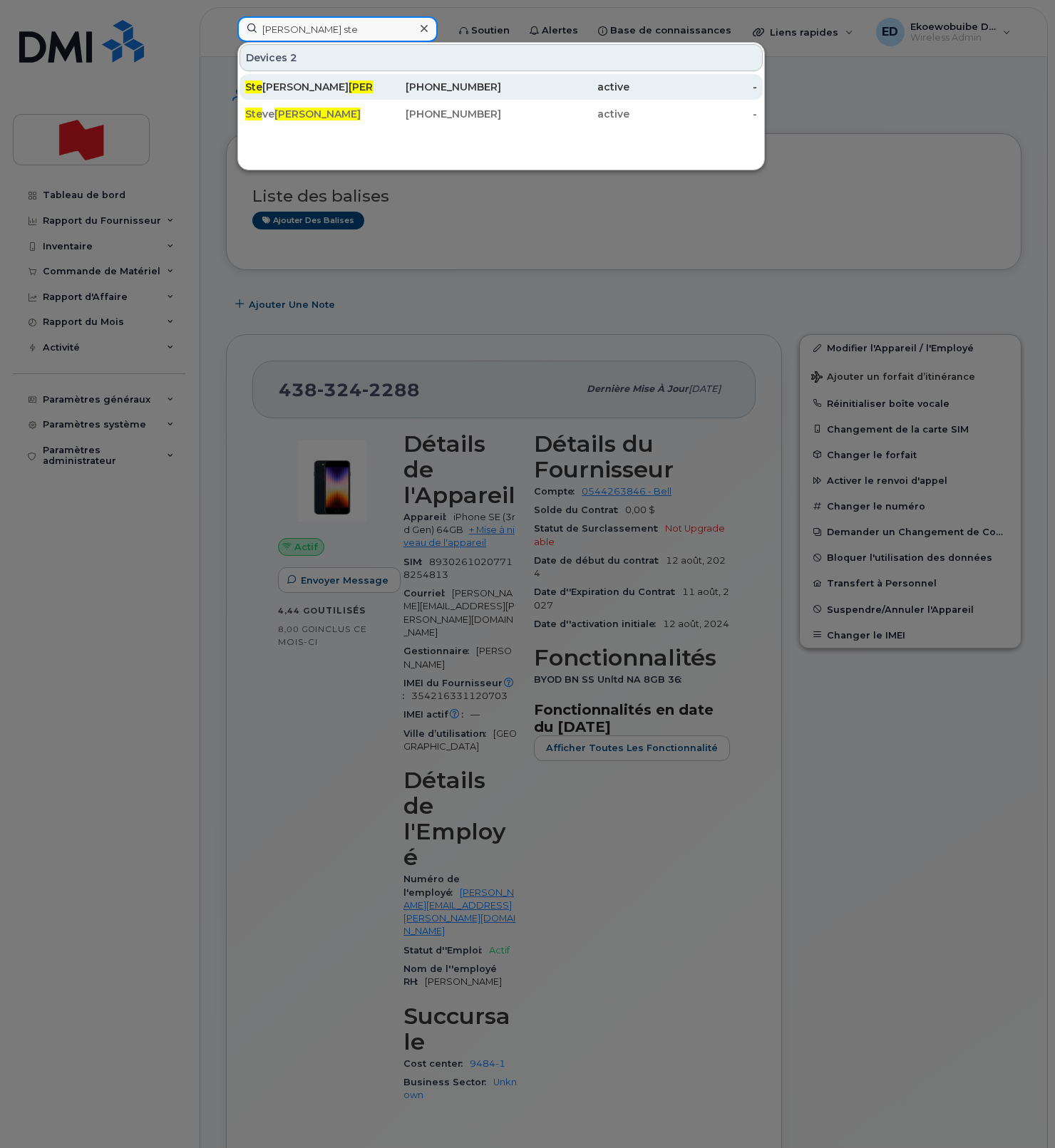
type input "morin ste"
click at [348, 87] on span "Morin" at bounding box center [391, 87] width 86 height 13
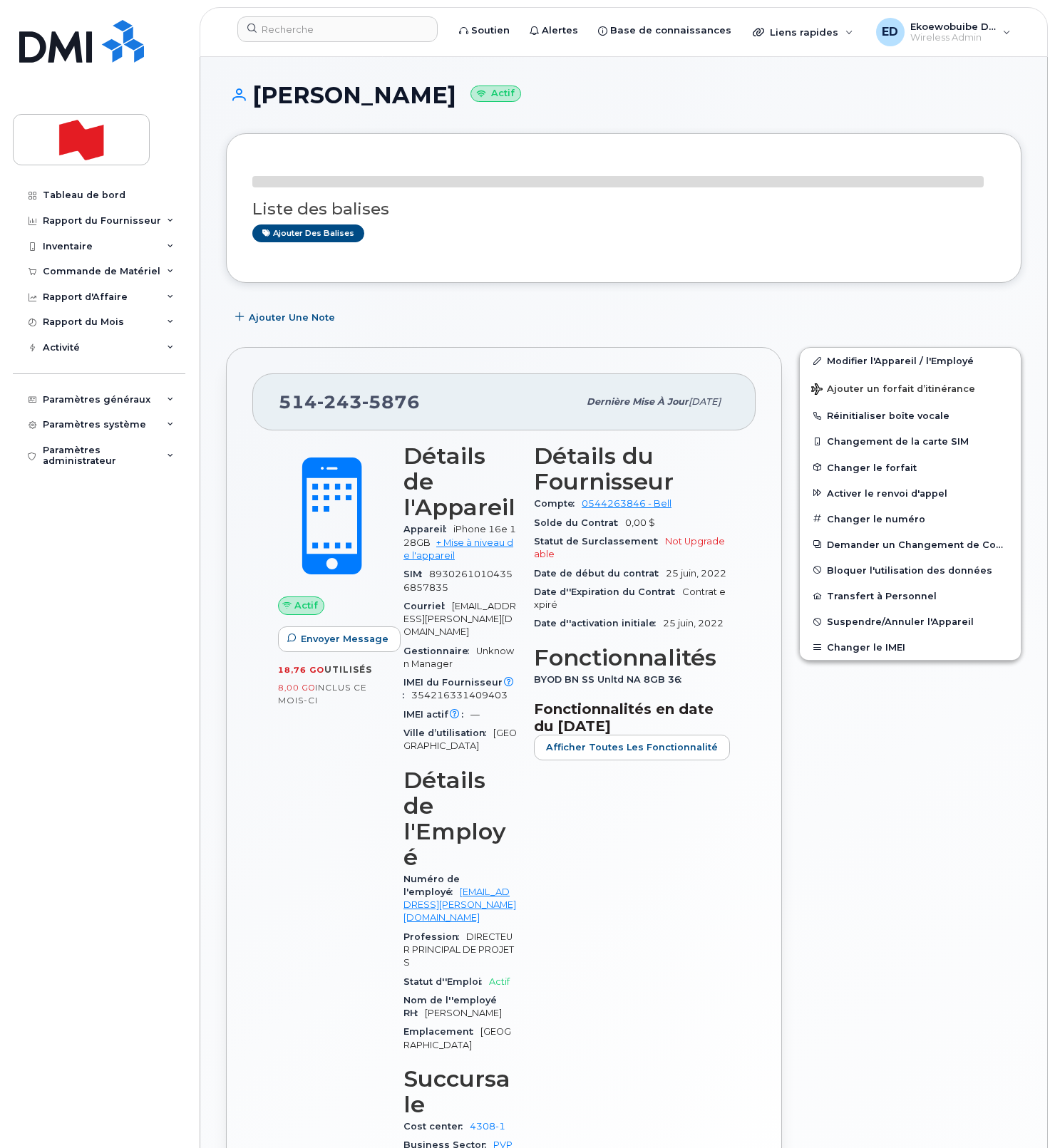
drag, startPoint x: 439, startPoint y: 419, endPoint x: 421, endPoint y: 411, distance: 19.7
click at [434, 417] on div "[PHONE_NUMBER] Dernière mise à jour [DATE]" at bounding box center [504, 402] width 503 height 57
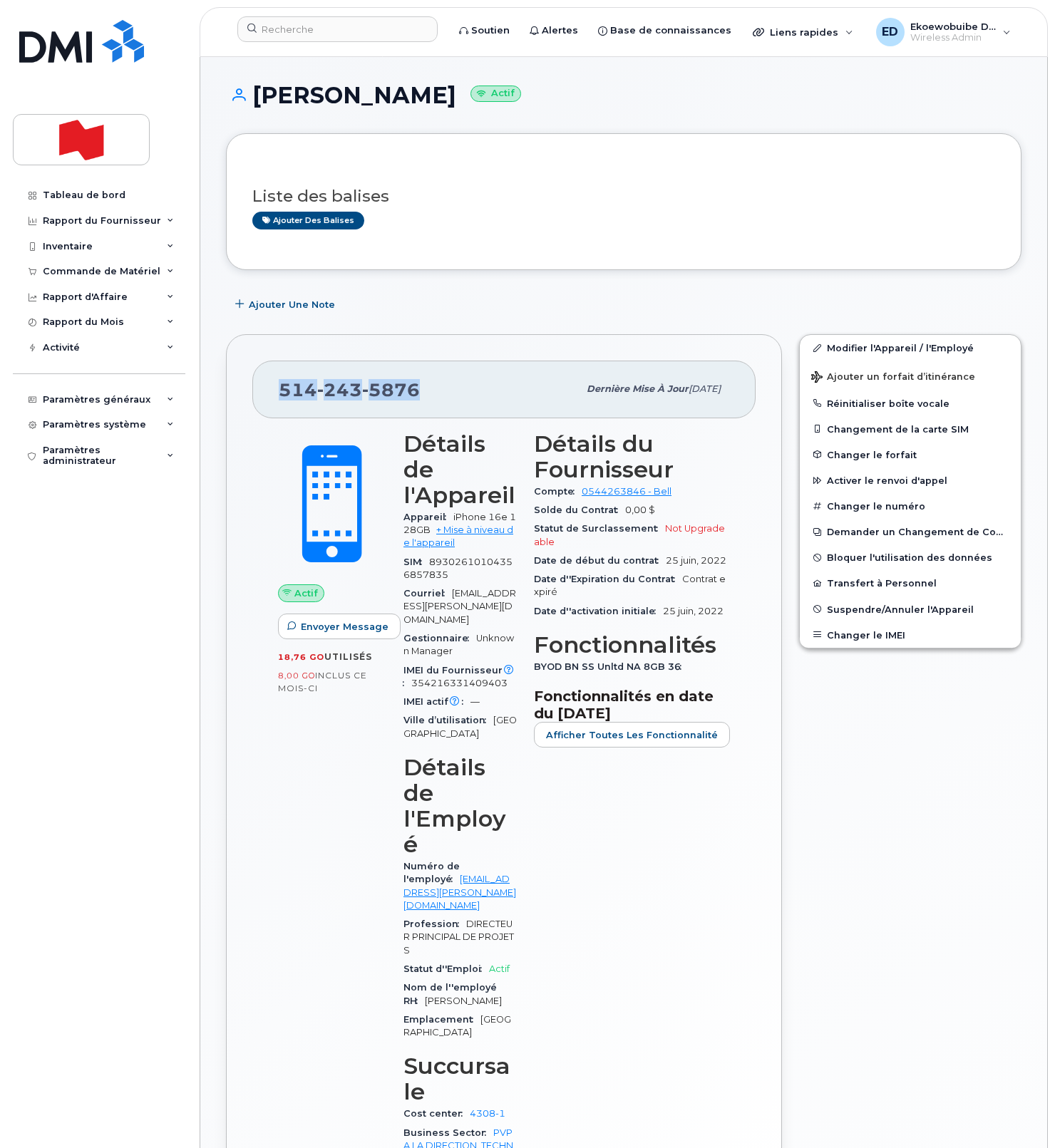
drag, startPoint x: 429, startPoint y: 407, endPoint x: 277, endPoint y: 396, distance: 152.4
click at [277, 396] on div "[PHONE_NUMBER] Dernière mise à jour [DATE]" at bounding box center [504, 389] width 503 height 57
copy span "[PHONE_NUMBER]"
